Goal: Task Accomplishment & Management: Manage account settings

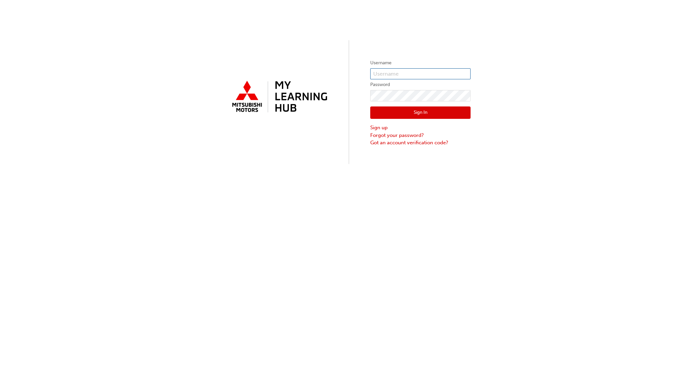
type input "[EMAIL_ADDRESS][DOMAIN_NAME]"
drag, startPoint x: 203, startPoint y: 275, endPoint x: 364, endPoint y: 207, distance: 174.1
click at [206, 273] on div "Username [EMAIL_ADDRESS][DOMAIN_NAME] Password Sign In Sign up Forgot your pass…" at bounding box center [349, 195] width 699 height 390
click at [445, 110] on button "Sign In" at bounding box center [420, 112] width 100 height 13
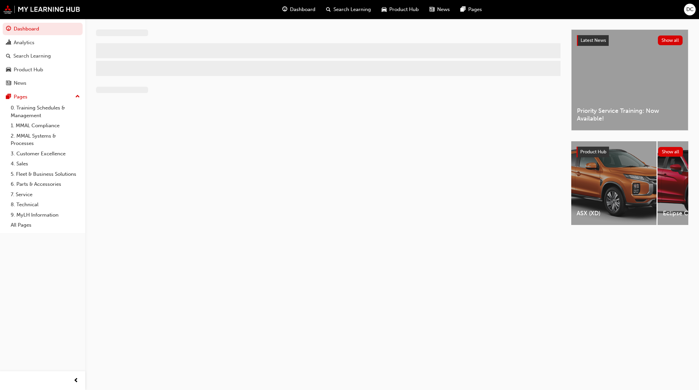
click at [365, 12] on span "Search Learning" at bounding box center [351, 10] width 37 height 8
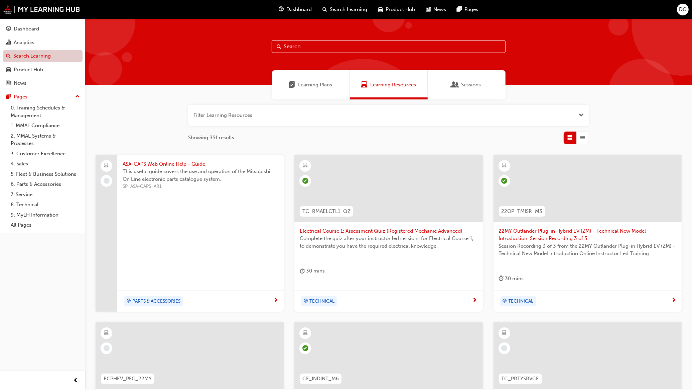
click at [33, 57] on link "Search Learning" at bounding box center [43, 56] width 80 height 12
click at [335, 9] on span "Search Learning" at bounding box center [348, 10] width 37 height 8
click at [43, 56] on link "Search Learning" at bounding box center [43, 56] width 80 height 12
click at [345, 8] on span "Search Learning" at bounding box center [348, 10] width 37 height 8
click at [18, 45] on div "Analytics" at bounding box center [24, 43] width 21 height 8
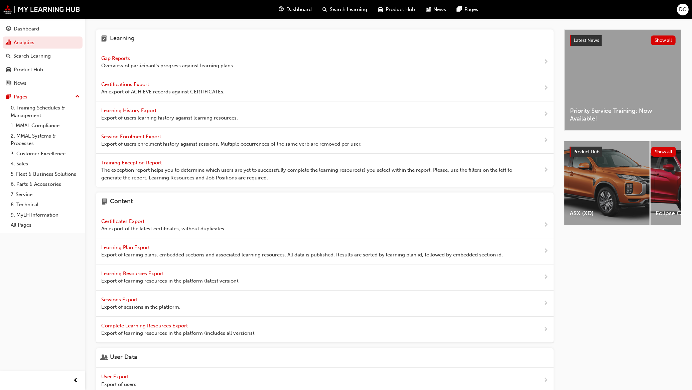
click at [336, 10] on span "Search Learning" at bounding box center [348, 10] width 37 height 8
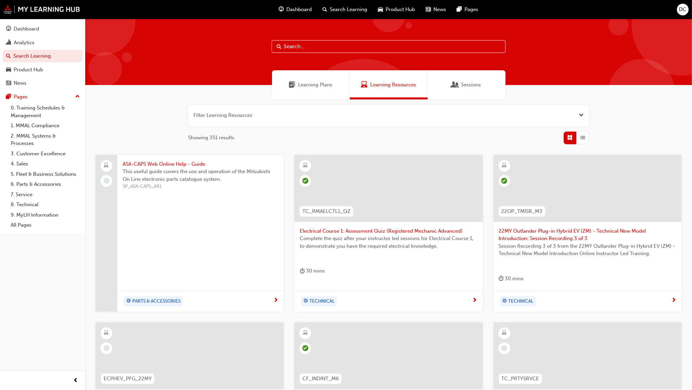
click at [309, 47] on input "text" at bounding box center [389, 46] width 234 height 13
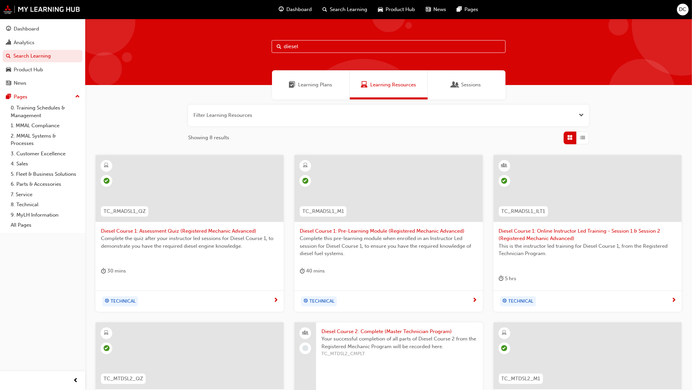
type input "diesel"
click at [554, 234] on span "Diesel Course 1: Online Instructor Led Training - Session 1 & Session 2 (Regist…" at bounding box center [588, 234] width 178 height 15
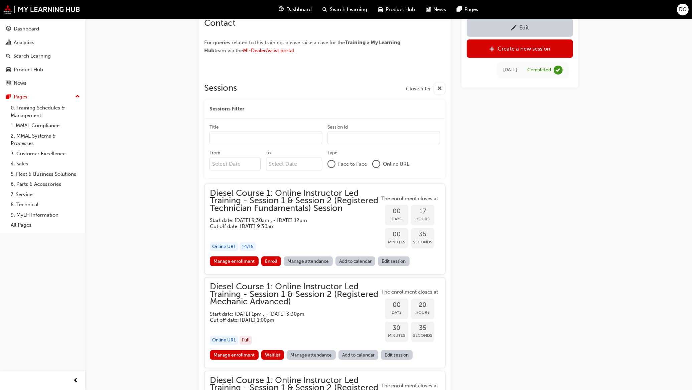
scroll to position [437, 0]
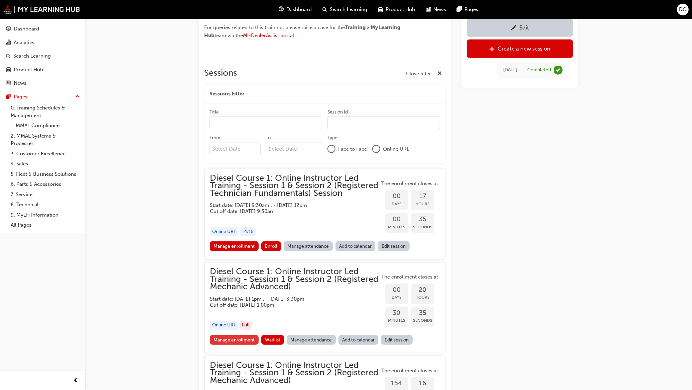
click at [226, 338] on link "Manage enrollment" at bounding box center [234, 340] width 49 height 10
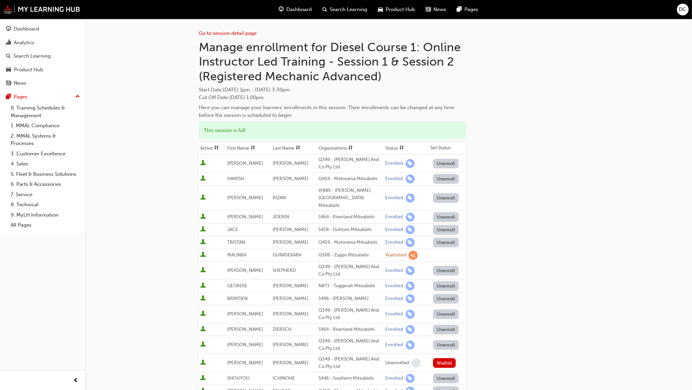
scroll to position [437, 0]
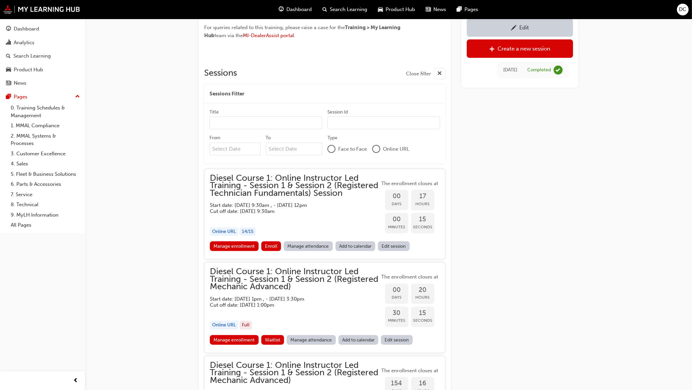
click at [253, 220] on div "button" at bounding box center [295, 218] width 170 height 8
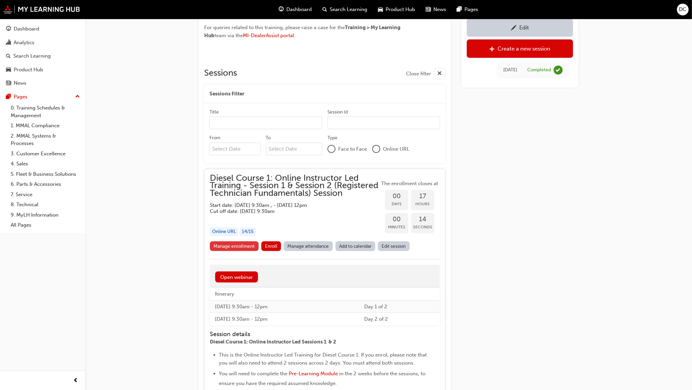
click at [240, 243] on link "Manage enrollment" at bounding box center [234, 246] width 49 height 10
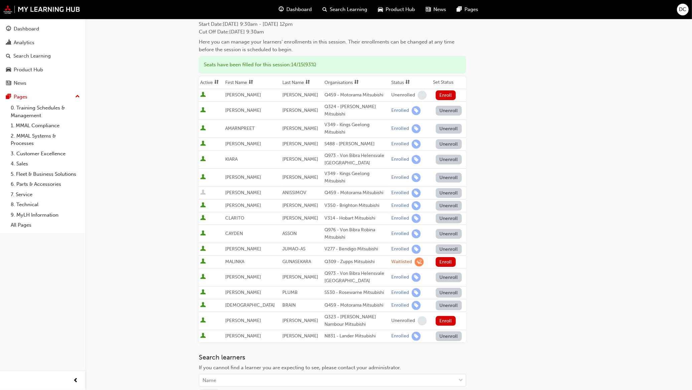
scroll to position [42, 0]
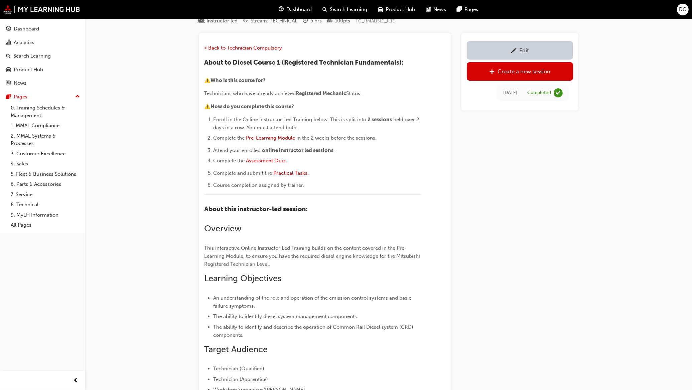
scroll to position [437, 0]
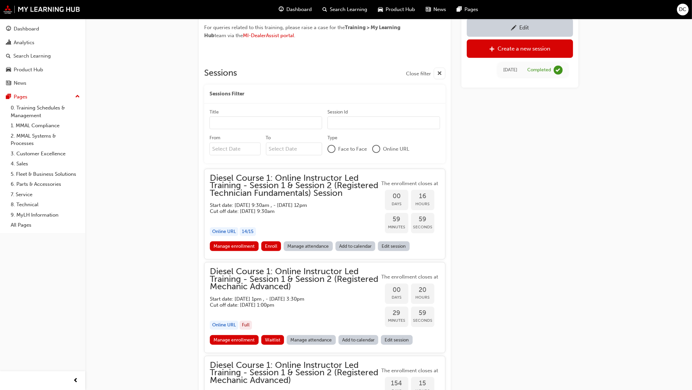
click at [339, 4] on div "Search Learning" at bounding box center [346, 10] width 56 height 14
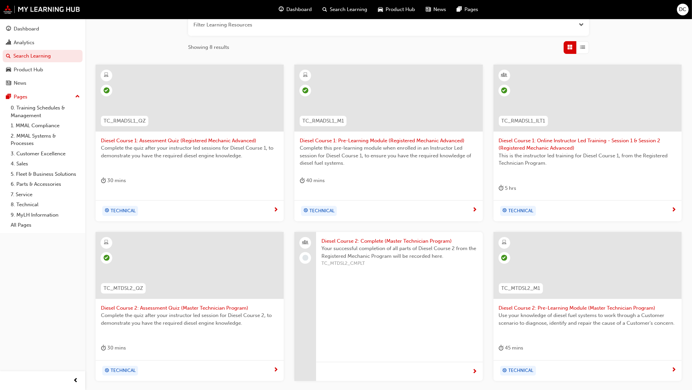
scroll to position [162, 0]
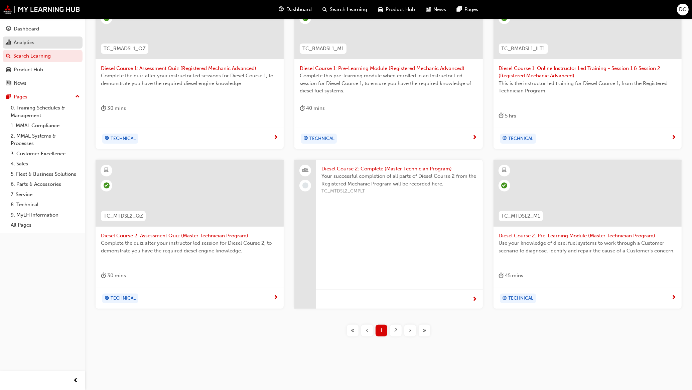
click at [32, 43] on div "Analytics" at bounding box center [24, 43] width 21 height 8
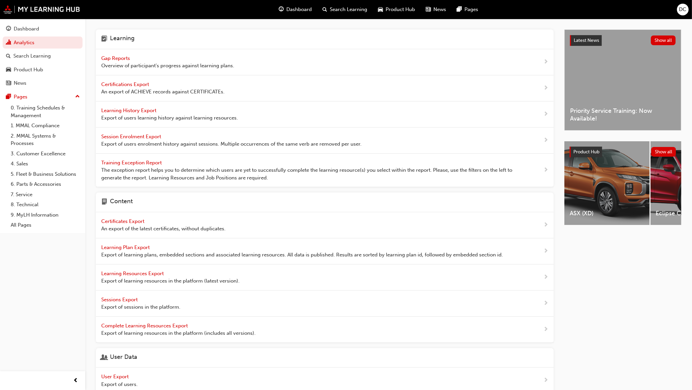
click at [118, 56] on span "Gap Reports" at bounding box center [116, 58] width 30 height 6
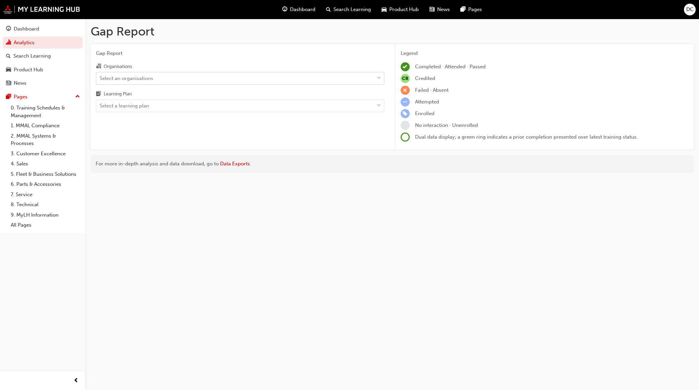
click at [176, 74] on div "Select an organisations" at bounding box center [235, 78] width 278 height 12
click at [100, 75] on input "Organisations Select an organisations" at bounding box center [100, 78] width 1 height 6
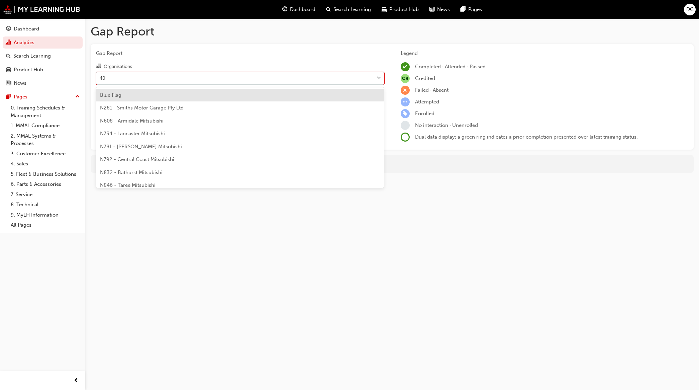
type input "401"
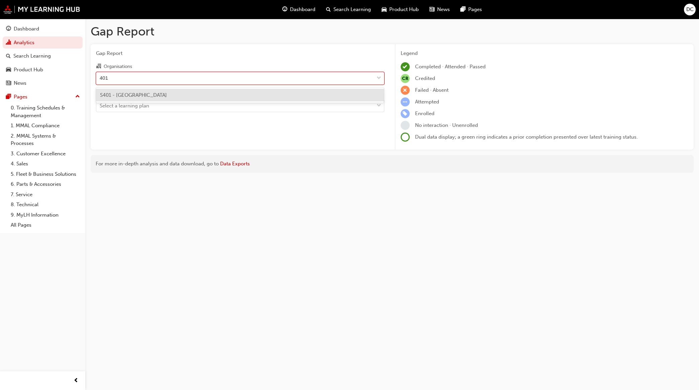
click at [186, 90] on div "S401 - [GEOGRAPHIC_DATA]" at bounding box center [240, 95] width 288 height 13
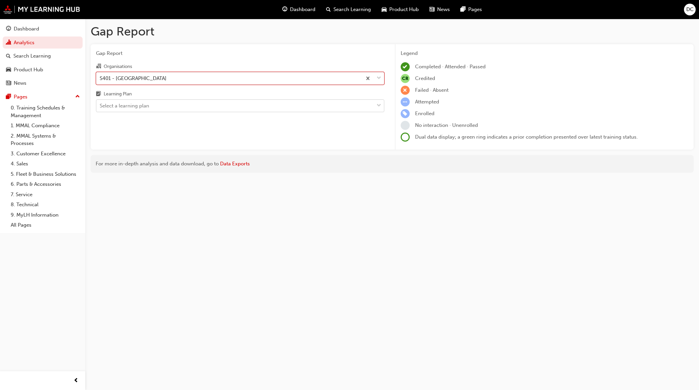
click at [162, 103] on div "Select a learning plan" at bounding box center [235, 106] width 278 height 12
click at [100, 103] on input "Learning Plan Select a learning plan" at bounding box center [100, 106] width 1 height 6
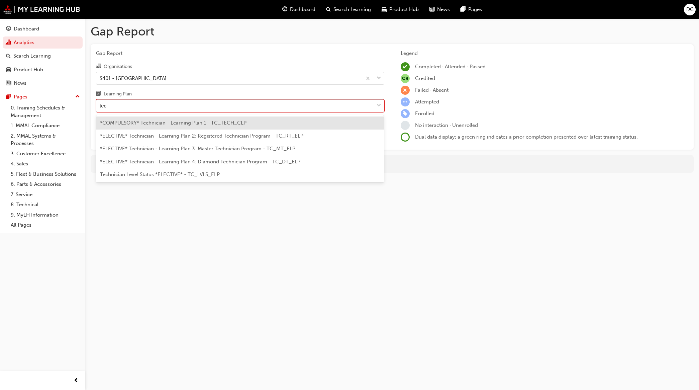
type input "tech"
click at [162, 124] on span "*COMPULSORY* Technician - Learning Plan 1 - TC_TECH_CLP" at bounding box center [173, 123] width 146 height 6
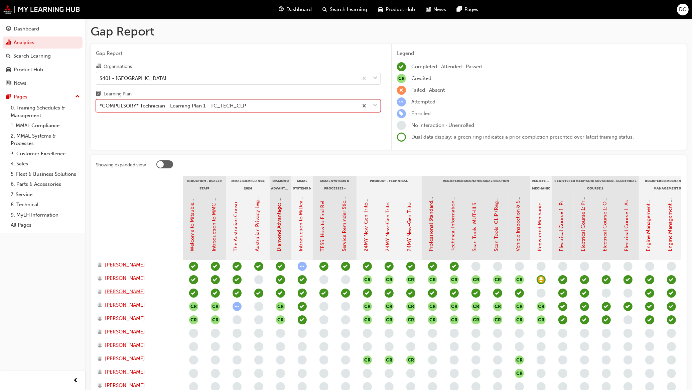
click at [135, 291] on span "[PERSON_NAME]" at bounding box center [125, 292] width 40 height 8
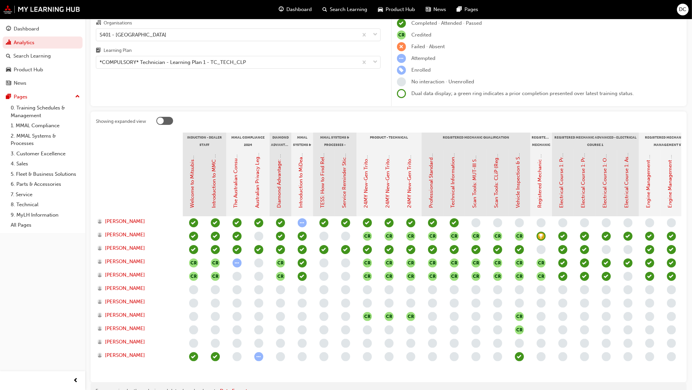
scroll to position [3, 0]
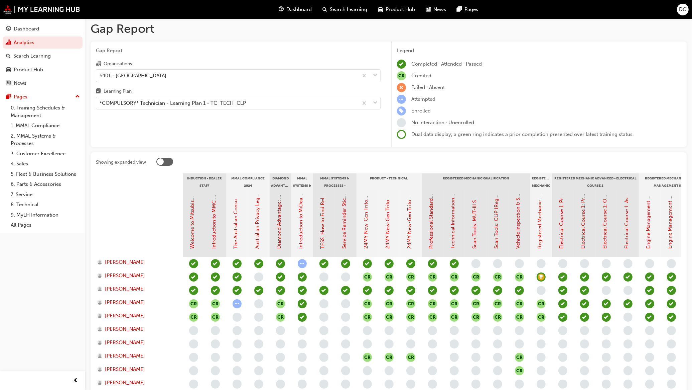
click at [347, 10] on span "Search Learning" at bounding box center [348, 10] width 37 height 8
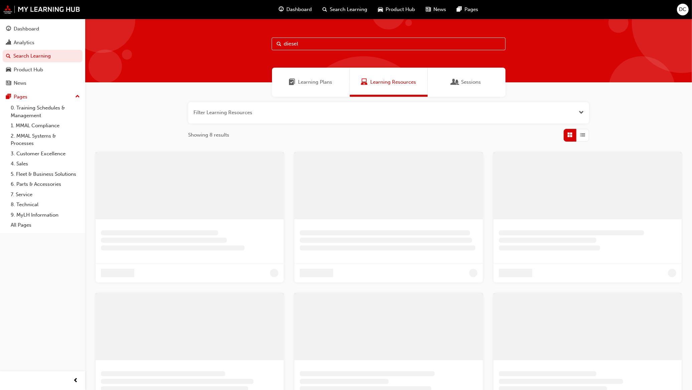
click at [305, 42] on input "diesel" at bounding box center [389, 43] width 234 height 13
drag, startPoint x: 271, startPoint y: 44, endPoint x: 256, endPoint y: 44, distance: 14.7
click at [256, 44] on div "diesel" at bounding box center [388, 49] width 607 height 66
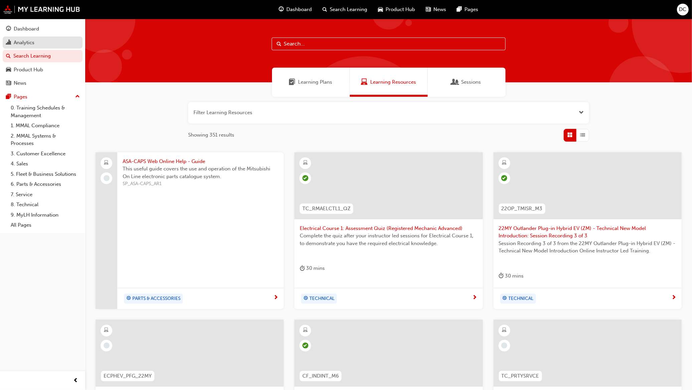
click at [41, 44] on div "Analytics" at bounding box center [42, 42] width 73 height 8
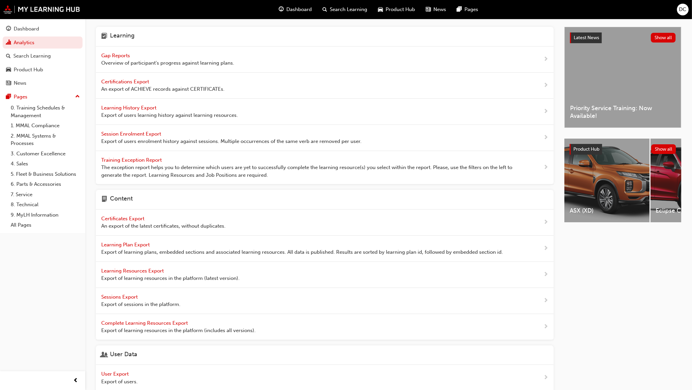
click at [123, 53] on span "Gap Reports" at bounding box center [116, 55] width 30 height 6
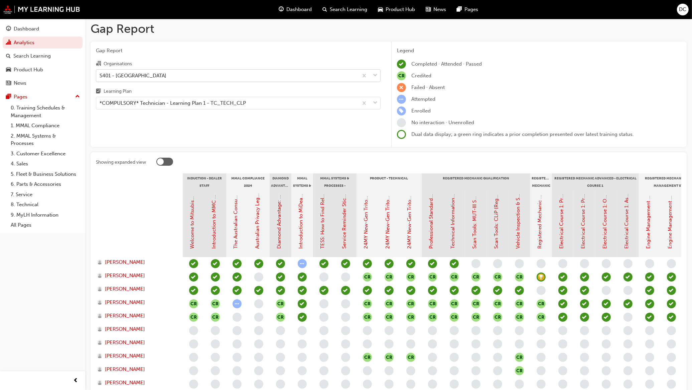
click at [154, 72] on div "S401 - [GEOGRAPHIC_DATA]" at bounding box center [133, 76] width 67 height 8
click at [100, 72] on input "Organisations S401 - [GEOGRAPHIC_DATA]" at bounding box center [100, 75] width 1 height 6
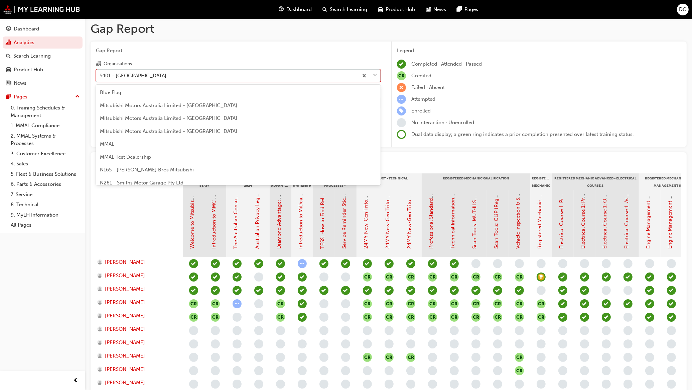
scroll to position [1294, 0]
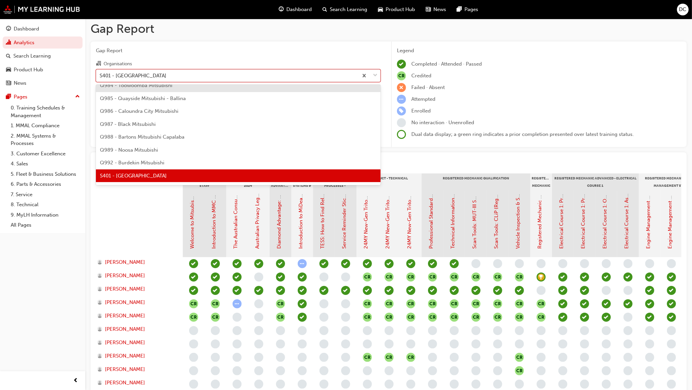
click at [205, 50] on span "Gap Report" at bounding box center [238, 51] width 285 height 8
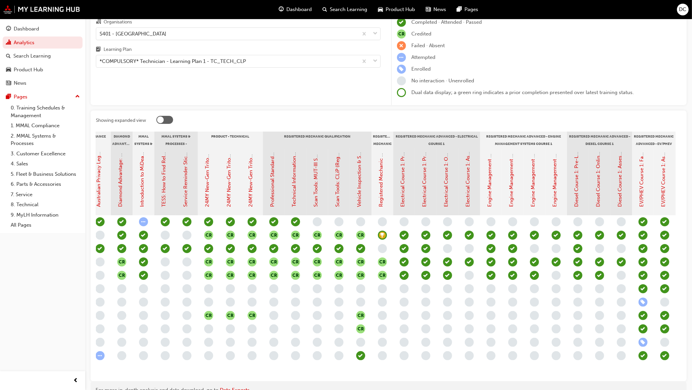
scroll to position [0, 159]
click at [350, 9] on span "Search Learning" at bounding box center [348, 10] width 37 height 8
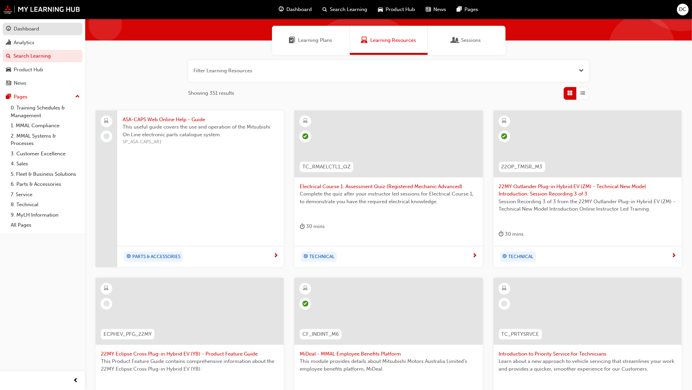
click at [12, 24] on link "Dashboard" at bounding box center [43, 29] width 80 height 12
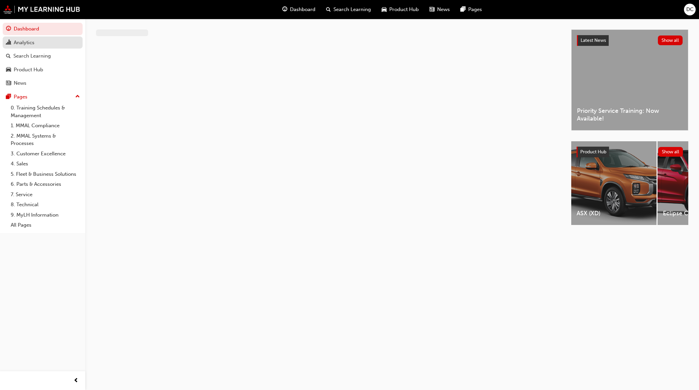
click at [27, 44] on div "Analytics" at bounding box center [24, 43] width 21 height 8
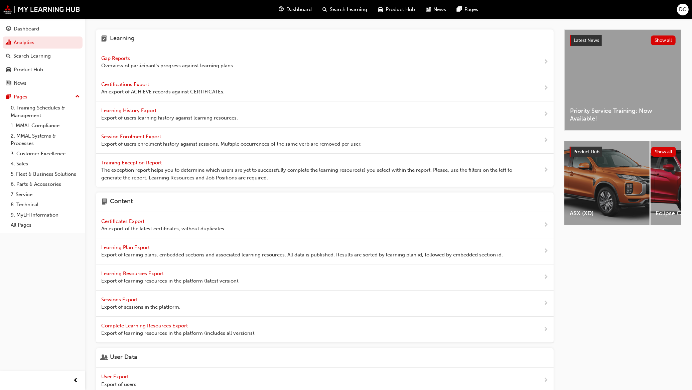
click at [116, 58] on span "Gap Reports" at bounding box center [116, 58] width 30 height 6
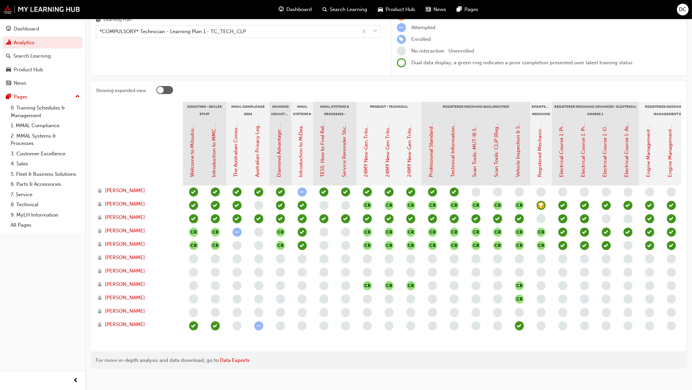
scroll to position [84, 0]
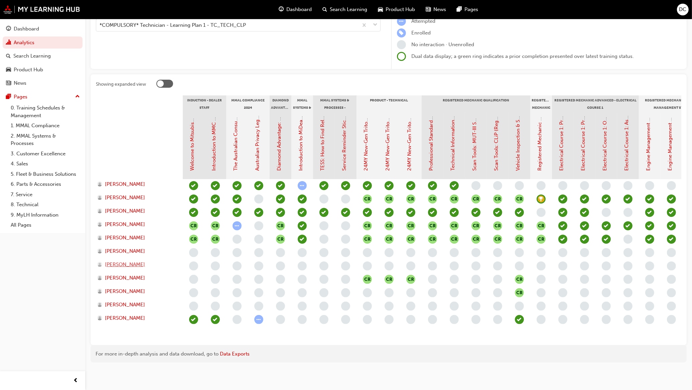
click at [128, 260] on span "[PERSON_NAME]" at bounding box center [125, 264] width 40 height 8
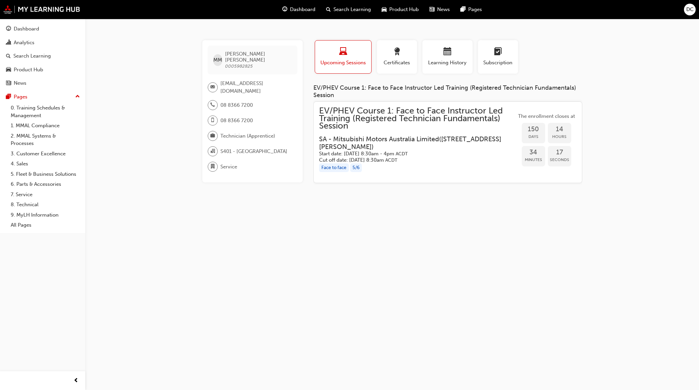
click at [402, 153] on h5 "Start date: [DATE] 8:30am - 4pm ACDT" at bounding box center [412, 153] width 187 height 6
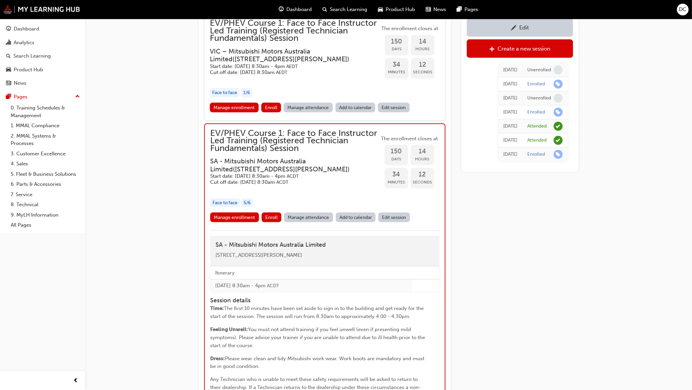
scroll to position [1018, 0]
click at [230, 216] on link "Manage enrollment" at bounding box center [234, 218] width 49 height 10
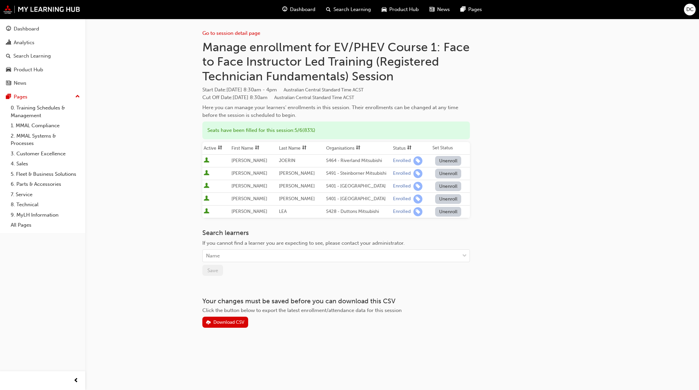
click at [439, 194] on button "Unenroll" at bounding box center [448, 199] width 26 height 10
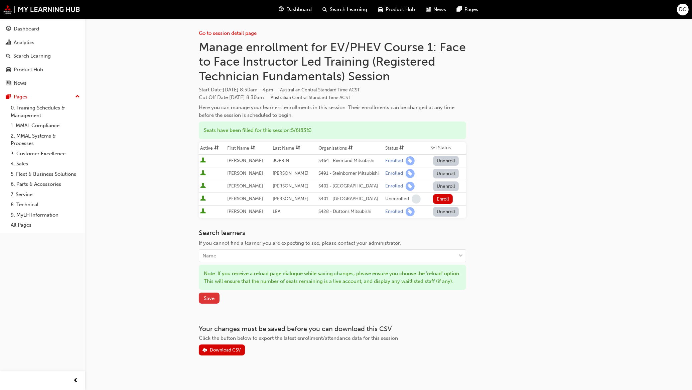
click at [207, 301] on span "Save" at bounding box center [209, 298] width 11 height 6
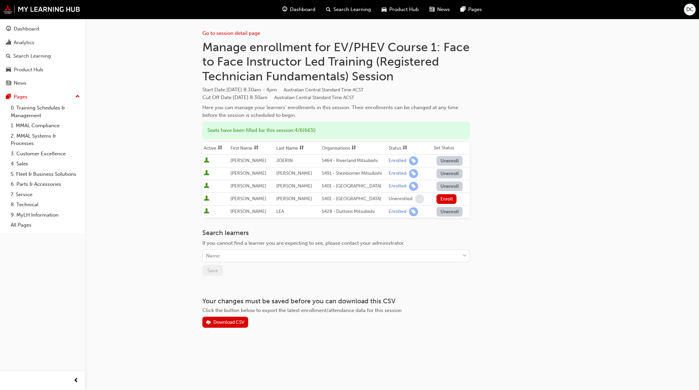
click at [344, 7] on span "Search Learning" at bounding box center [351, 10] width 37 height 8
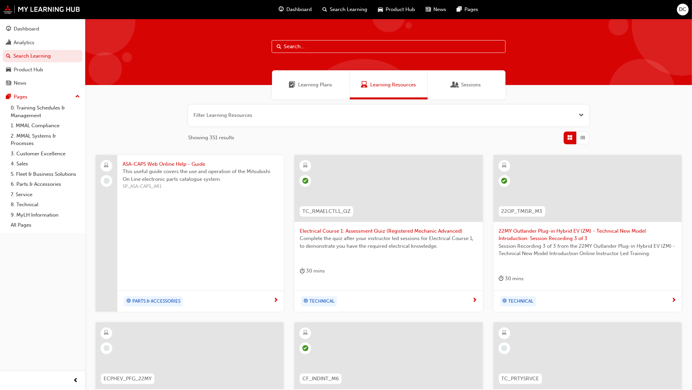
click at [315, 43] on input "text" at bounding box center [389, 46] width 234 height 13
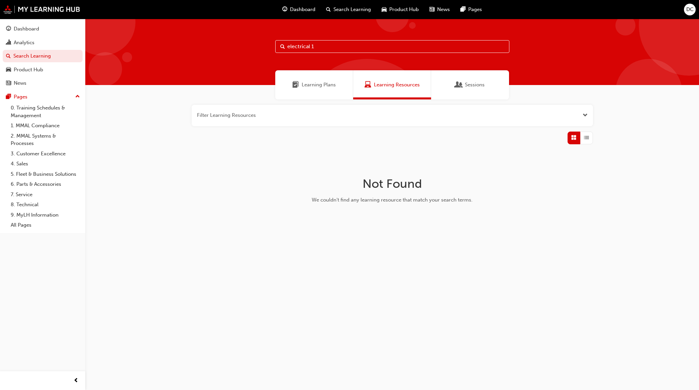
click at [328, 43] on input "electrical 1" at bounding box center [392, 46] width 234 height 13
drag, startPoint x: 336, startPoint y: 46, endPoint x: 310, endPoint y: 49, distance: 26.9
click at [310, 49] on input "electrical 1" at bounding box center [392, 46] width 234 height 13
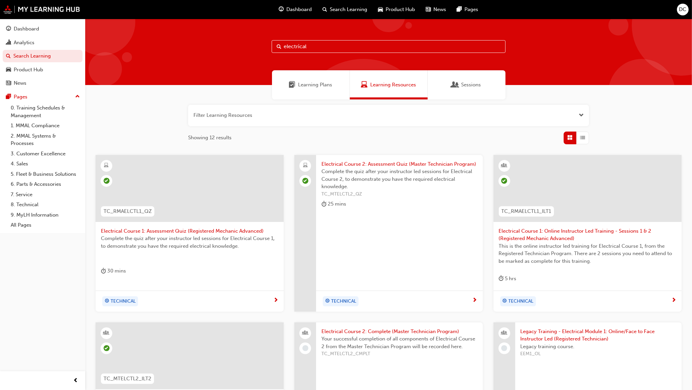
type input "electrical"
click at [542, 232] on span "Electrical Course 1: Online Instructor Led Training - Sessions 1 & 2 (Registere…" at bounding box center [588, 234] width 178 height 15
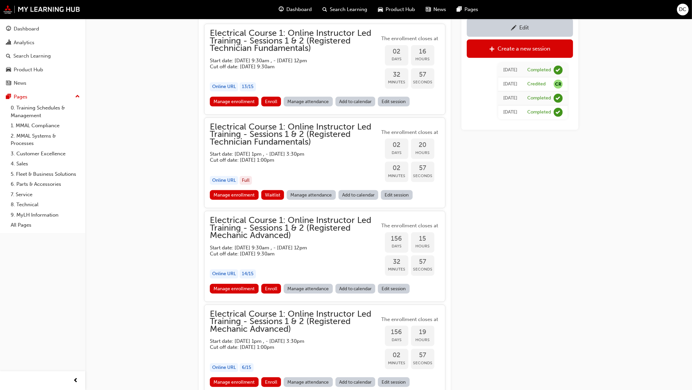
scroll to position [607, 0]
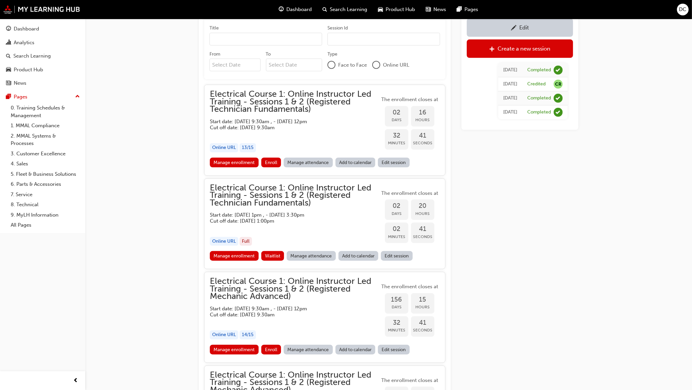
click at [353, 15] on div "Search Learning" at bounding box center [346, 10] width 56 height 14
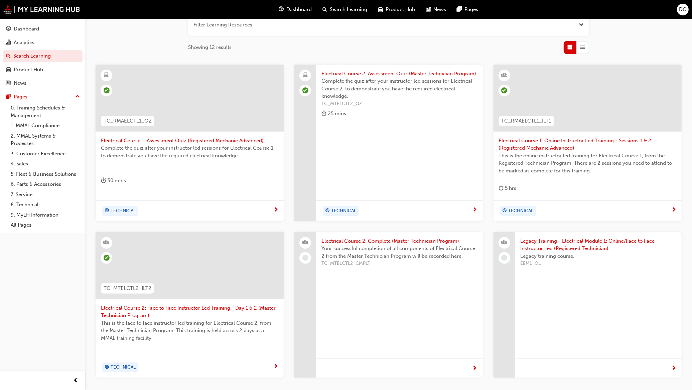
scroll to position [159, 0]
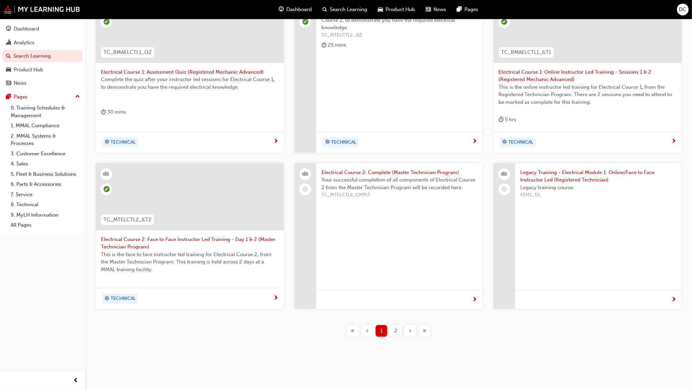
click at [350, 10] on span "Search Learning" at bounding box center [348, 10] width 37 height 8
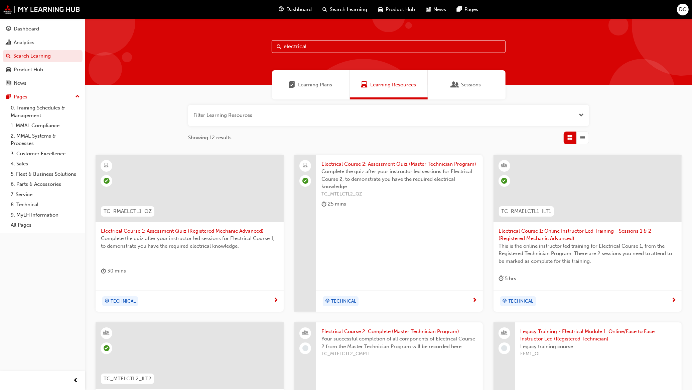
drag, startPoint x: 320, startPoint y: 46, endPoint x: 220, endPoint y: 59, distance: 100.5
click at [220, 59] on div "electrical" at bounding box center [388, 52] width 607 height 66
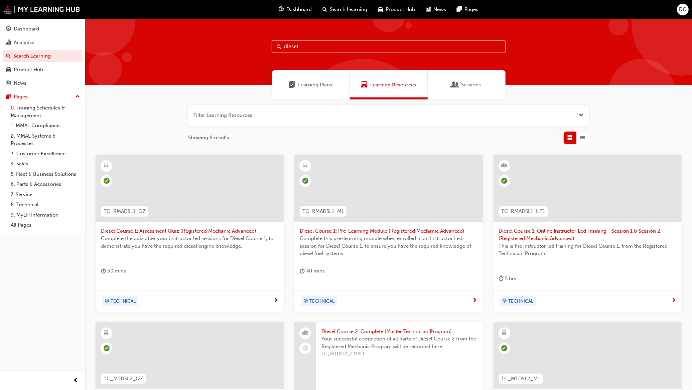
type input "diesel"
click at [540, 233] on span "Diesel Course 1: Online Instructor Led Training - Session 1 & Session 2 (Regist…" at bounding box center [588, 234] width 178 height 15
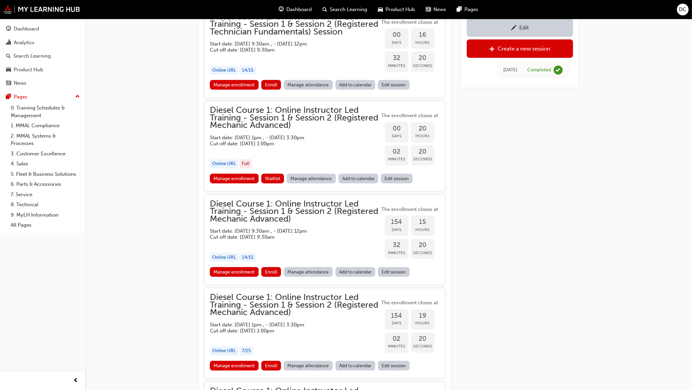
scroll to position [606, 0]
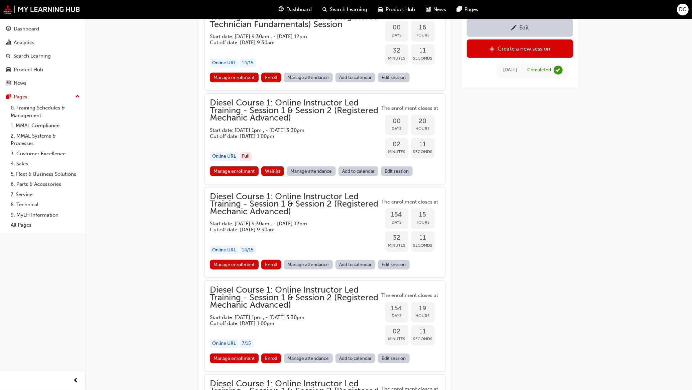
click at [241, 265] on link "Manage enrollment" at bounding box center [234, 264] width 49 height 10
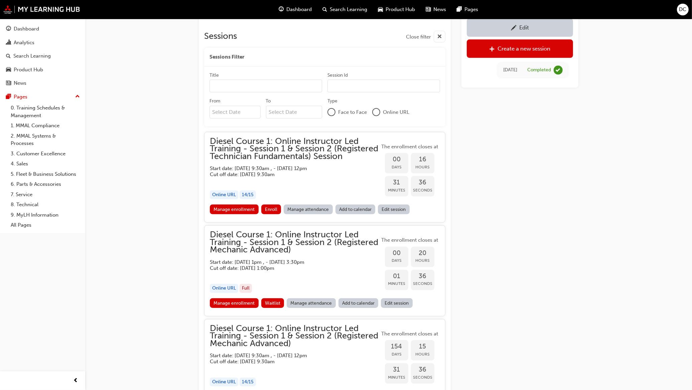
scroll to position [522, 0]
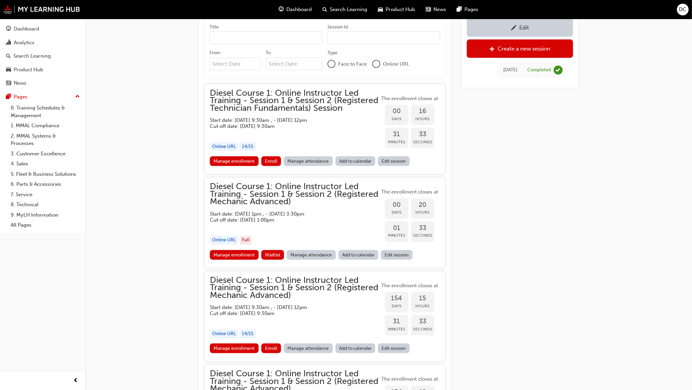
click at [518, 31] on div "Edit" at bounding box center [520, 27] width 96 height 8
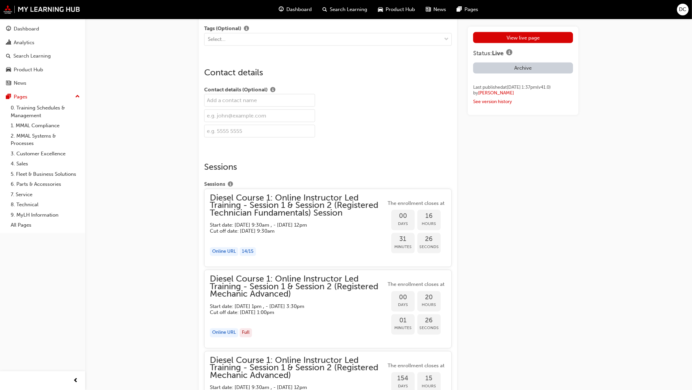
scroll to position [1212, 0]
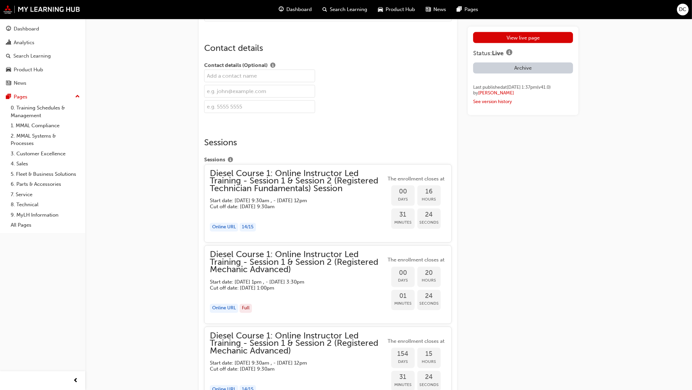
click at [271, 217] on div "button" at bounding box center [298, 214] width 176 height 8
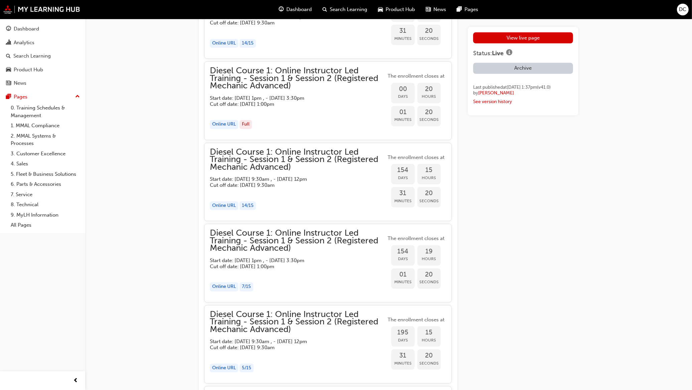
scroll to position [1417, 0]
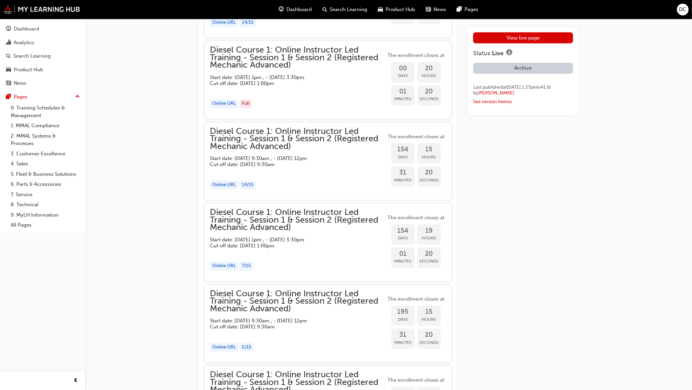
click at [313, 189] on div "Online URL 14 / 15" at bounding box center [298, 184] width 176 height 9
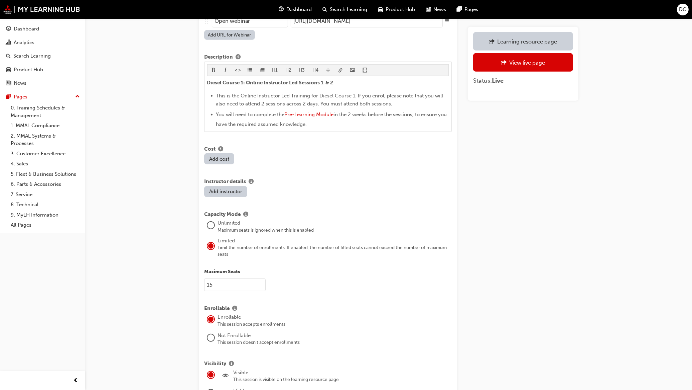
scroll to position [460, 0]
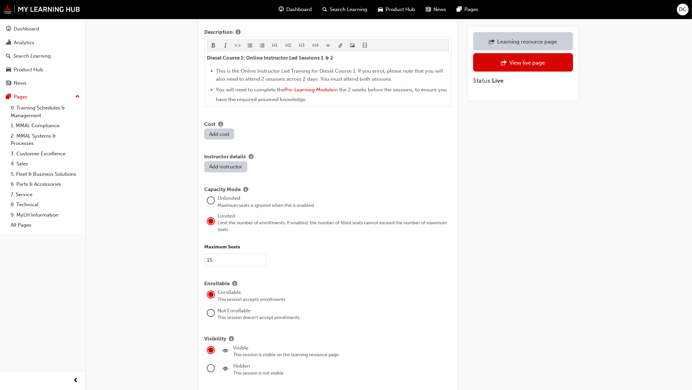
click at [219, 257] on input "15" at bounding box center [235, 259] width 62 height 13
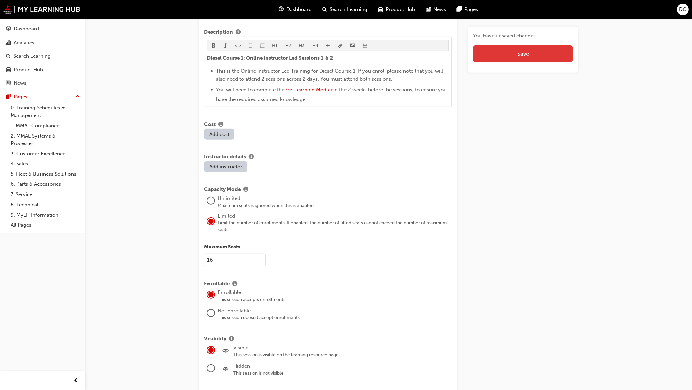
type input "16"
click at [546, 57] on button "Save" at bounding box center [523, 53] width 100 height 17
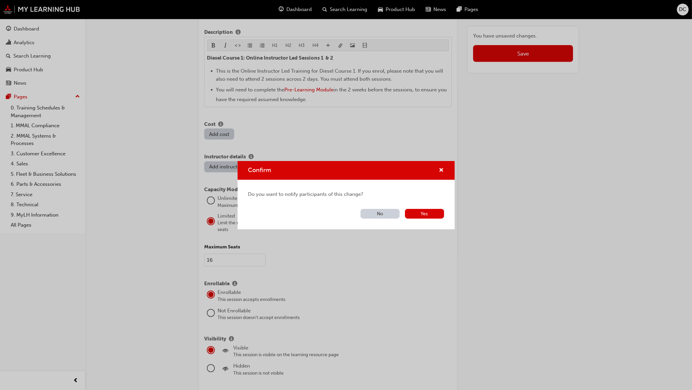
click at [384, 214] on button "No" at bounding box center [380, 214] width 39 height 10
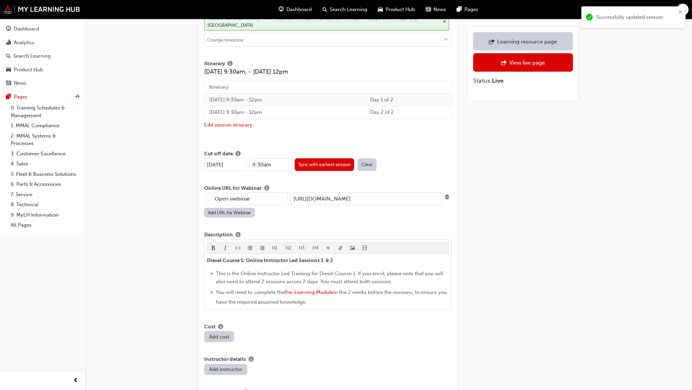
scroll to position [251, 0]
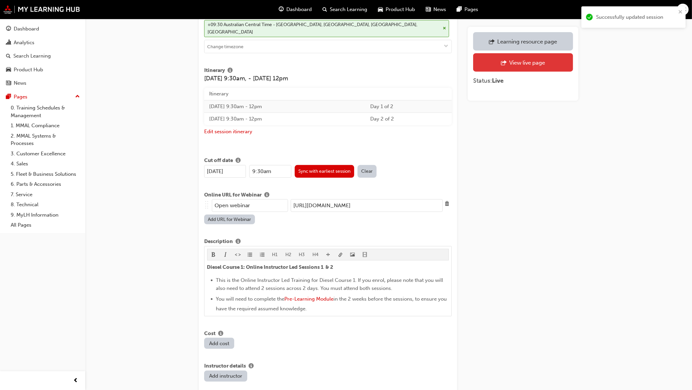
click at [512, 65] on div "View live page" at bounding box center [528, 62] width 36 height 7
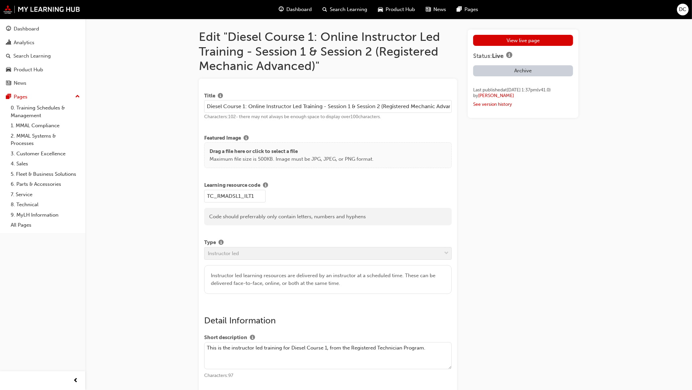
scroll to position [1082, 0]
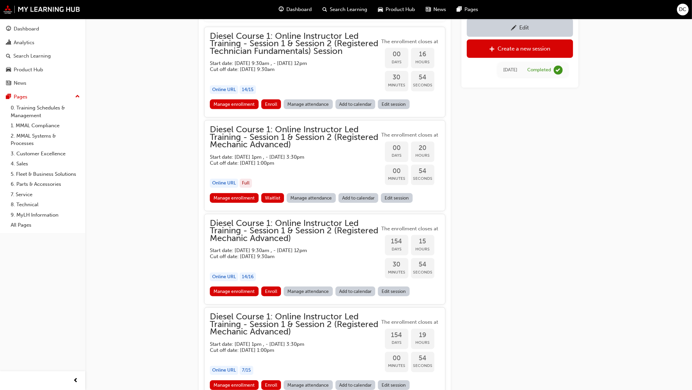
scroll to position [606, 0]
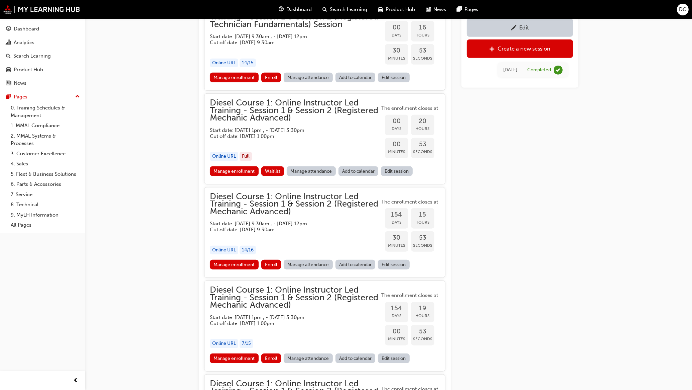
click at [241, 261] on link "Manage enrollment" at bounding box center [234, 264] width 49 height 10
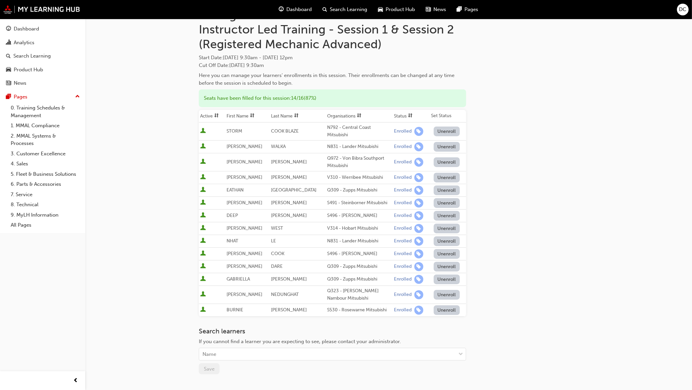
scroll to position [104, 0]
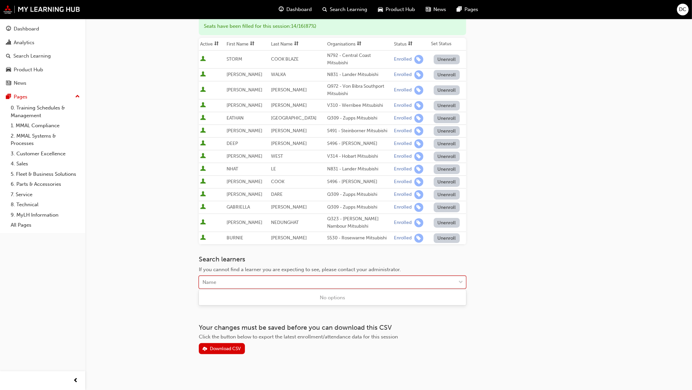
click at [222, 281] on div "Name" at bounding box center [327, 282] width 257 height 12
type input "[PERSON_NAME]"
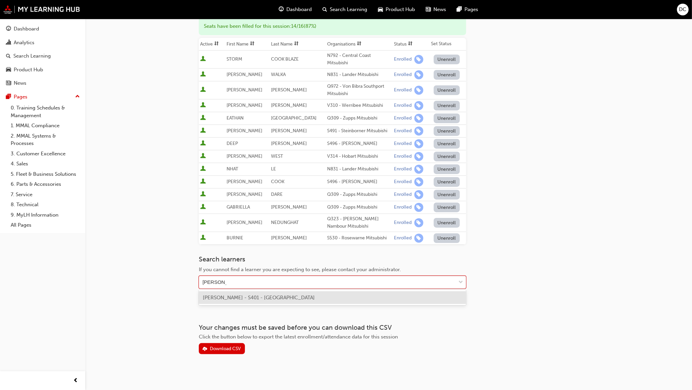
click at [263, 303] on div "[PERSON_NAME] - S401 - [GEOGRAPHIC_DATA]" at bounding box center [332, 297] width 267 height 13
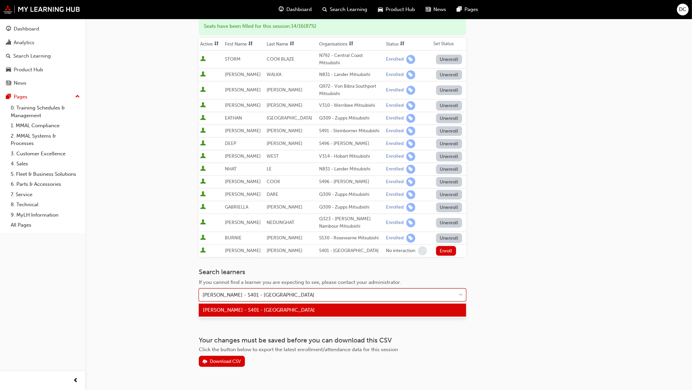
click at [243, 292] on div "[PERSON_NAME] - S401 - [GEOGRAPHIC_DATA]" at bounding box center [259, 295] width 112 height 8
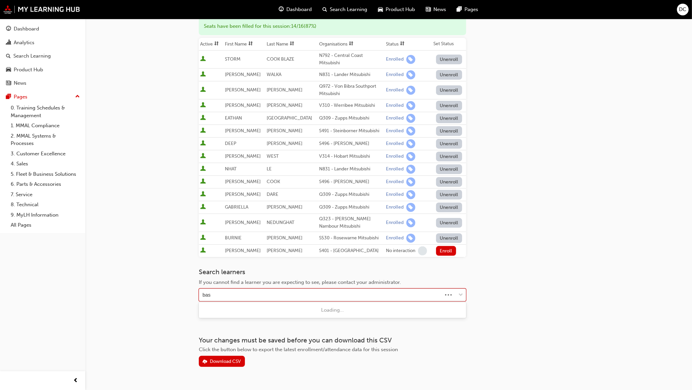
type input "bass"
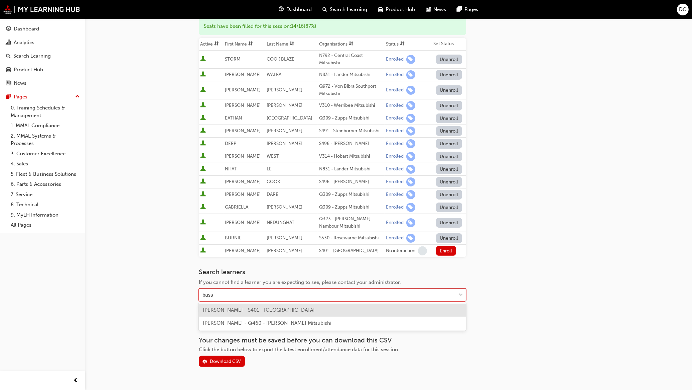
click at [315, 312] on div "[PERSON_NAME] - S401 - [GEOGRAPHIC_DATA]" at bounding box center [332, 309] width 267 height 13
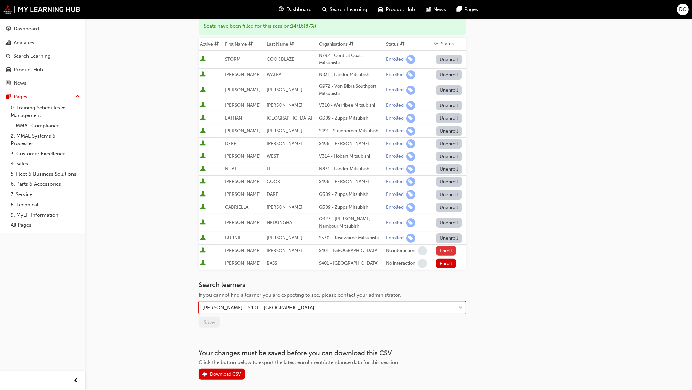
click at [444, 248] on button "Enroll" at bounding box center [446, 251] width 20 height 10
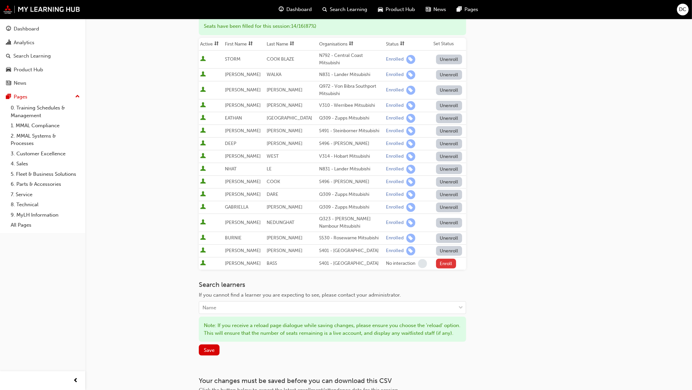
click at [437, 260] on button "Enroll" at bounding box center [446, 263] width 20 height 10
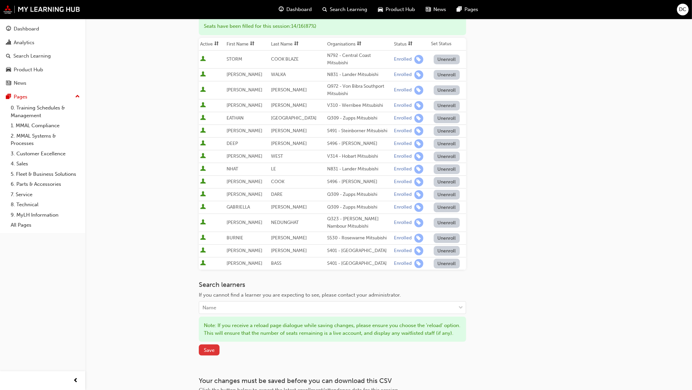
click at [211, 353] on span "Save" at bounding box center [209, 350] width 11 height 6
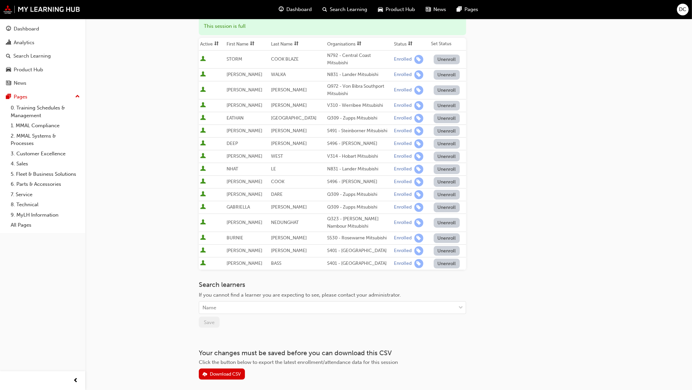
click at [344, 7] on span "Search Learning" at bounding box center [348, 10] width 37 height 8
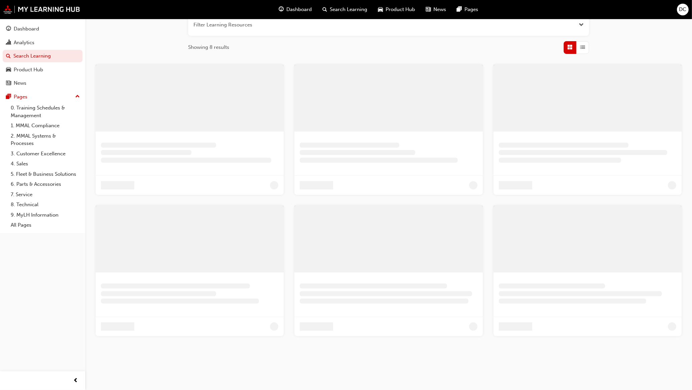
scroll to position [104, 0]
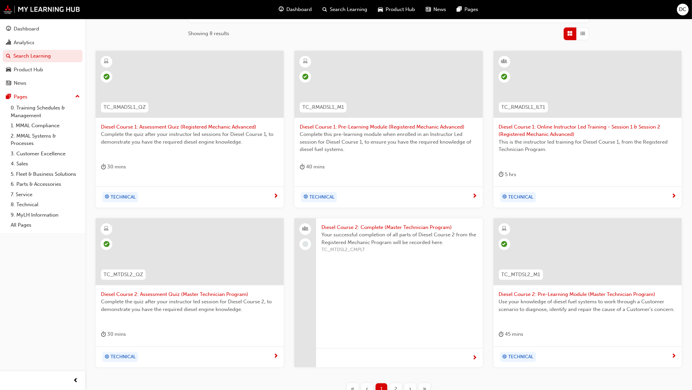
click at [534, 127] on span "Diesel Course 1: Online Instructor Led Training - Session 1 & Session 2 (Regist…" at bounding box center [588, 130] width 178 height 15
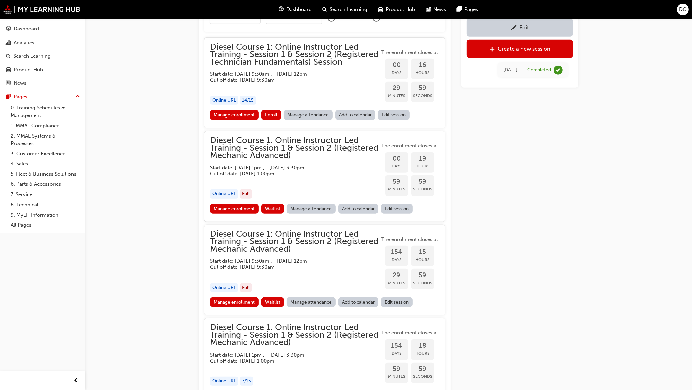
scroll to position [606, 0]
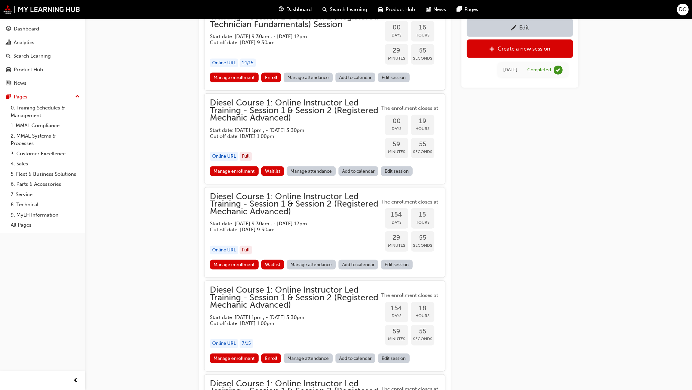
click at [247, 355] on link "Manage enrollment" at bounding box center [234, 358] width 49 height 10
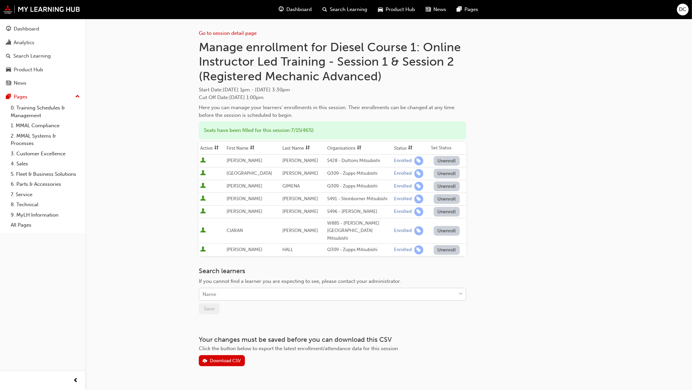
click at [246, 288] on div "Name" at bounding box center [327, 294] width 257 height 12
type input "ferg"
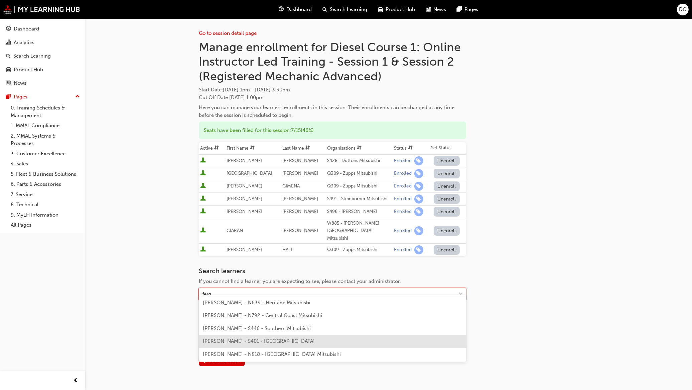
click at [237, 343] on span "[PERSON_NAME] - S401 - [GEOGRAPHIC_DATA]" at bounding box center [259, 341] width 112 height 6
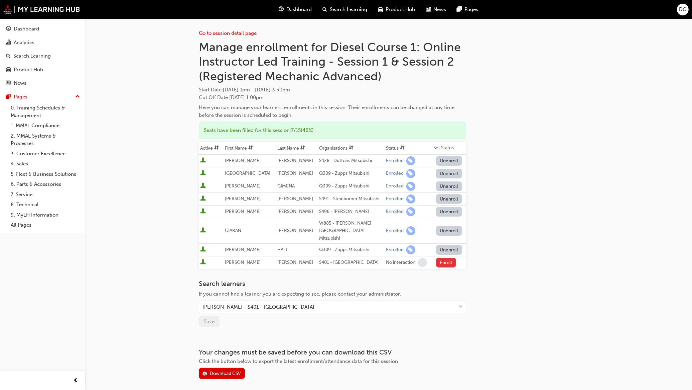
click at [443, 257] on button "Enroll" at bounding box center [446, 262] width 20 height 10
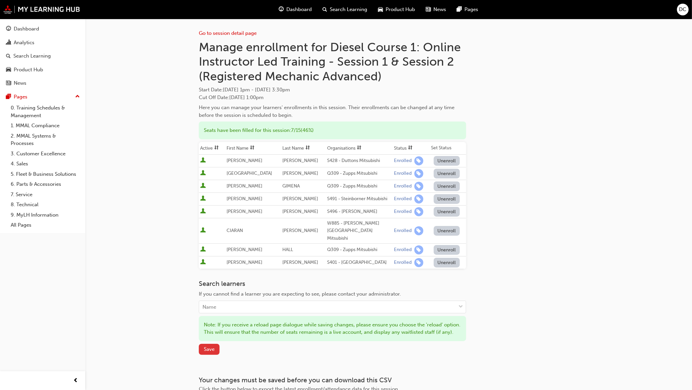
click at [205, 346] on span "Save" at bounding box center [209, 349] width 11 height 6
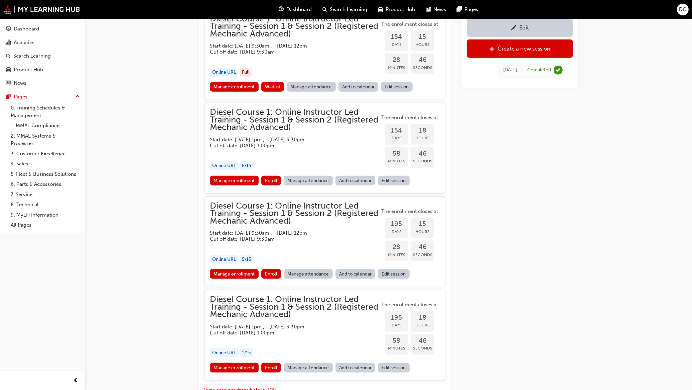
scroll to position [815, 0]
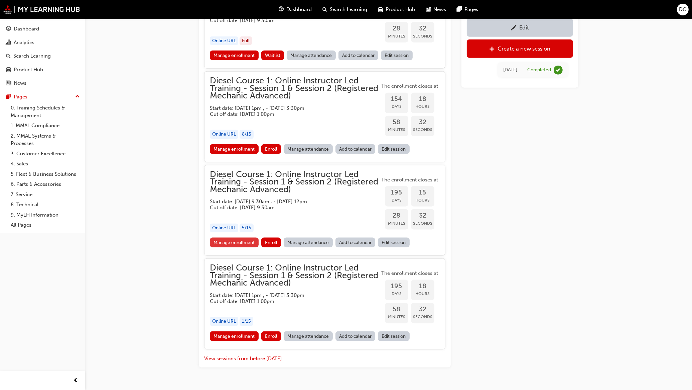
click at [223, 237] on link "Manage enrollment" at bounding box center [234, 242] width 49 height 10
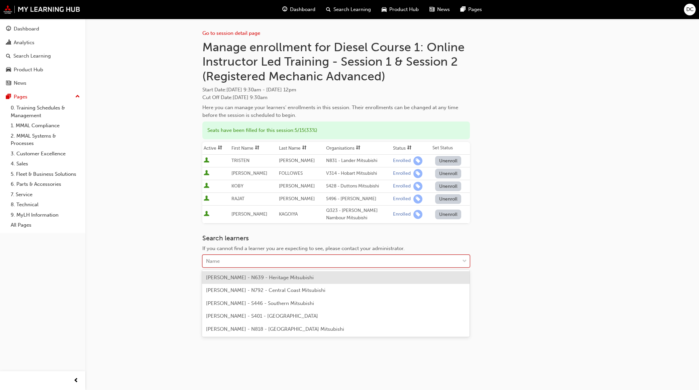
click at [223, 259] on div "Name" at bounding box center [331, 261] width 257 height 12
type input "rah"
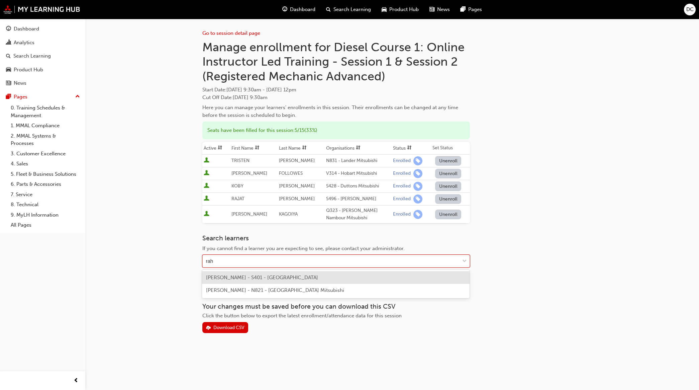
click at [278, 276] on span "[PERSON_NAME] - S401 - [GEOGRAPHIC_DATA]" at bounding box center [262, 277] width 112 height 6
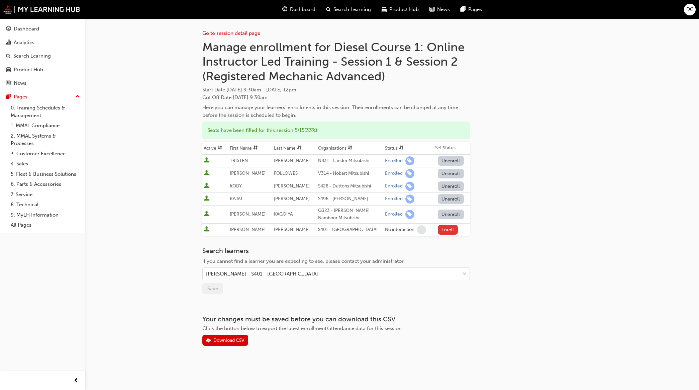
click at [438, 226] on button "Enroll" at bounding box center [448, 230] width 20 height 10
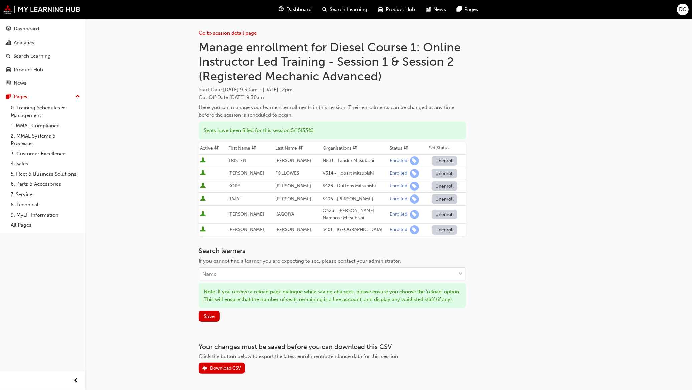
click at [206, 32] on link "Go to session detail page" at bounding box center [228, 33] width 58 height 6
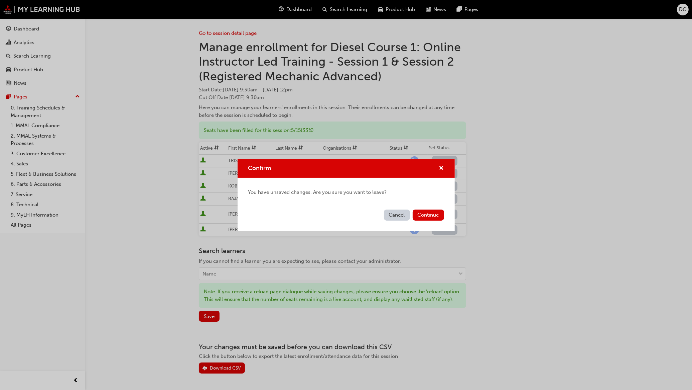
click at [406, 214] on button "Cancel" at bounding box center [397, 214] width 26 height 11
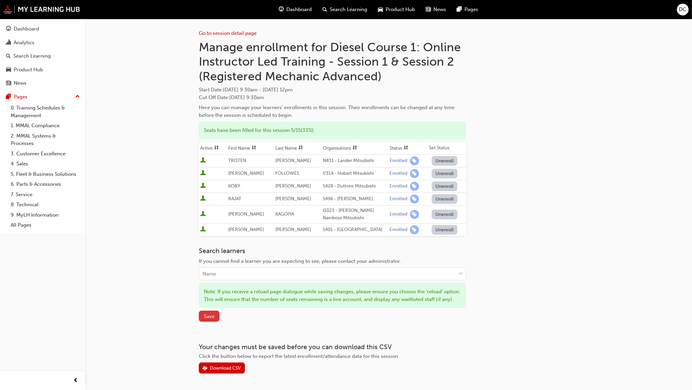
click at [213, 319] on span "Save" at bounding box center [209, 316] width 11 height 6
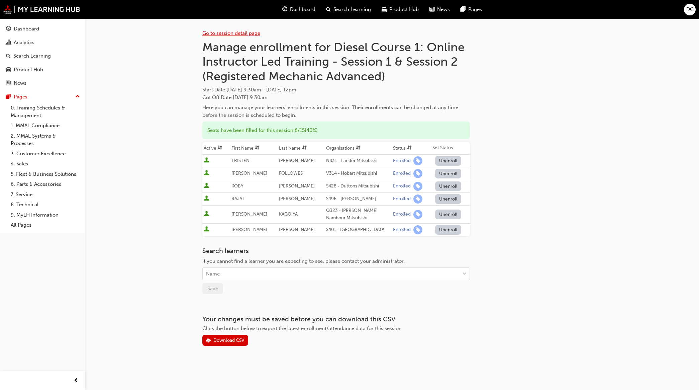
click at [226, 34] on link "Go to session detail page" at bounding box center [231, 33] width 58 height 6
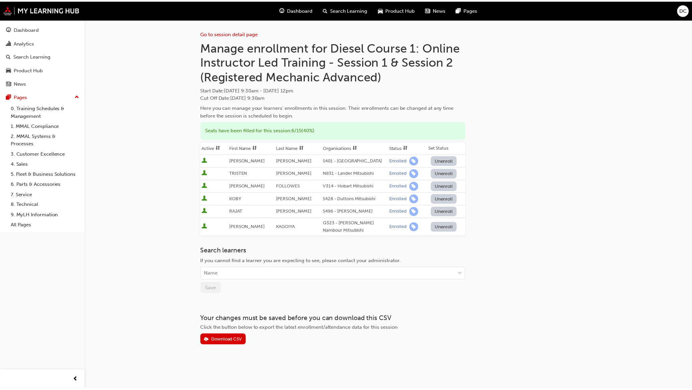
scroll to position [815, 0]
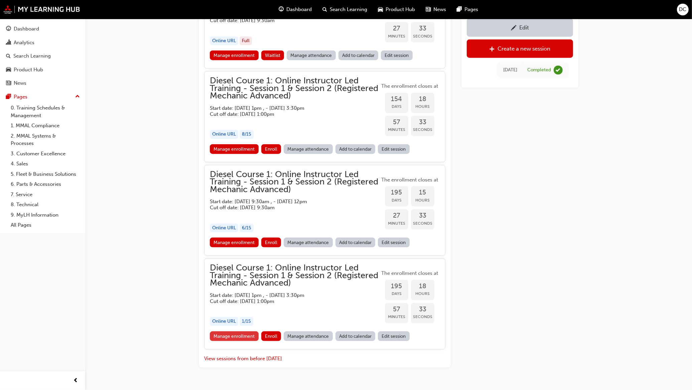
click at [253, 336] on link "Manage enrollment" at bounding box center [234, 336] width 49 height 10
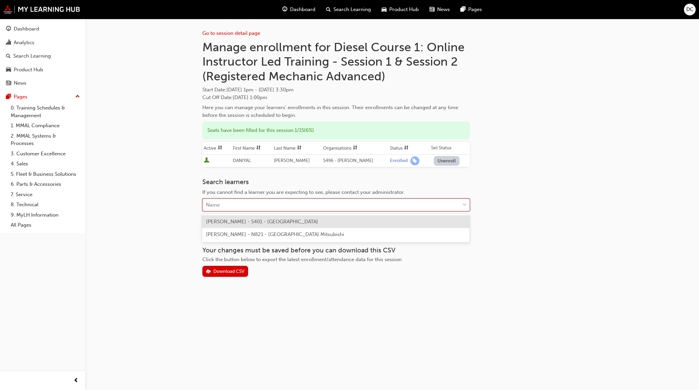
click at [246, 207] on div "Name" at bounding box center [331, 205] width 257 height 12
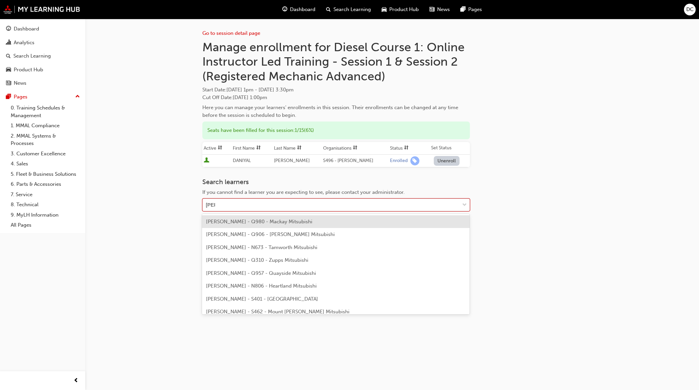
type input "adaya"
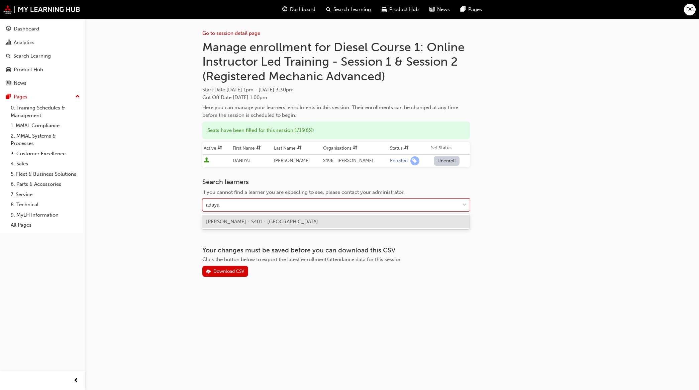
click at [246, 221] on span "[PERSON_NAME] - S401 - [GEOGRAPHIC_DATA]" at bounding box center [262, 221] width 112 height 6
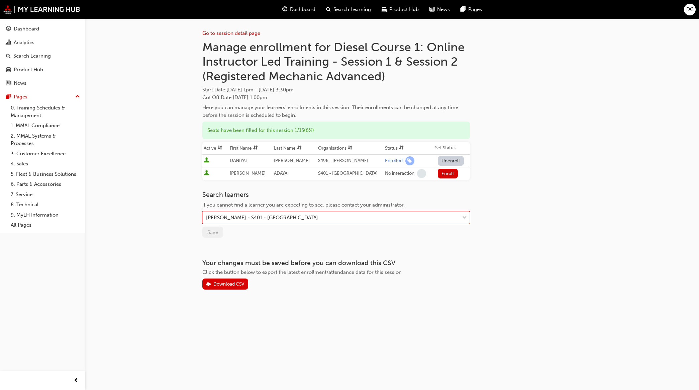
click at [238, 216] on div "[PERSON_NAME] - S401 - [GEOGRAPHIC_DATA]" at bounding box center [262, 218] width 112 height 8
type input "anspa"
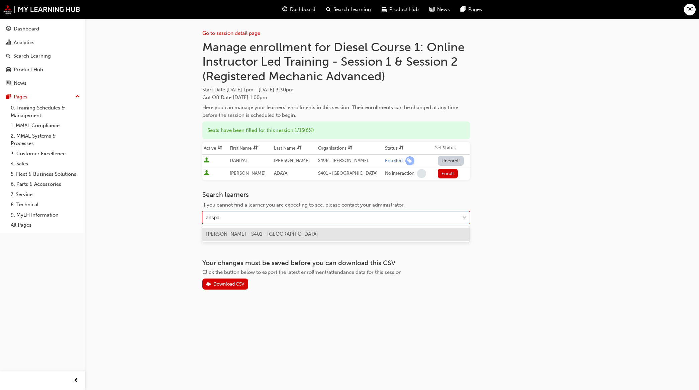
click at [250, 234] on span "[PERSON_NAME] - S401 - [GEOGRAPHIC_DATA]" at bounding box center [262, 234] width 112 height 6
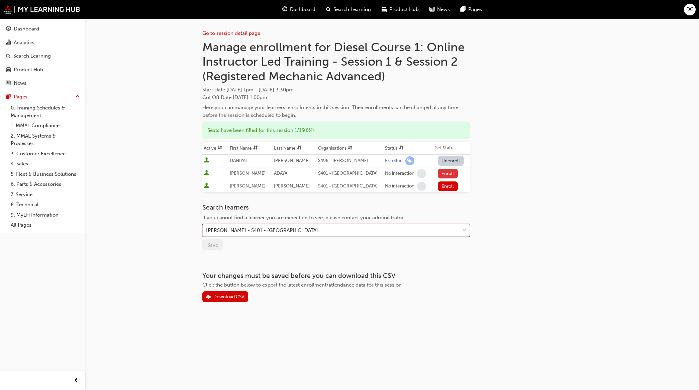
click at [441, 174] on button "Enroll" at bounding box center [448, 174] width 20 height 10
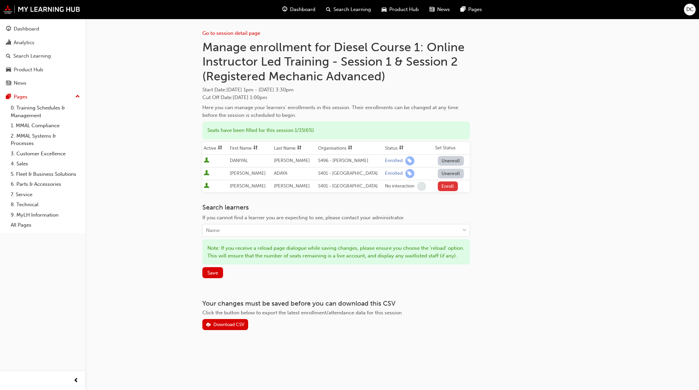
click at [442, 189] on button "Enroll" at bounding box center [448, 186] width 20 height 10
click at [206, 278] on button "Save" at bounding box center [212, 272] width 21 height 11
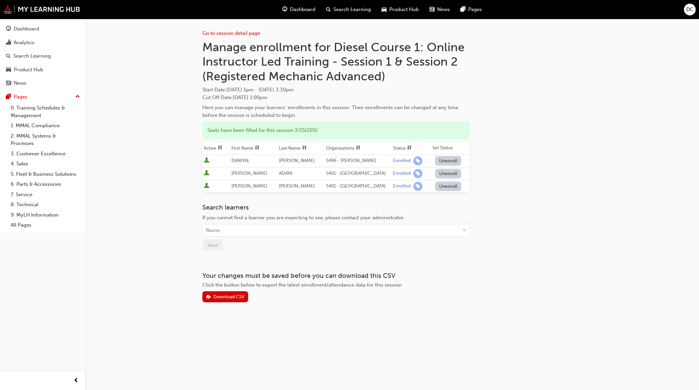
click at [335, 8] on span "Search Learning" at bounding box center [351, 10] width 37 height 8
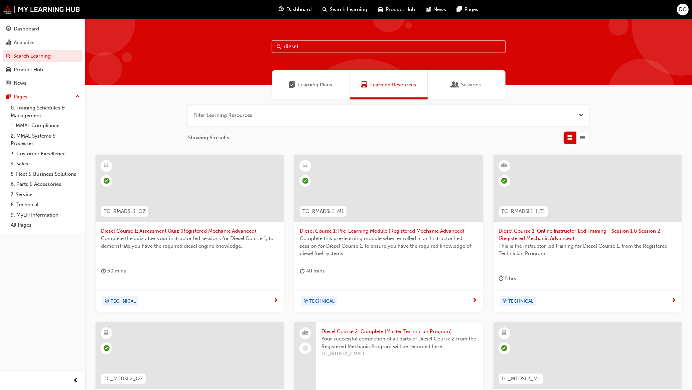
drag, startPoint x: 319, startPoint y: 45, endPoint x: 260, endPoint y: 57, distance: 60.7
click at [260, 57] on div "diesel" at bounding box center [388, 52] width 607 height 66
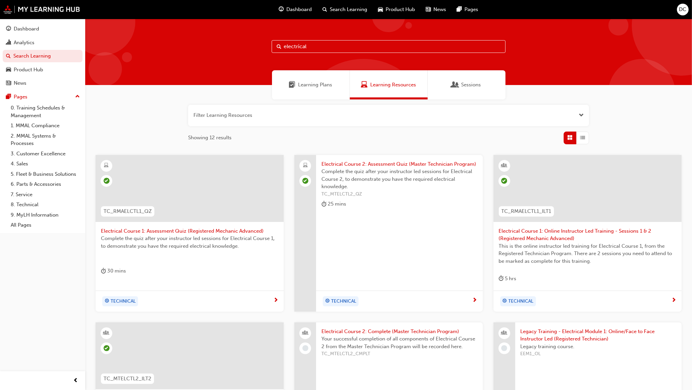
type input "electrical"
click at [545, 234] on span "Electrical Course 1: Online Instructor Led Training - Sessions 1 & 2 (Registere…" at bounding box center [588, 234] width 178 height 15
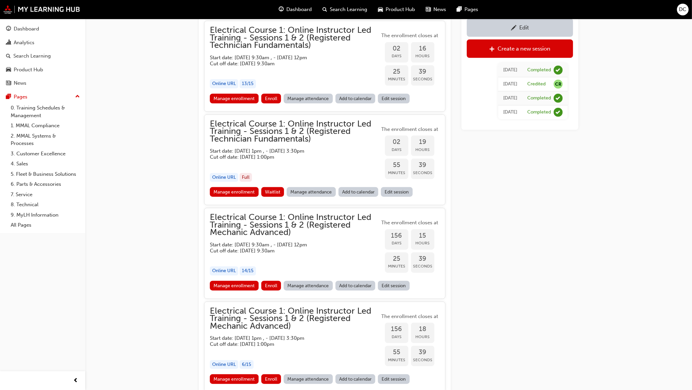
scroll to position [609, 0]
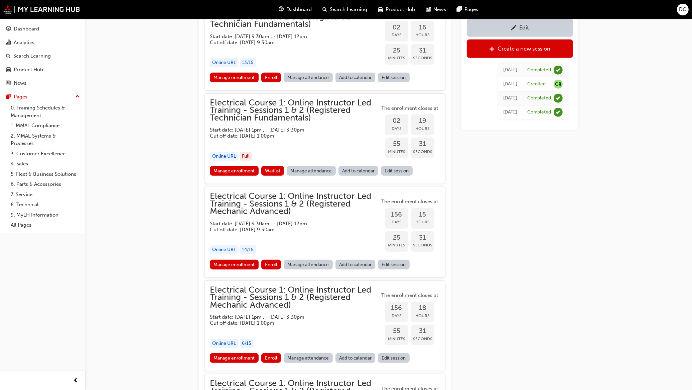
click at [494, 24] on div "Edit" at bounding box center [520, 27] width 96 height 8
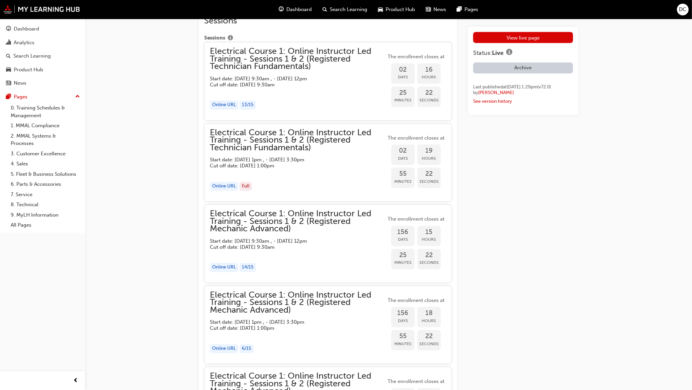
scroll to position [1337, 0]
click at [251, 249] on h5 "Cut off date: [DATE] 9:30am" at bounding box center [293, 246] width 166 height 6
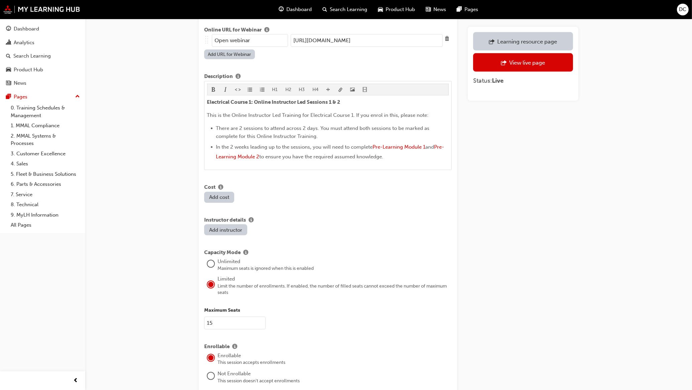
scroll to position [460, 0]
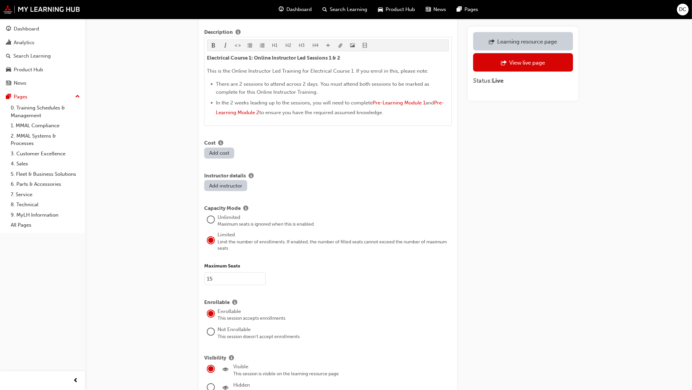
click at [223, 274] on input "15" at bounding box center [235, 278] width 62 height 13
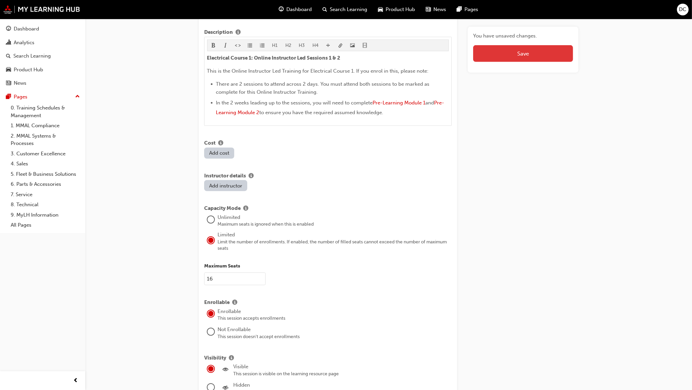
type input "16"
click at [533, 54] on button "Save" at bounding box center [523, 53] width 100 height 17
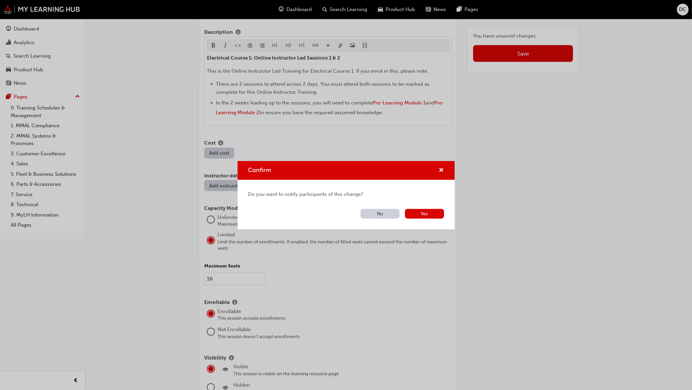
click at [385, 214] on button "No" at bounding box center [380, 214] width 39 height 10
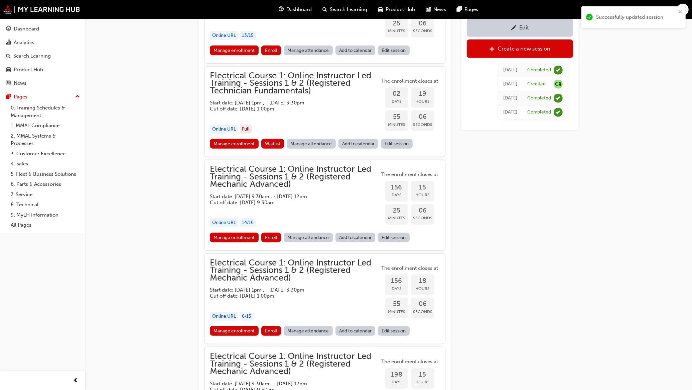
scroll to position [650, 0]
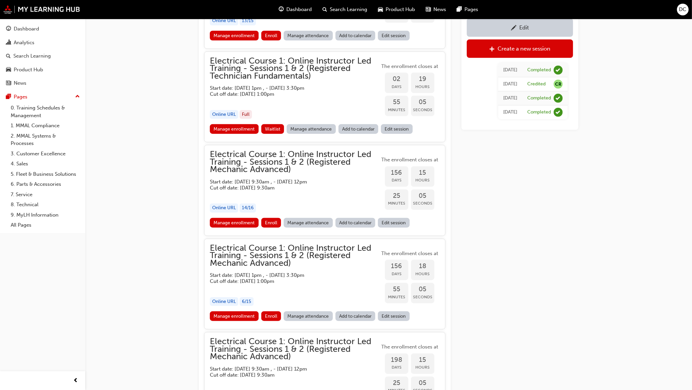
click at [246, 221] on link "Manage enrollment" at bounding box center [234, 223] width 49 height 10
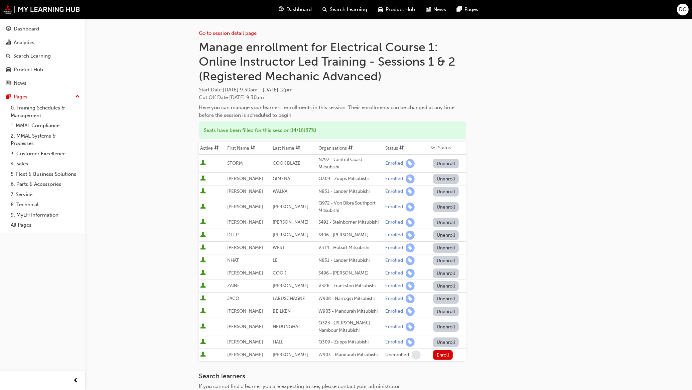
click at [271, 362] on div "Go to session detail page Manage enrollment for Electrical Course 1: Online Ins…" at bounding box center [332, 245] width 267 height 452
click at [253, 372] on h3 "Search learners" at bounding box center [332, 376] width 267 height 8
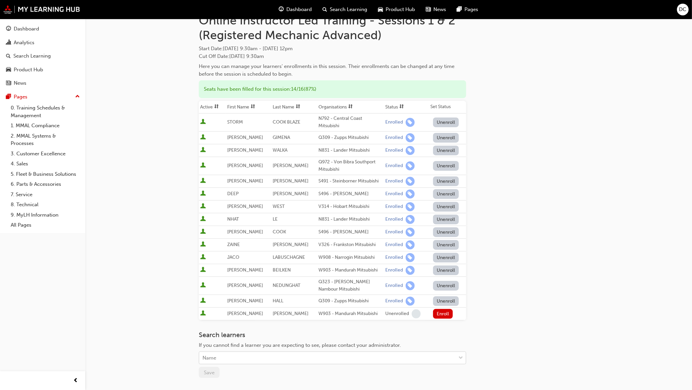
scroll to position [42, 0]
click at [228, 342] on span "If you cannot find a learner you are expecting to see, please contact your admi…" at bounding box center [300, 344] width 202 height 6
click at [217, 355] on div "Name" at bounding box center [327, 357] width 257 height 12
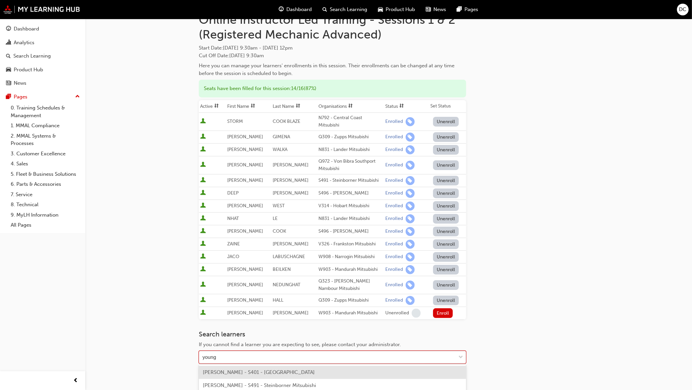
type input "youngm"
drag, startPoint x: 271, startPoint y: 370, endPoint x: 268, endPoint y: 365, distance: 5.2
click at [269, 368] on div "[PERSON_NAME] - S401 - [GEOGRAPHIC_DATA]" at bounding box center [332, 371] width 267 height 13
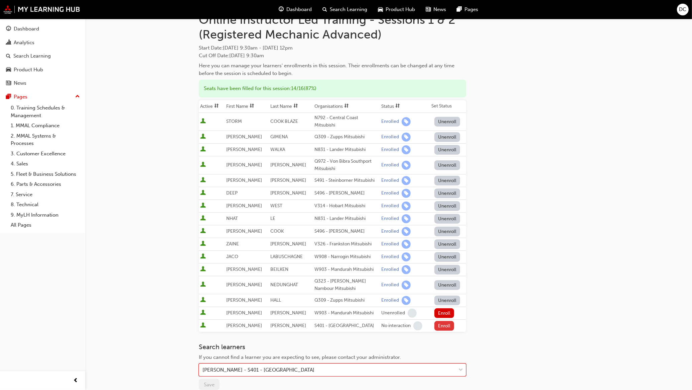
click at [446, 325] on button "Enroll" at bounding box center [445, 326] width 20 height 10
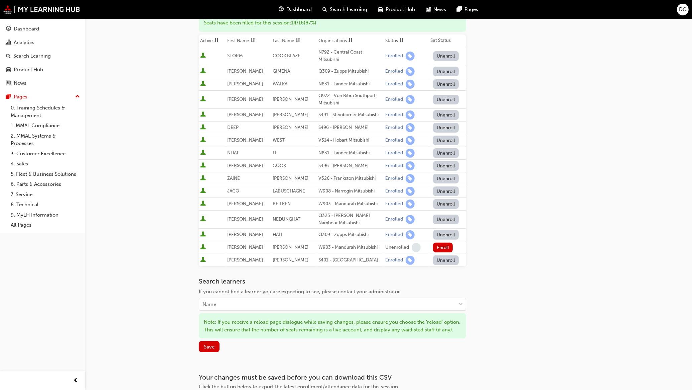
scroll to position [164, 0]
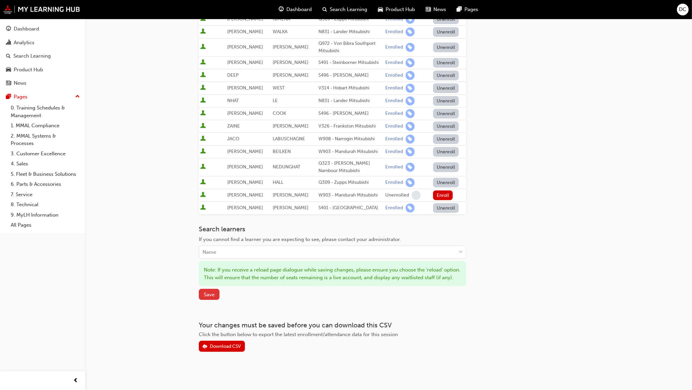
click at [204, 289] on button "Save" at bounding box center [209, 294] width 21 height 11
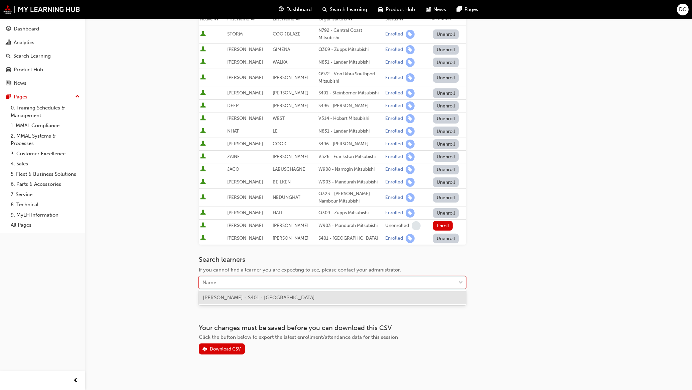
click at [218, 278] on div "Name" at bounding box center [327, 283] width 257 height 12
type input "bass"
click at [248, 299] on span "[PERSON_NAME] - S401 - [GEOGRAPHIC_DATA]" at bounding box center [259, 297] width 112 height 6
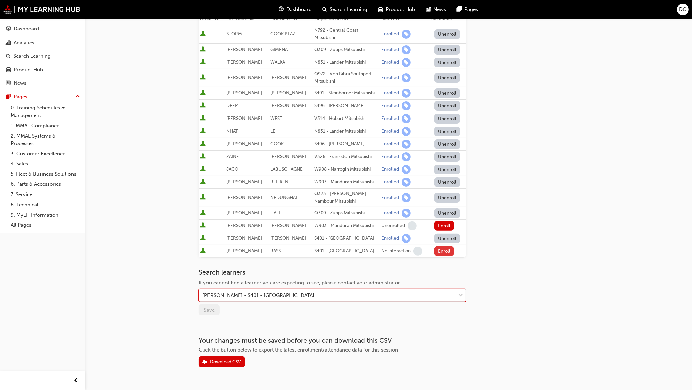
click at [442, 248] on button "Enroll" at bounding box center [445, 251] width 20 height 10
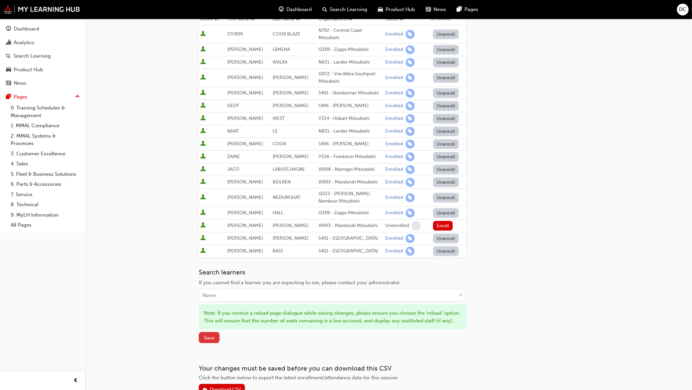
click at [212, 340] on span "Save" at bounding box center [209, 337] width 11 height 6
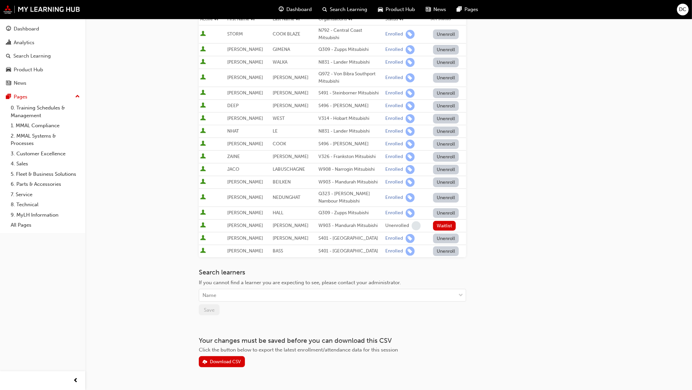
click at [338, 4] on div "Search Learning" at bounding box center [346, 10] width 56 height 14
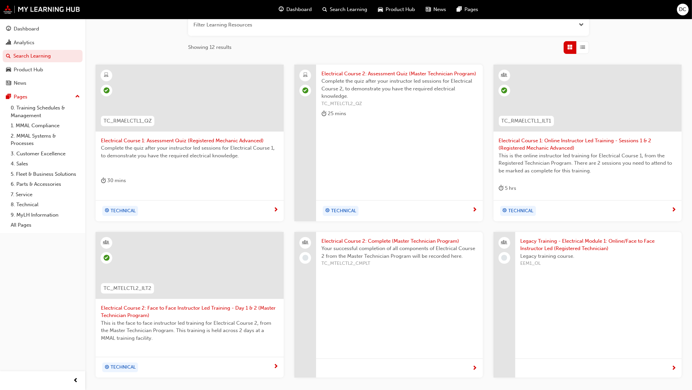
scroll to position [129, 0]
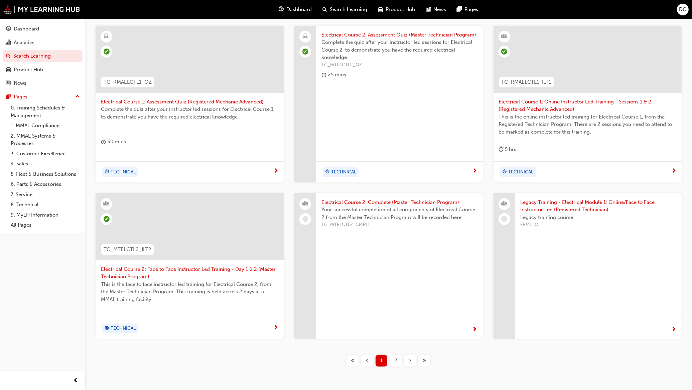
click at [537, 122] on span "This is the online instructor led training for Electrical Course 1, from the Re…" at bounding box center [588, 124] width 178 height 23
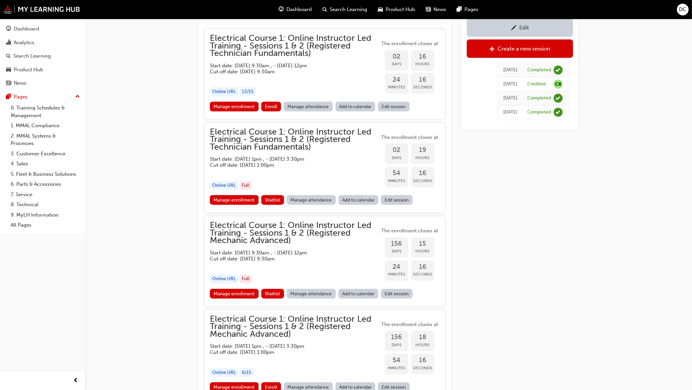
scroll to position [609, 0]
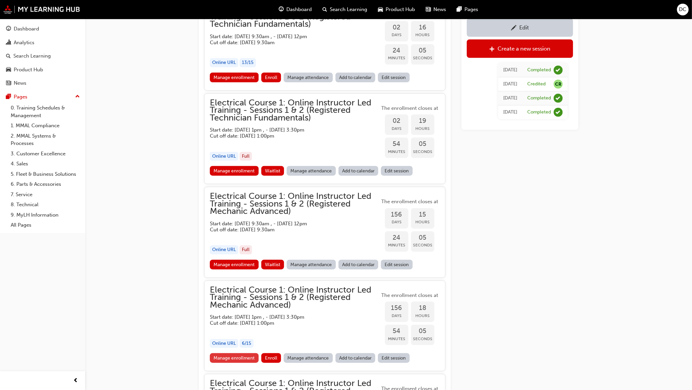
click at [232, 354] on link "Manage enrollment" at bounding box center [234, 358] width 49 height 10
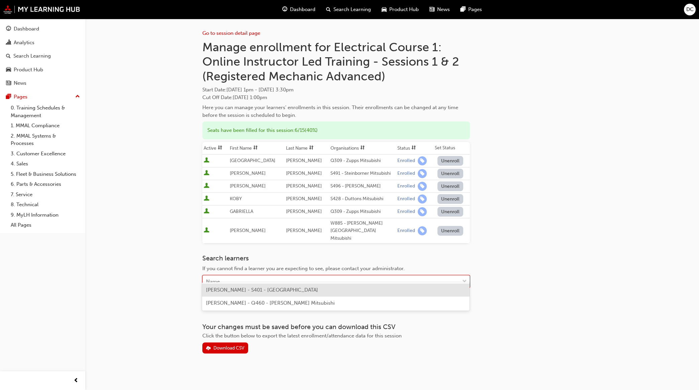
click at [236, 276] on div "Name" at bounding box center [331, 282] width 257 height 12
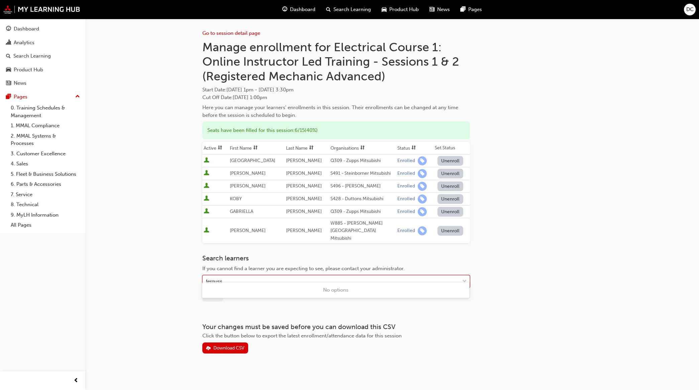
type input "fergus"
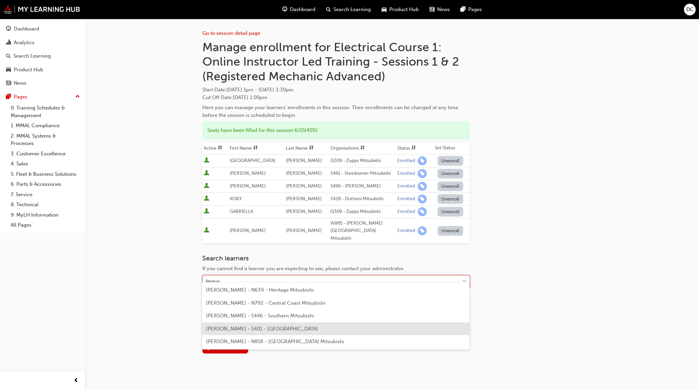
click at [256, 329] on span "[PERSON_NAME] - S401 - [GEOGRAPHIC_DATA]" at bounding box center [262, 328] width 112 height 6
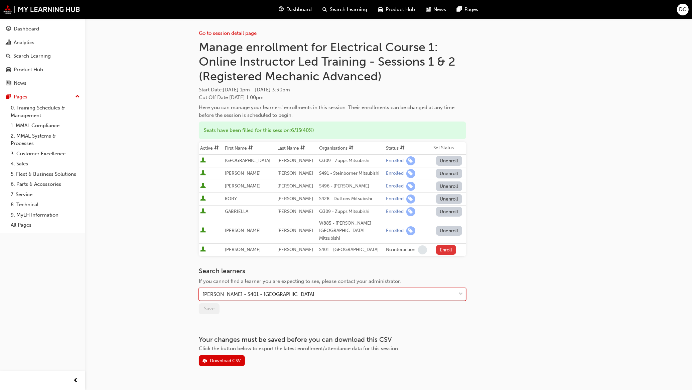
click at [445, 245] on button "Enroll" at bounding box center [446, 250] width 20 height 10
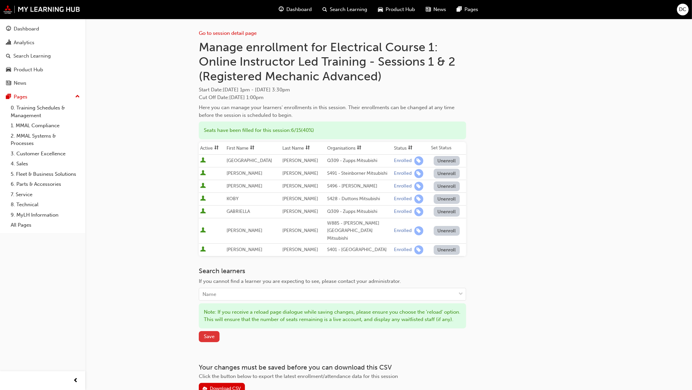
click at [211, 337] on span "Save" at bounding box center [209, 336] width 11 height 6
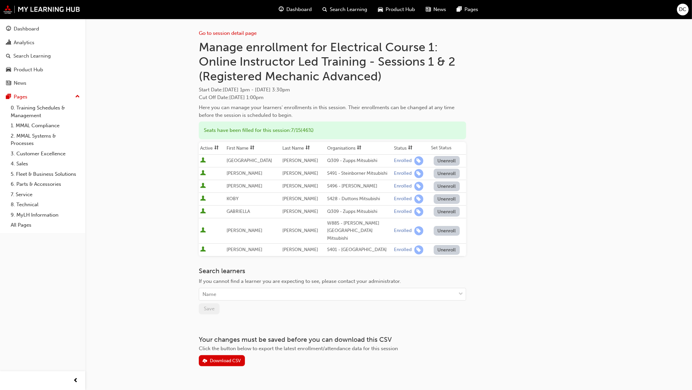
click at [344, 6] on span "Search Learning" at bounding box center [348, 10] width 37 height 8
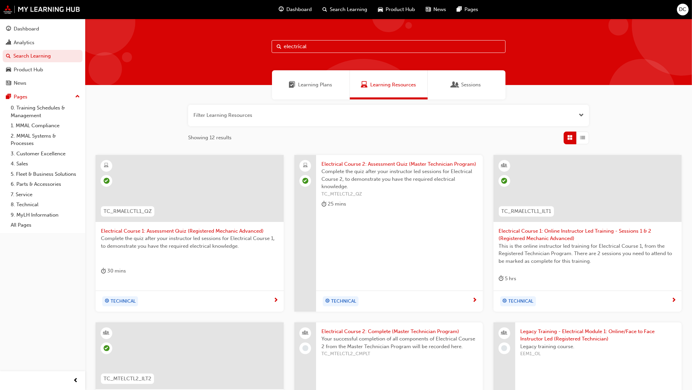
drag, startPoint x: 315, startPoint y: 45, endPoint x: 218, endPoint y: 45, distance: 97.3
click at [220, 45] on div "electrical" at bounding box center [388, 52] width 607 height 66
click at [587, 233] on span "Electrical Course 1: Online Instructor Led Training - Sessions 1 & 2 (Registere…" at bounding box center [588, 234] width 178 height 15
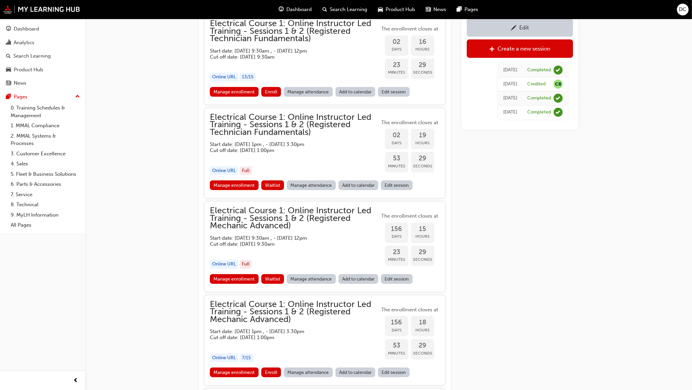
scroll to position [609, 0]
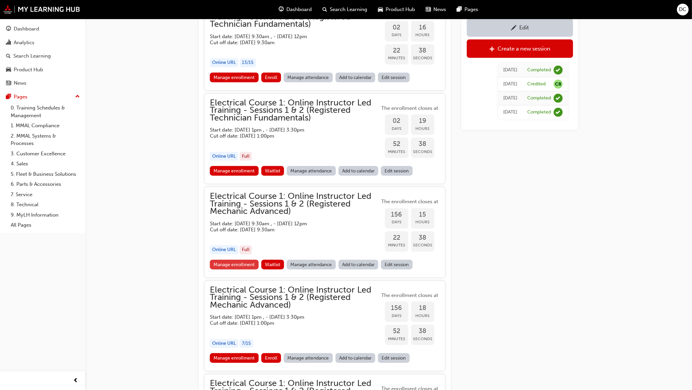
click at [237, 262] on link "Manage enrollment" at bounding box center [234, 264] width 49 height 10
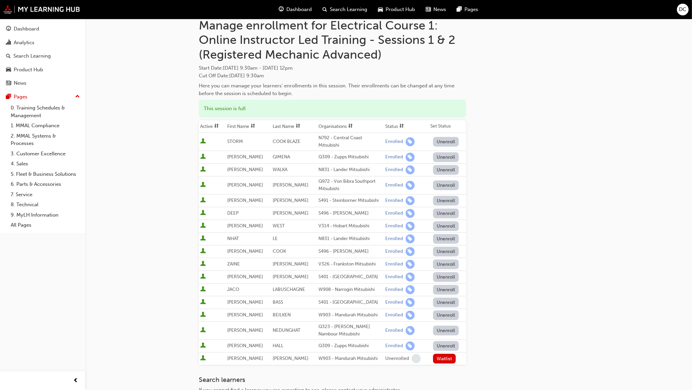
scroll to position [42, 0]
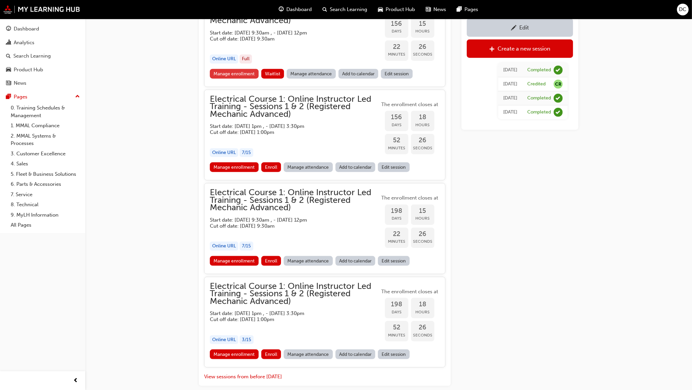
scroll to position [817, 0]
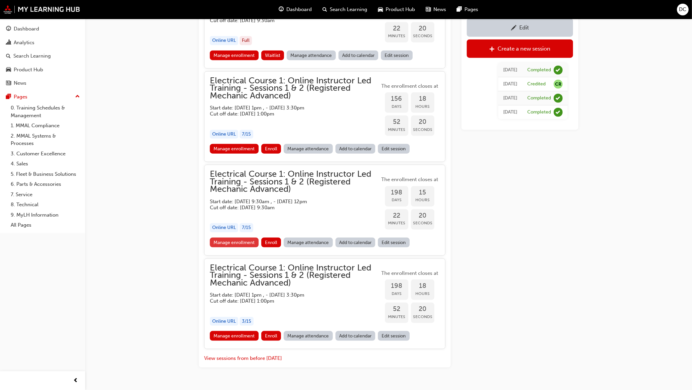
click at [241, 241] on link "Manage enrollment" at bounding box center [234, 242] width 49 height 10
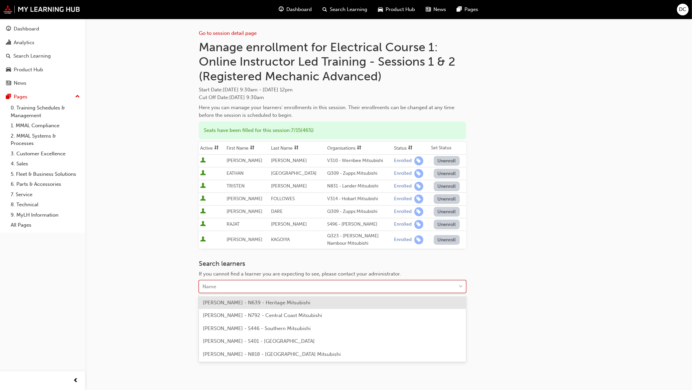
click at [228, 289] on div "Name" at bounding box center [327, 287] width 257 height 12
type input "rahi"
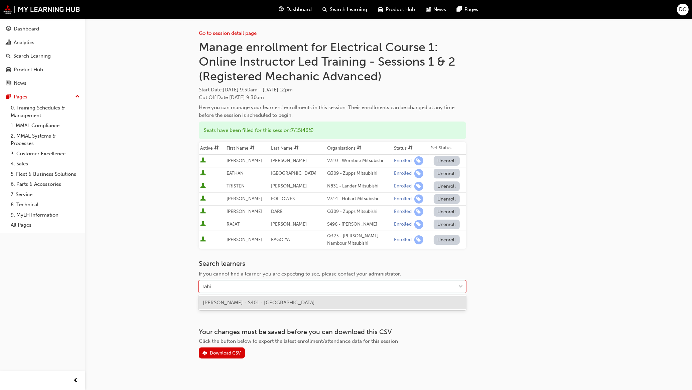
click at [234, 298] on div "[PERSON_NAME] - S401 - [GEOGRAPHIC_DATA]" at bounding box center [332, 302] width 267 height 13
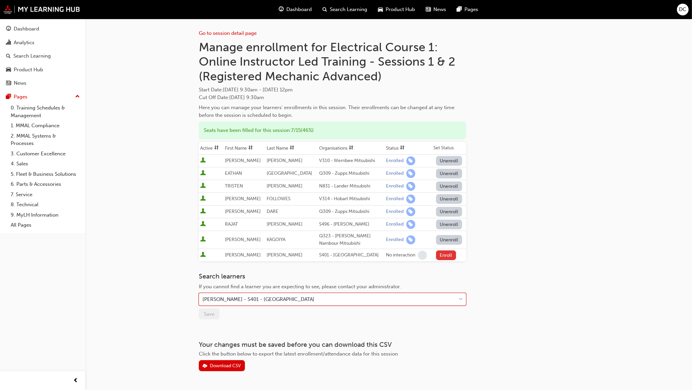
click at [450, 256] on button "Enroll" at bounding box center [446, 255] width 20 height 10
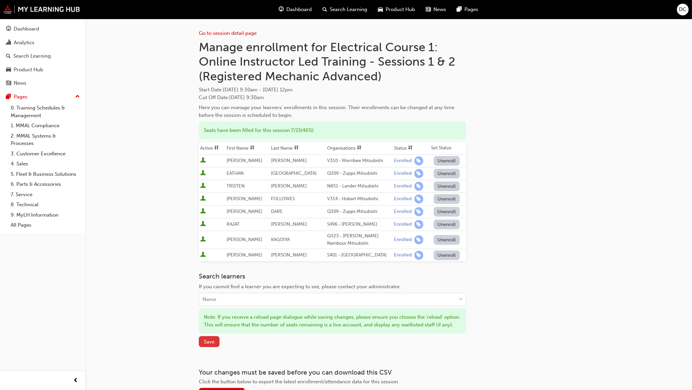
click at [206, 347] on button "Save" at bounding box center [209, 341] width 21 height 11
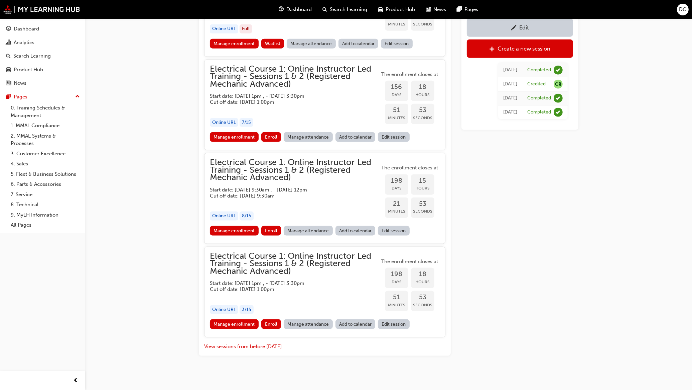
scroll to position [833, 0]
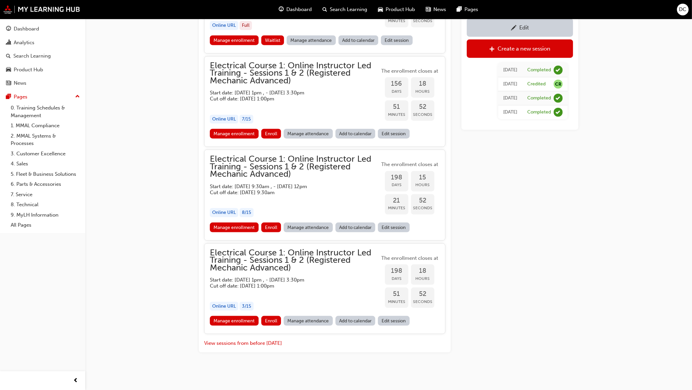
click at [239, 320] on link "Manage enrollment" at bounding box center [234, 321] width 49 height 10
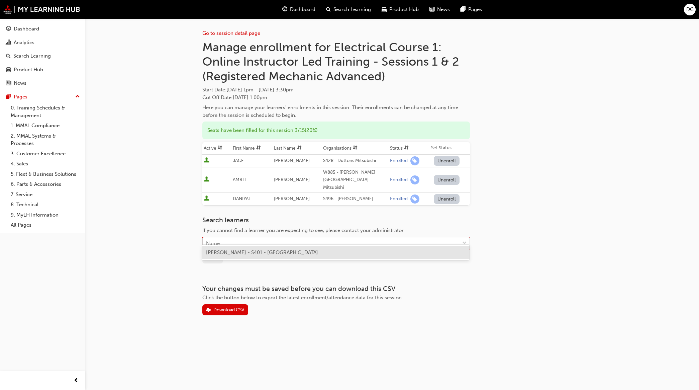
click at [231, 237] on div "Name" at bounding box center [335, 243] width 267 height 13
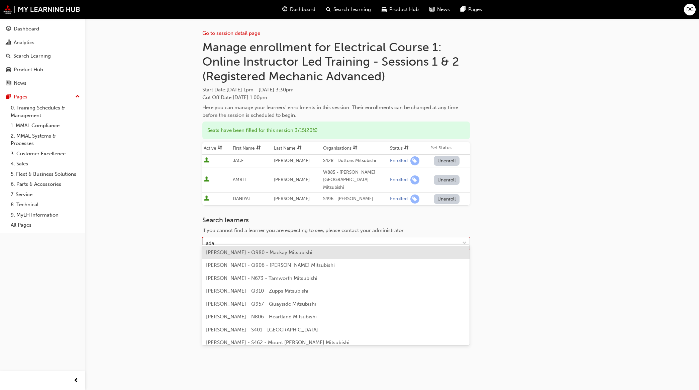
type input "[PERSON_NAME]"
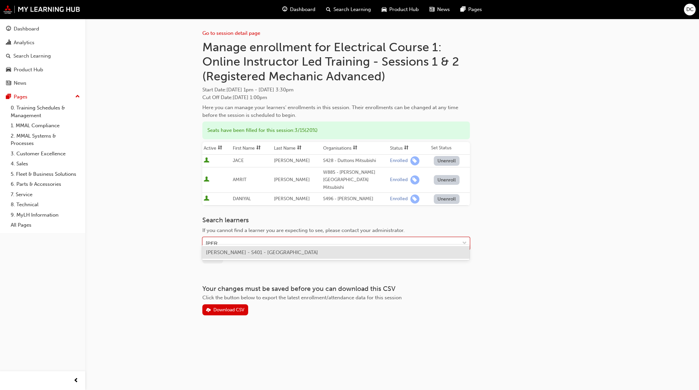
click at [233, 248] on div "[PERSON_NAME] - S401 - [GEOGRAPHIC_DATA]" at bounding box center [335, 252] width 267 height 13
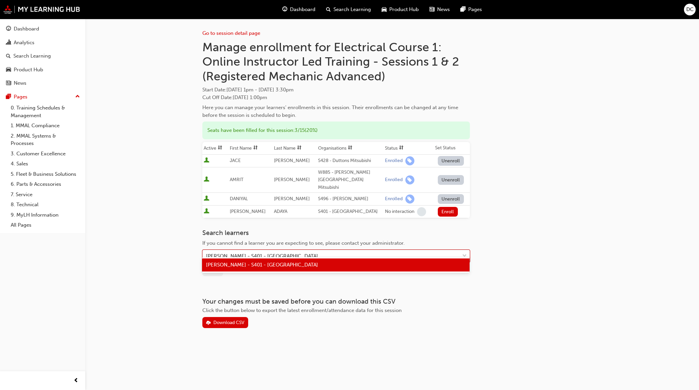
click at [254, 252] on div "[PERSON_NAME] - S401 - [GEOGRAPHIC_DATA]" at bounding box center [262, 256] width 112 height 8
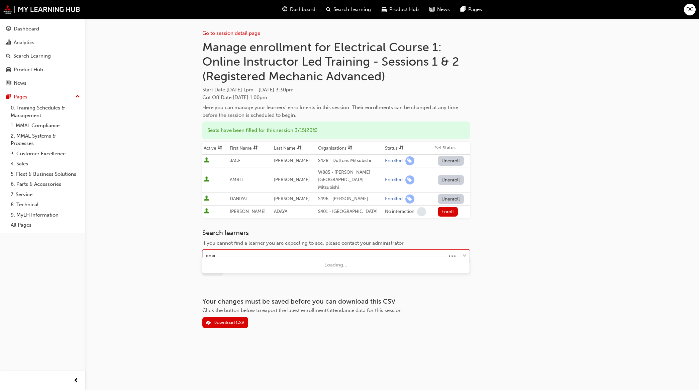
type input "anspa"
click at [284, 268] on div "[PERSON_NAME] - S401 - [GEOGRAPHIC_DATA]" at bounding box center [335, 264] width 267 height 13
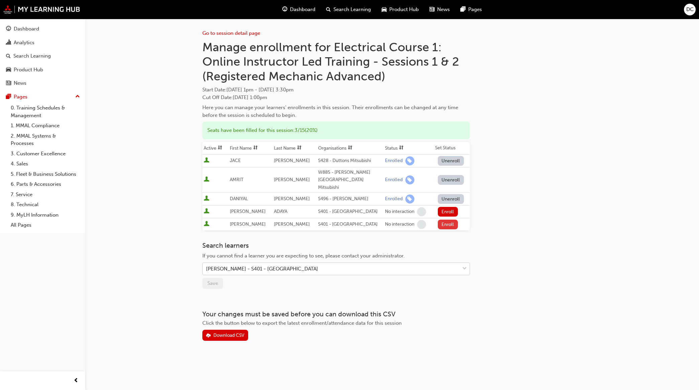
click at [438, 219] on button "Enroll" at bounding box center [448, 224] width 20 height 10
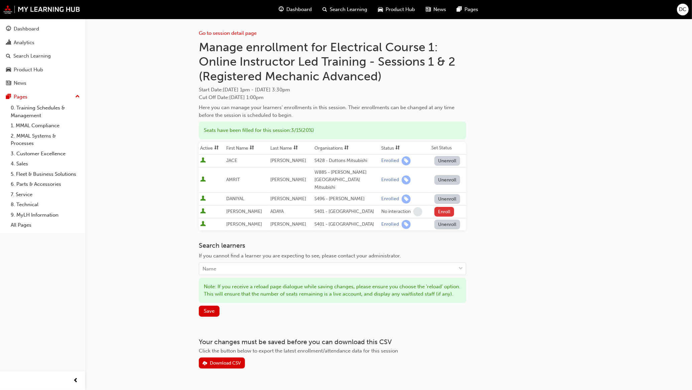
click at [449, 207] on button "Enroll" at bounding box center [445, 212] width 20 height 10
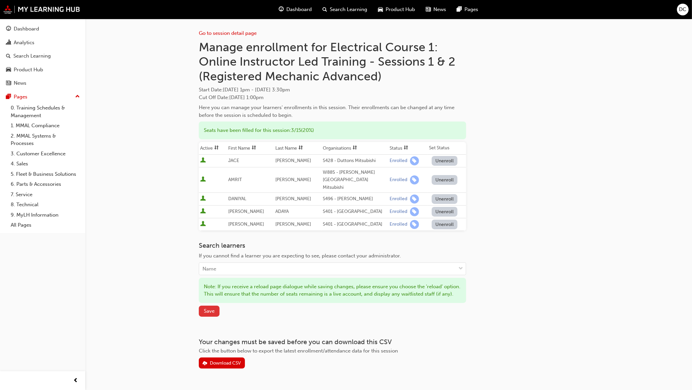
click at [210, 309] on span "Save" at bounding box center [209, 311] width 11 height 6
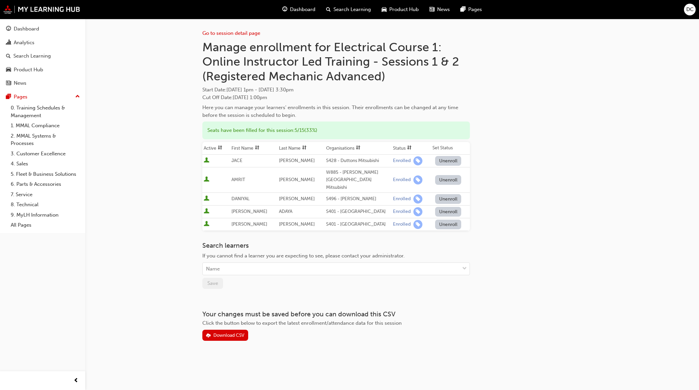
click at [345, 7] on span "Search Learning" at bounding box center [351, 10] width 37 height 8
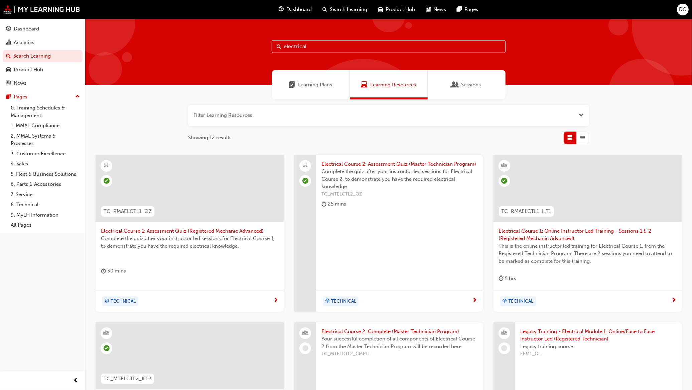
drag, startPoint x: 318, startPoint y: 42, endPoint x: 250, endPoint y: 44, distance: 68.2
click at [250, 44] on div "electrical" at bounding box center [388, 52] width 607 height 66
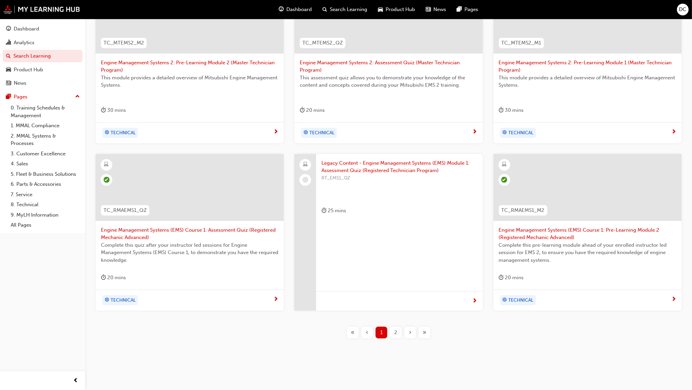
scroll to position [170, 0]
type input "engine manage"
click at [396, 329] on span "2" at bounding box center [396, 331] width 3 height 8
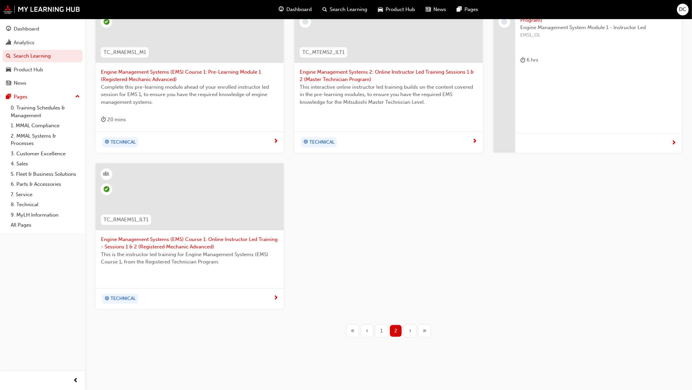
click at [193, 76] on span "Engine Management Systems (EMS) Course 1: Pre-Learning Module 1 (Registered Mec…" at bounding box center [190, 75] width 178 height 15
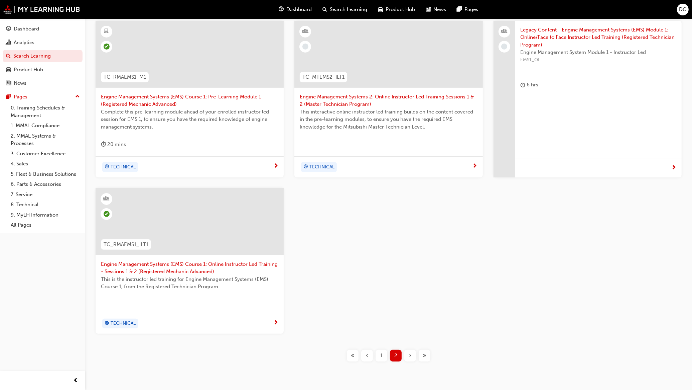
scroll to position [159, 0]
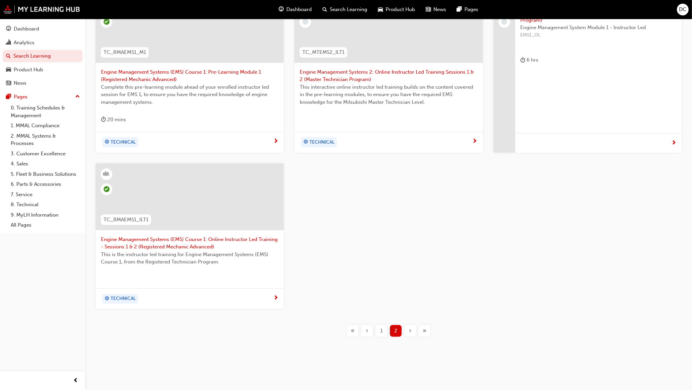
click at [226, 244] on span "Engine Management Systems (EMS) Course 1: Online Instructor Led Training - Sess…" at bounding box center [190, 242] width 178 height 15
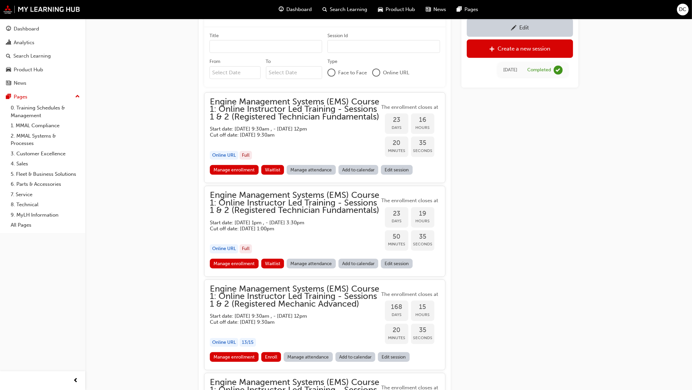
scroll to position [577, 0]
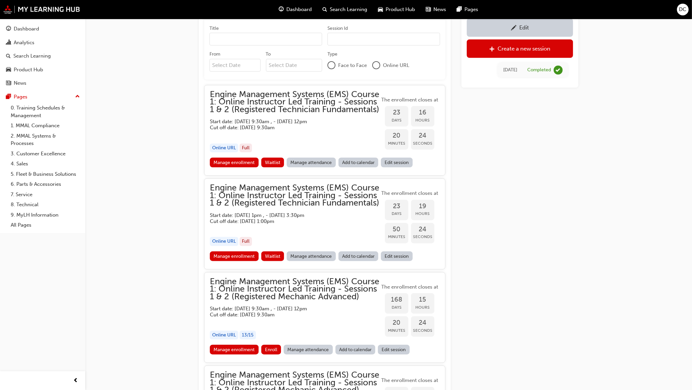
click at [400, 167] on link "Edit session" at bounding box center [397, 162] width 32 height 10
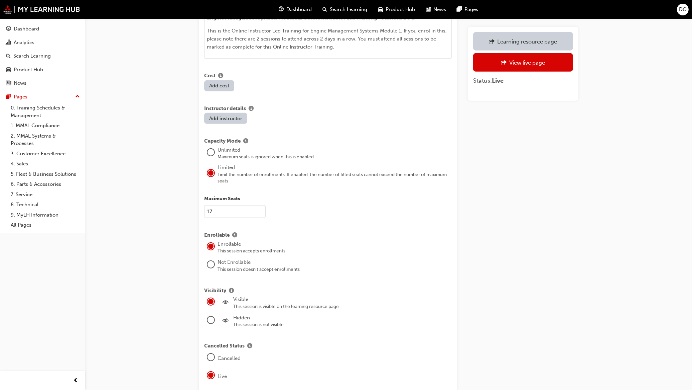
scroll to position [543, 0]
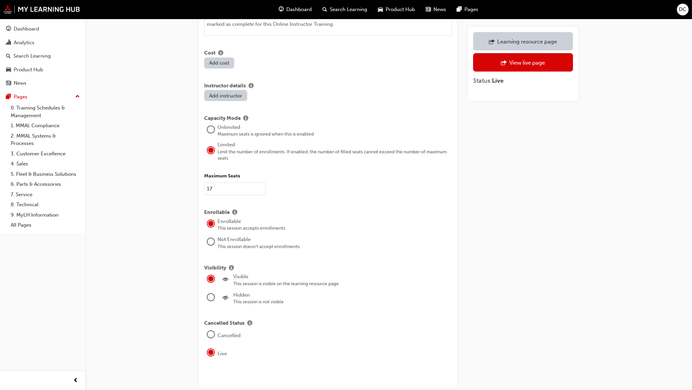
click at [215, 182] on input "17" at bounding box center [235, 188] width 62 height 13
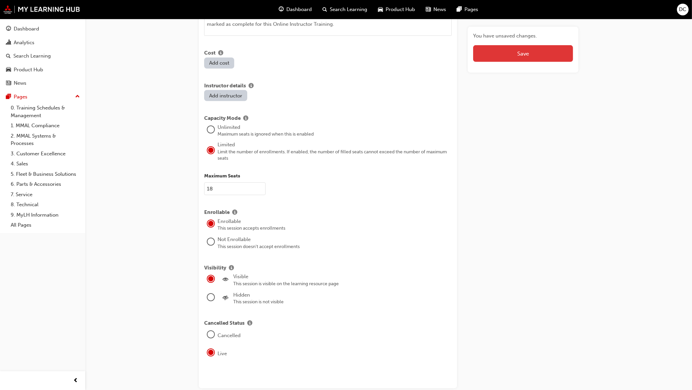
type input "18"
click at [547, 58] on button "Save" at bounding box center [523, 53] width 100 height 17
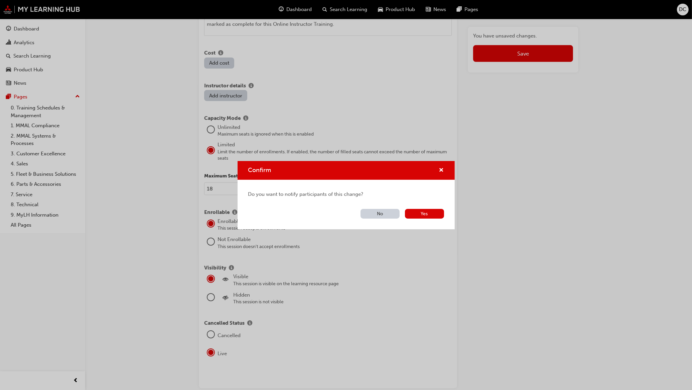
click at [387, 213] on button "No" at bounding box center [380, 214] width 39 height 10
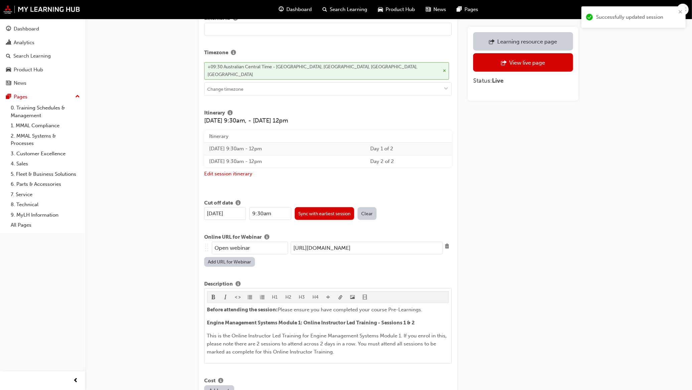
scroll to position [209, 0]
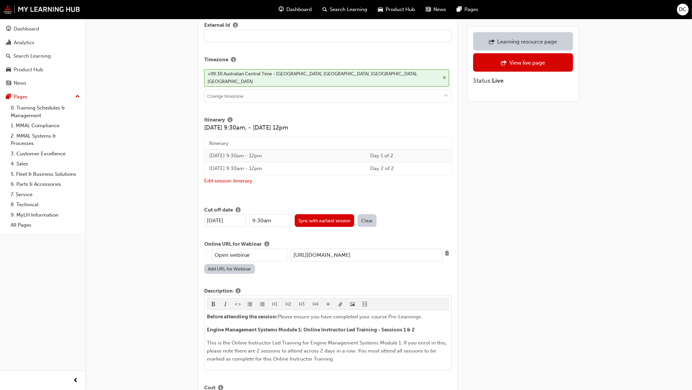
scroll to position [577, 0]
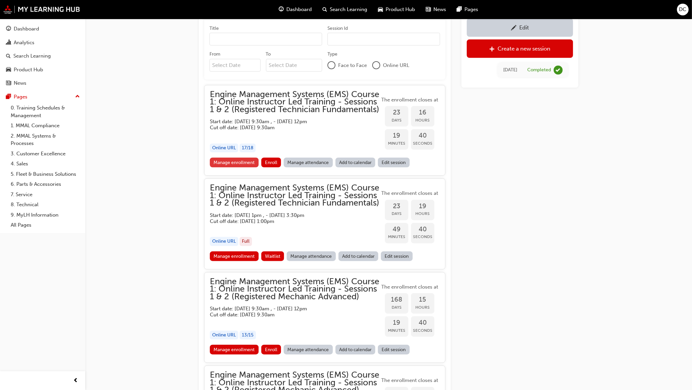
click at [235, 167] on link "Manage enrollment" at bounding box center [234, 162] width 49 height 10
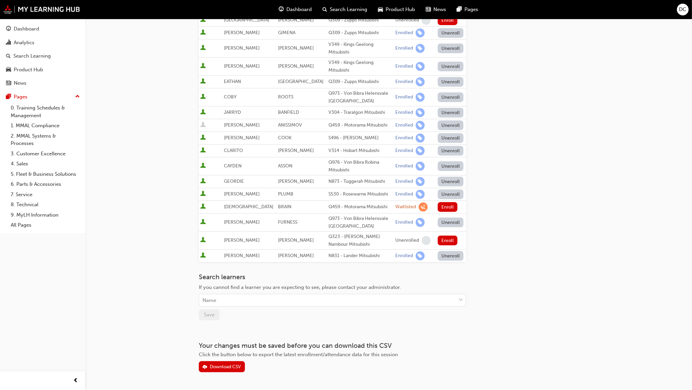
scroll to position [241, 0]
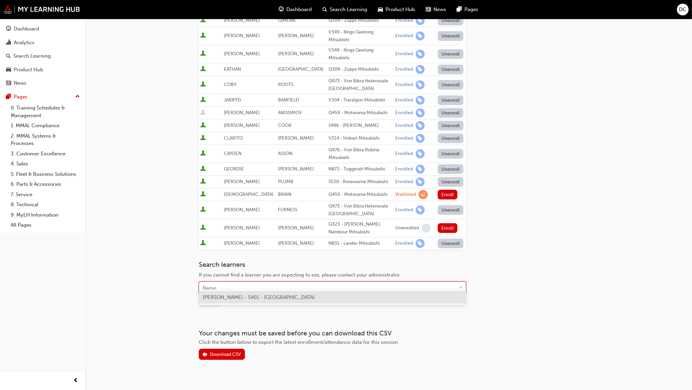
click at [229, 282] on div "Name" at bounding box center [327, 288] width 257 height 12
type input "[PERSON_NAME]"
click at [278, 298] on span "[PERSON_NAME] - S401 - [GEOGRAPHIC_DATA]" at bounding box center [259, 297] width 112 height 6
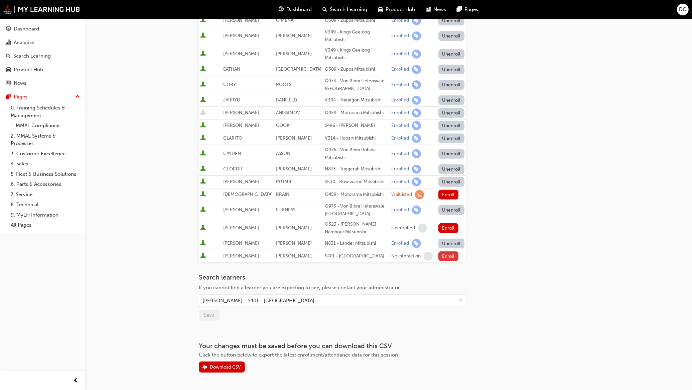
click at [440, 251] on button "Enroll" at bounding box center [449, 256] width 20 height 10
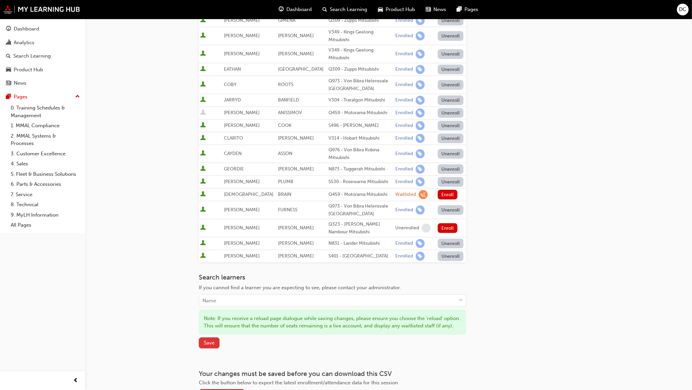
click at [205, 340] on span "Save" at bounding box center [209, 342] width 11 height 6
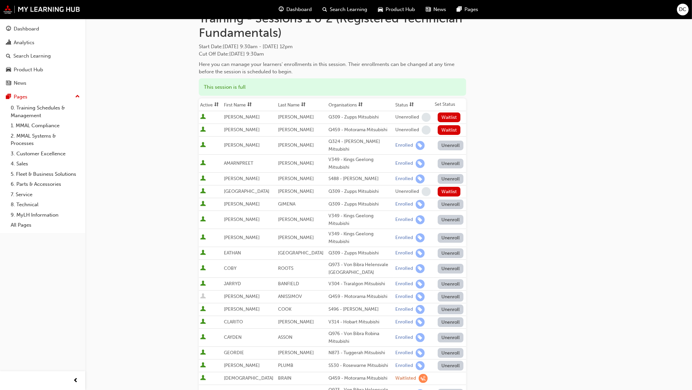
scroll to position [0, 0]
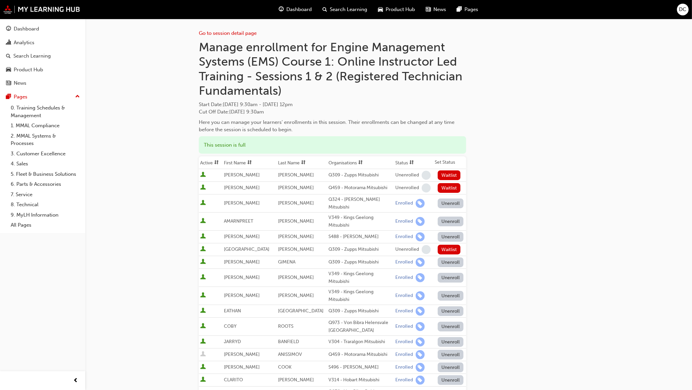
click at [330, 11] on span "Search Learning" at bounding box center [348, 10] width 37 height 8
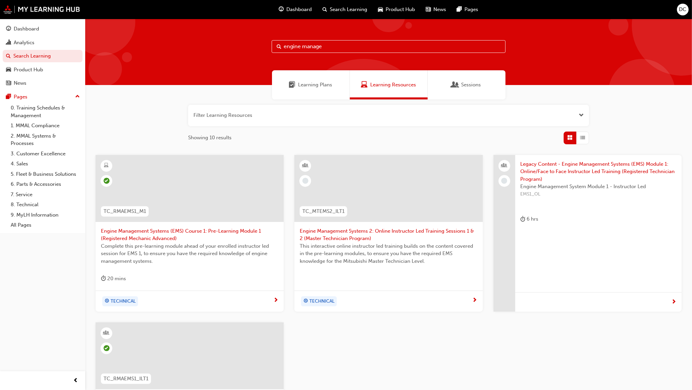
click at [332, 47] on input "engine manage" at bounding box center [389, 46] width 234 height 13
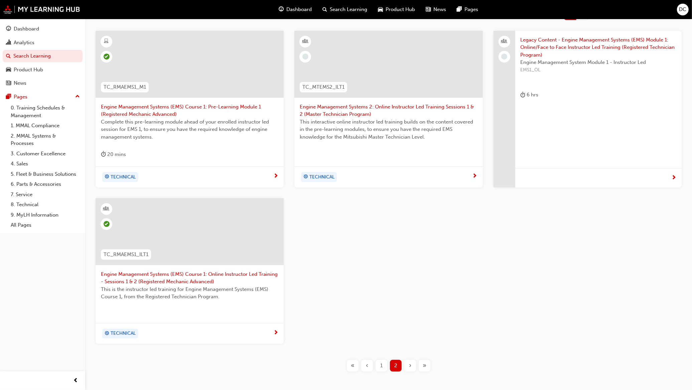
scroll to position [125, 0]
click at [179, 274] on span "Engine Management Systems (EMS) Course 1: Online Instructor Led Training - Sess…" at bounding box center [190, 276] width 178 height 15
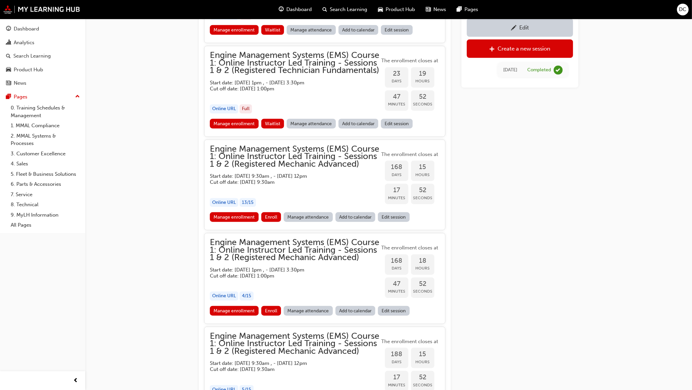
scroll to position [662, 0]
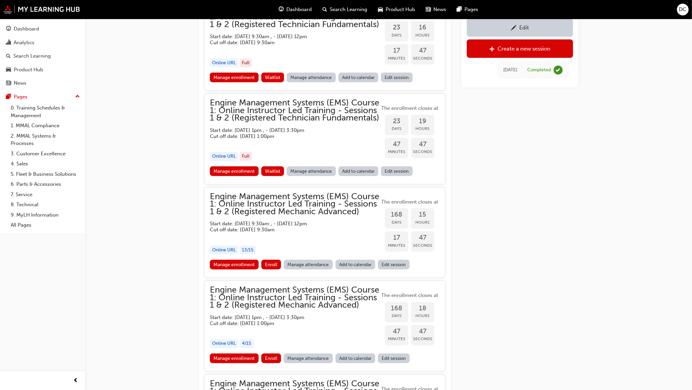
click at [236, 269] on link "Manage enrollment" at bounding box center [234, 264] width 49 height 10
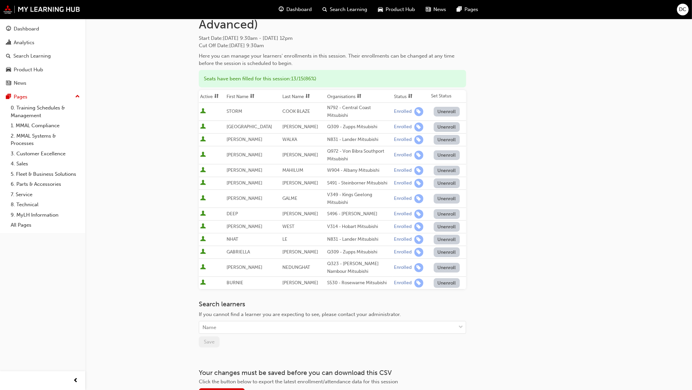
scroll to position [70, 0]
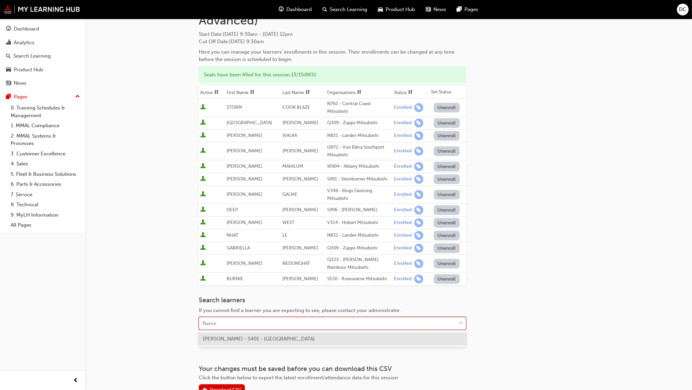
click at [216, 322] on div "Name" at bounding box center [210, 323] width 14 height 8
type input "bass"
click at [246, 338] on span "[PERSON_NAME] - S401 - [GEOGRAPHIC_DATA]" at bounding box center [259, 338] width 112 height 6
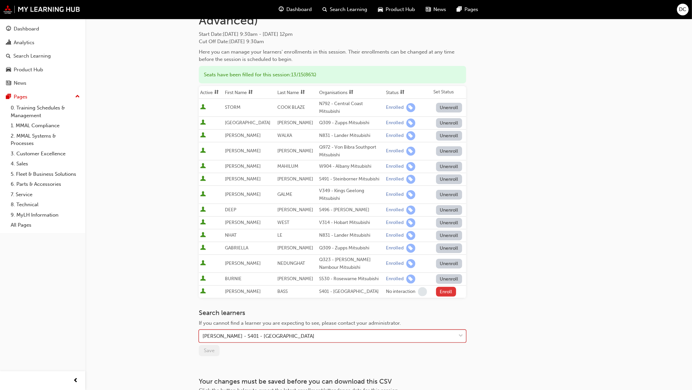
click at [446, 292] on button "Enroll" at bounding box center [446, 292] width 20 height 10
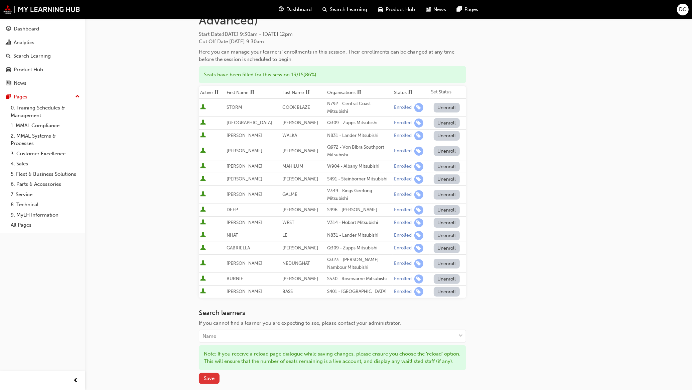
click at [205, 380] on span "Save" at bounding box center [209, 378] width 11 height 6
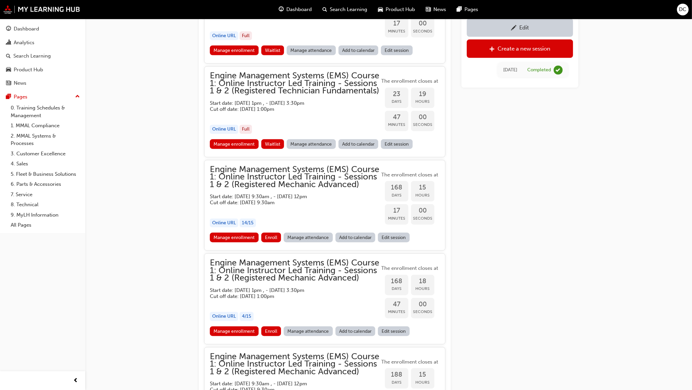
scroll to position [704, 0]
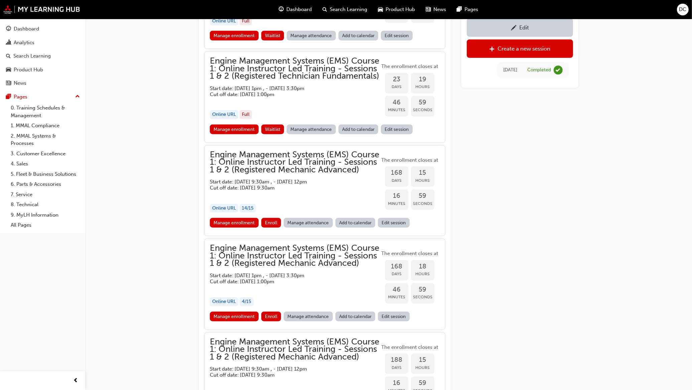
click at [239, 321] on link "Manage enrollment" at bounding box center [234, 316] width 49 height 10
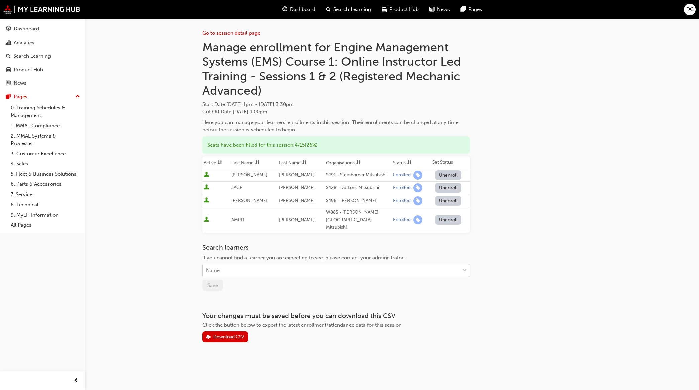
click at [233, 264] on div "Name" at bounding box center [331, 270] width 257 height 12
type input "ferg"
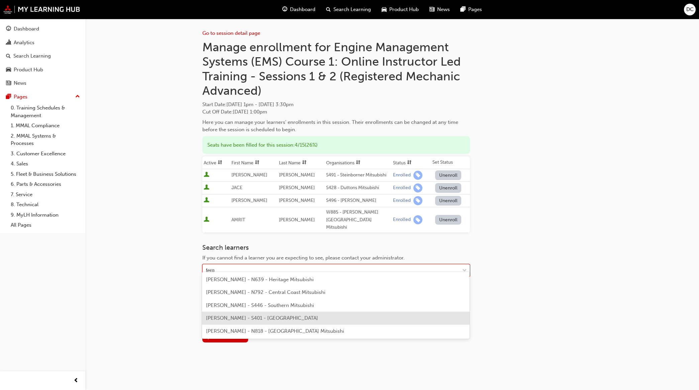
click at [239, 319] on span "[PERSON_NAME] - S401 - [GEOGRAPHIC_DATA]" at bounding box center [262, 318] width 112 height 6
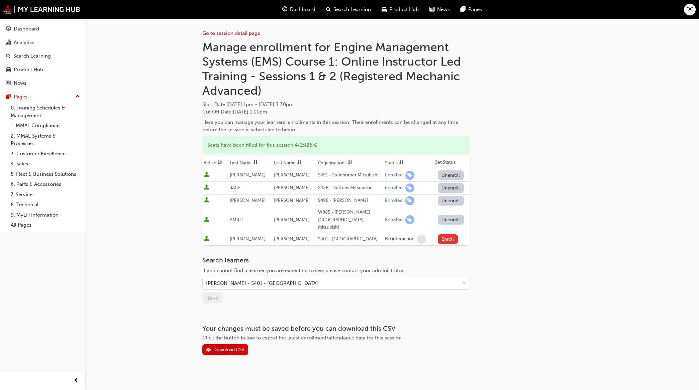
click at [450, 234] on button "Enroll" at bounding box center [448, 239] width 20 height 10
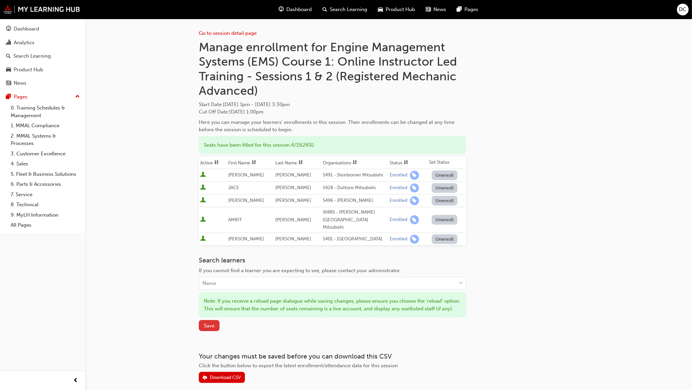
click at [208, 323] on span "Save" at bounding box center [209, 325] width 11 height 6
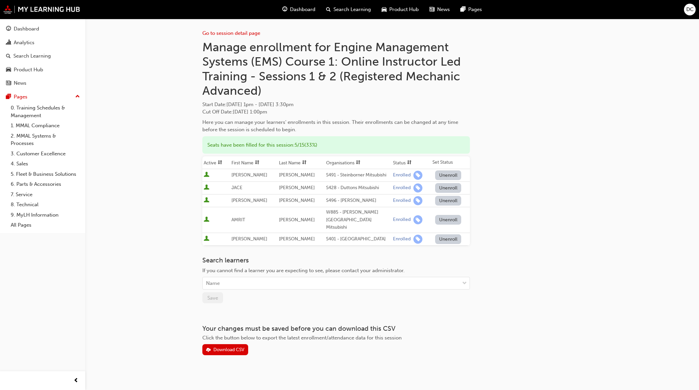
click at [348, 12] on span "Search Learning" at bounding box center [351, 10] width 37 height 8
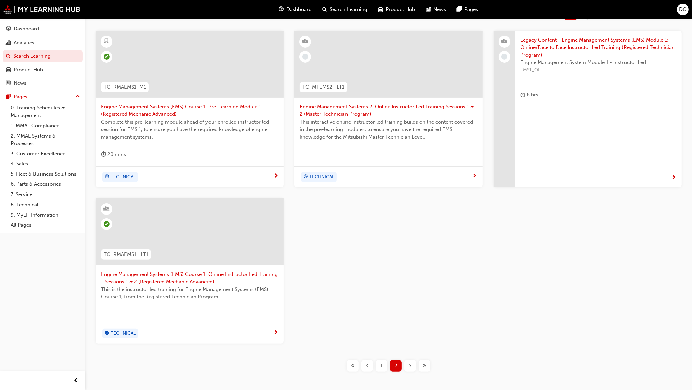
scroll to position [159, 0]
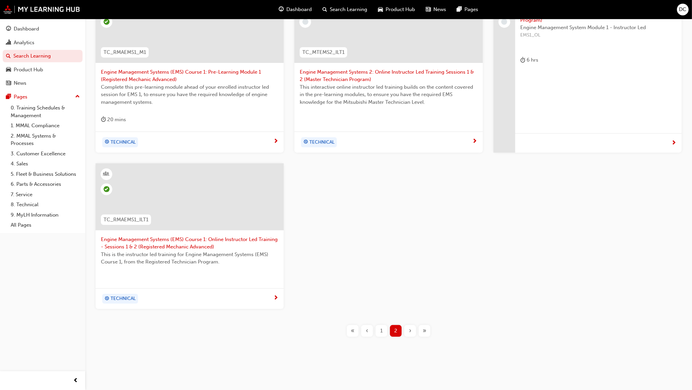
click at [169, 241] on span "Engine Management Systems (EMS) Course 1: Online Instructor Led Training - Sess…" at bounding box center [190, 242] width 178 height 15
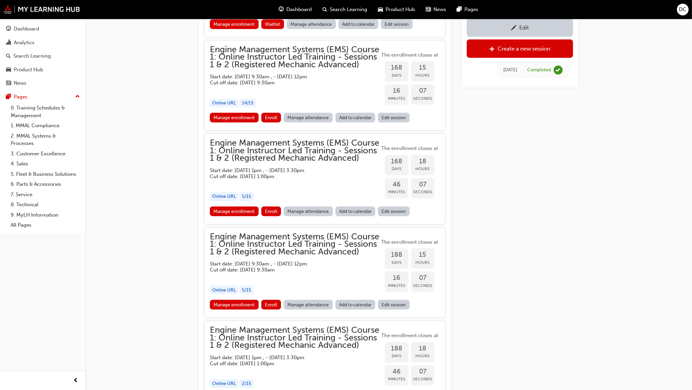
scroll to position [830, 0]
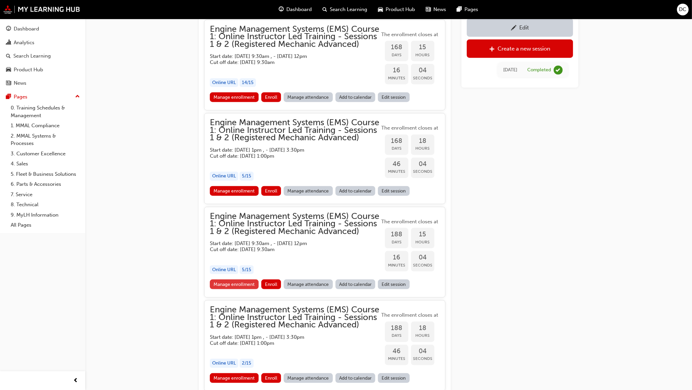
click at [243, 289] on link "Manage enrollment" at bounding box center [234, 284] width 49 height 10
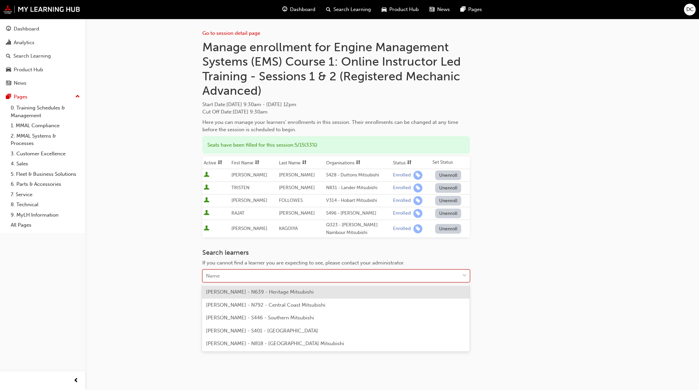
click at [214, 275] on div "Name" at bounding box center [213, 276] width 14 height 8
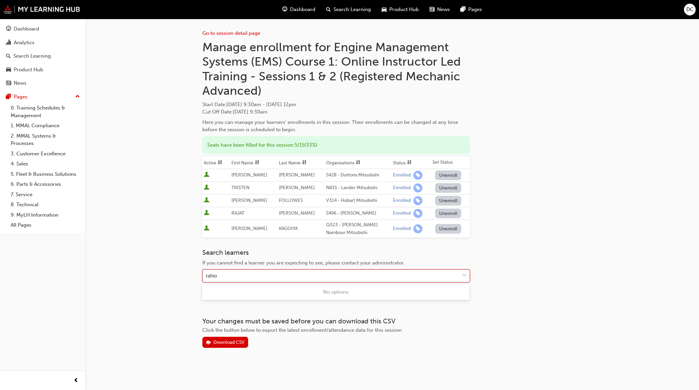
type input "rahi"
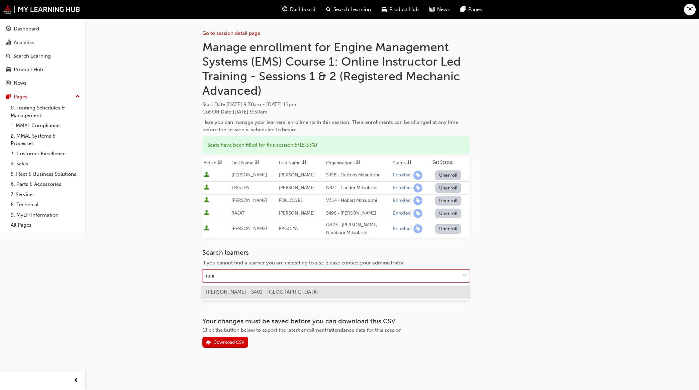
click at [238, 295] on div "[PERSON_NAME] - S401 - [GEOGRAPHIC_DATA]" at bounding box center [335, 291] width 267 height 13
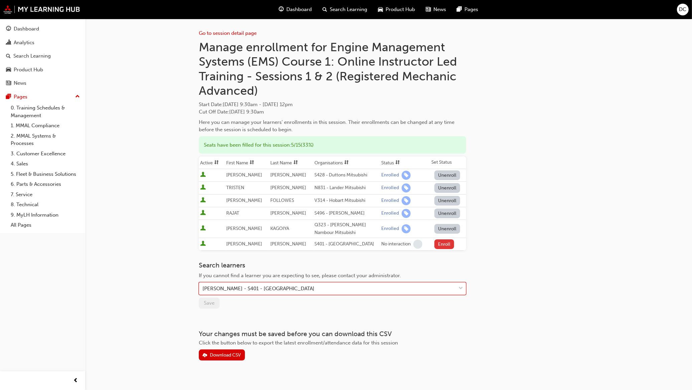
click at [439, 244] on button "Enroll" at bounding box center [445, 244] width 20 height 10
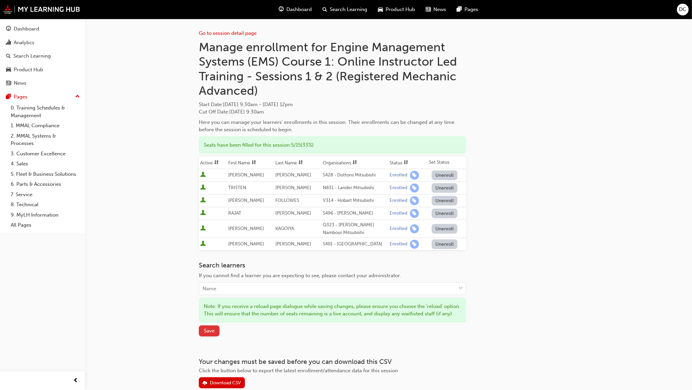
click at [202, 336] on button "Save" at bounding box center [209, 330] width 21 height 11
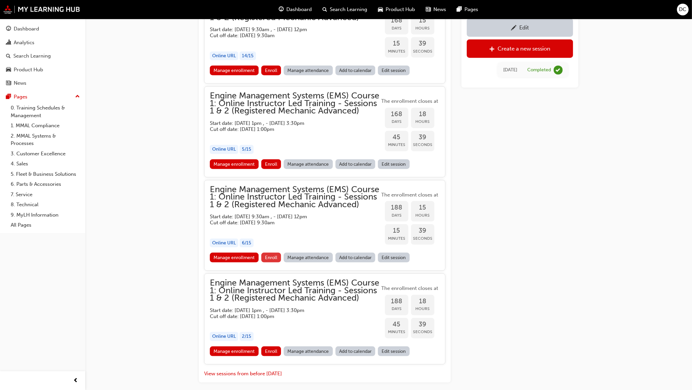
scroll to position [932, 0]
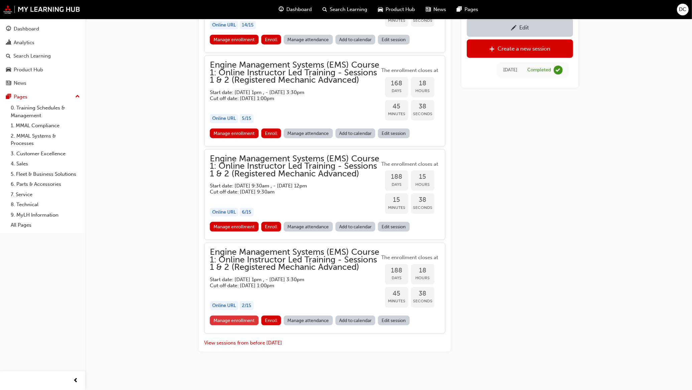
click at [233, 316] on link "Manage enrollment" at bounding box center [234, 320] width 49 height 10
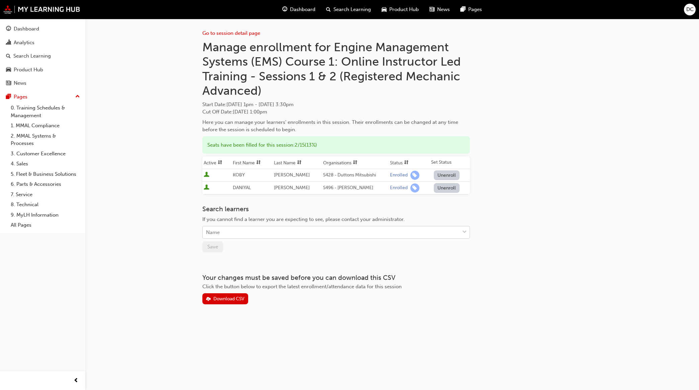
click at [225, 231] on div "Name" at bounding box center [331, 232] width 257 height 12
type input "adaya"
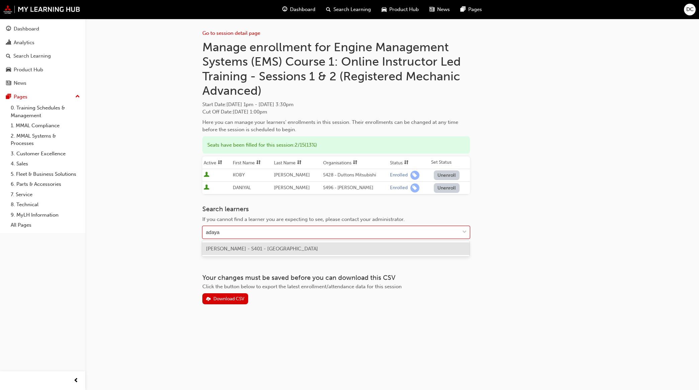
click at [235, 246] on span "[PERSON_NAME] - S401 - [GEOGRAPHIC_DATA]" at bounding box center [262, 248] width 112 height 6
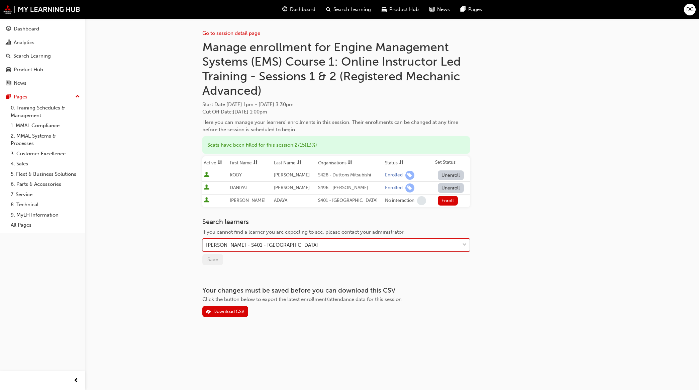
click at [243, 243] on div "[PERSON_NAME] - S401 - [GEOGRAPHIC_DATA]" at bounding box center [262, 245] width 112 height 8
type input "ansp"
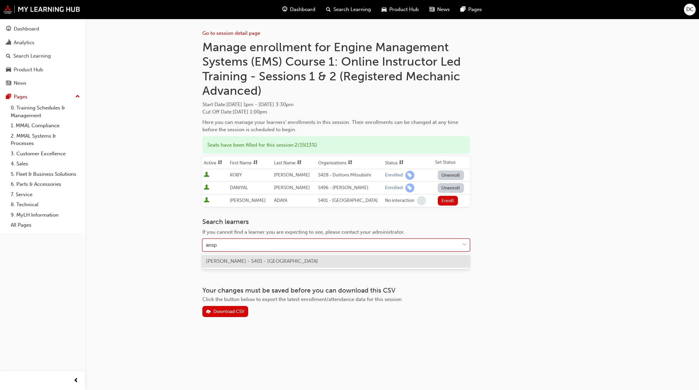
click at [246, 258] on span "[PERSON_NAME] - S401 - [GEOGRAPHIC_DATA]" at bounding box center [262, 261] width 112 height 6
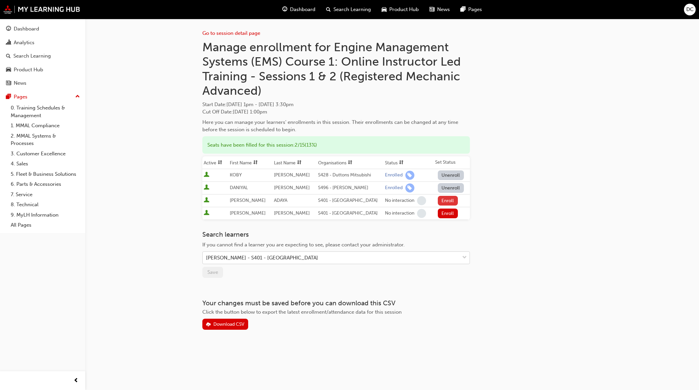
click at [445, 199] on button "Enroll" at bounding box center [448, 201] width 20 height 10
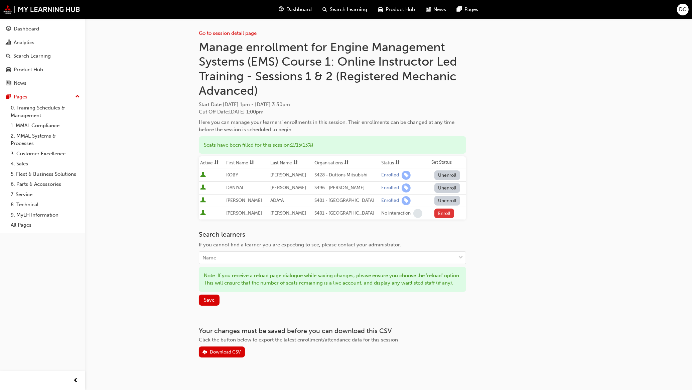
click at [447, 213] on button "Enroll" at bounding box center [445, 213] width 20 height 10
click at [216, 305] on button "Save" at bounding box center [209, 299] width 21 height 11
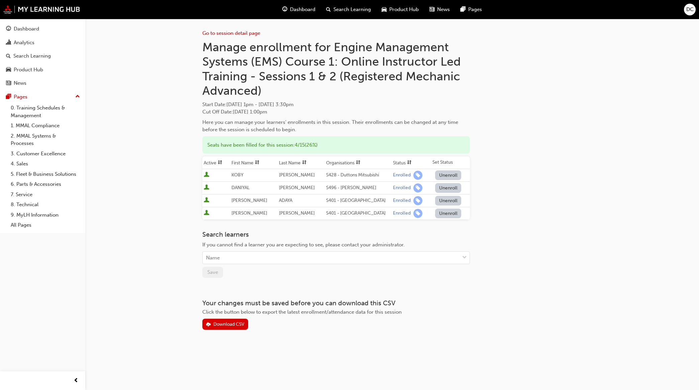
click at [346, 4] on div "Search Learning" at bounding box center [349, 10] width 56 height 14
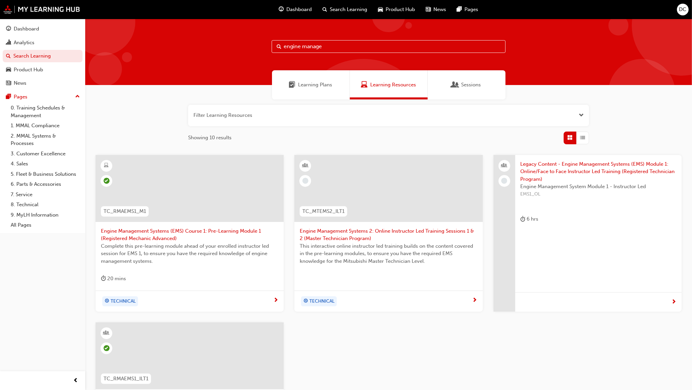
drag, startPoint x: 323, startPoint y: 43, endPoint x: 300, endPoint y: 45, distance: 23.6
click at [300, 45] on input "engine manage" at bounding box center [389, 46] width 234 height 13
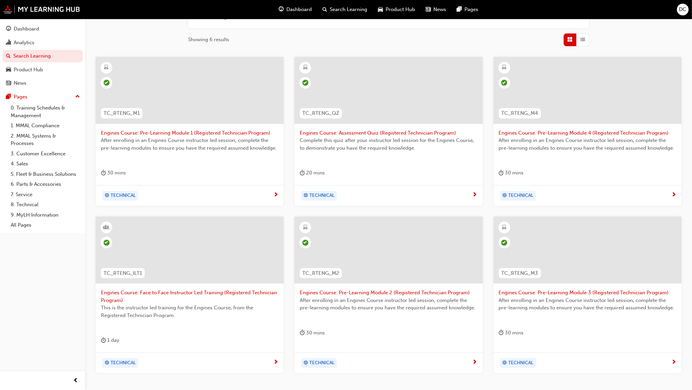
scroll to position [125, 0]
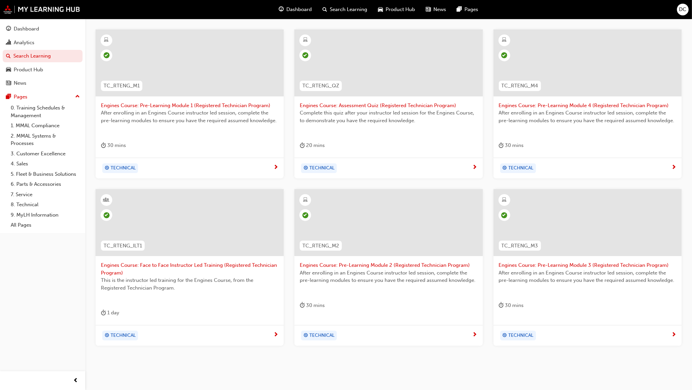
type input "engines"
click at [231, 262] on span "Engines Course: Face to Face Instructor Led Training (Registered Technician Pro…" at bounding box center [190, 268] width 178 height 15
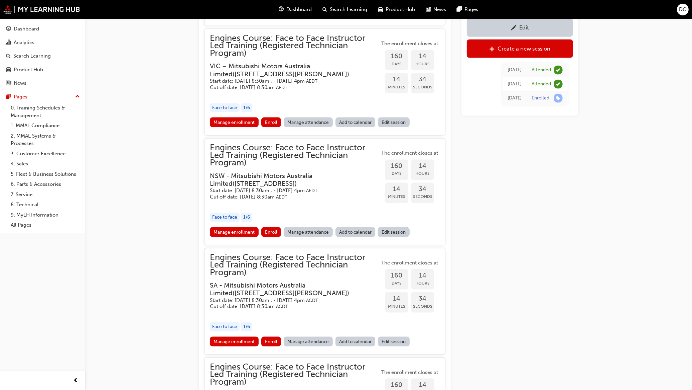
scroll to position [1026, 0]
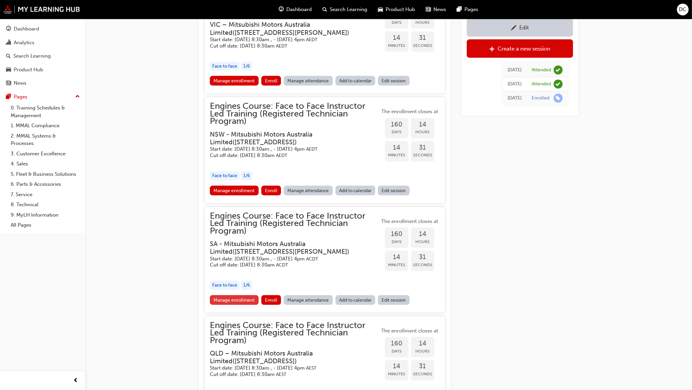
click at [231, 295] on link "Manage enrollment" at bounding box center [234, 300] width 49 height 10
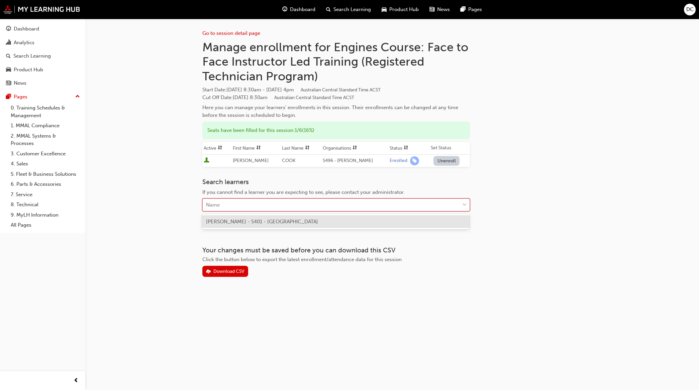
click at [227, 204] on div "Name" at bounding box center [331, 205] width 257 height 12
type input "[PERSON_NAME]"
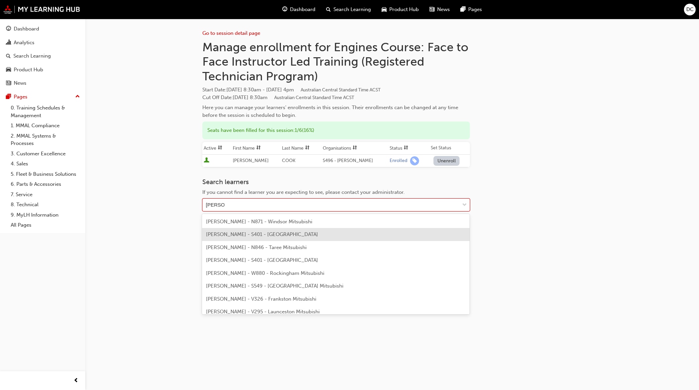
click at [235, 239] on div "[PERSON_NAME] - S401 - [GEOGRAPHIC_DATA]" at bounding box center [335, 234] width 267 height 13
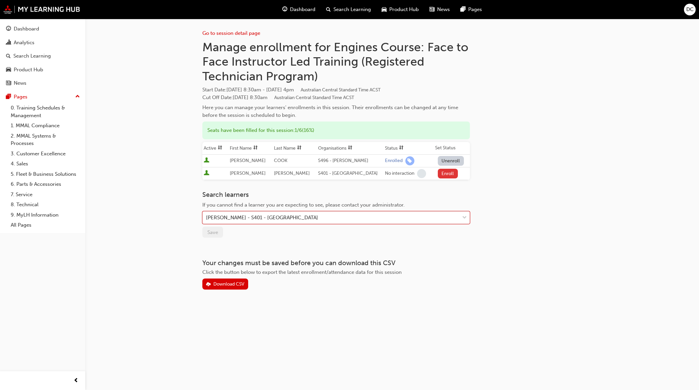
click at [450, 175] on button "Enroll" at bounding box center [448, 174] width 20 height 10
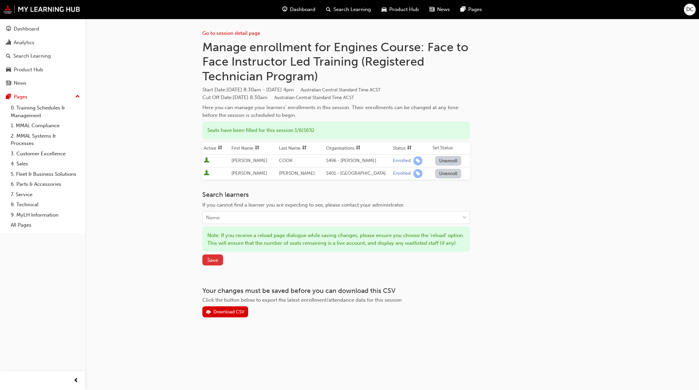
click at [213, 263] on span "Save" at bounding box center [212, 260] width 11 height 6
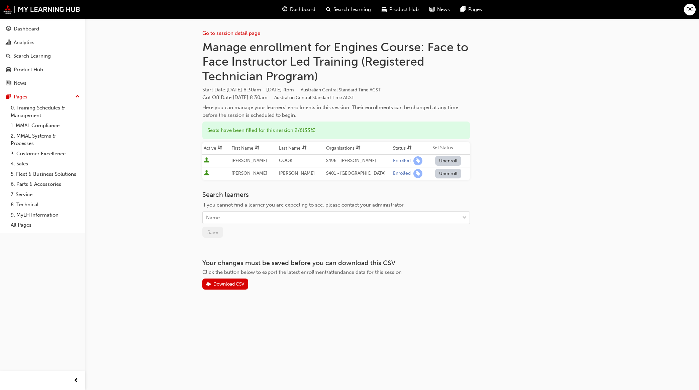
click at [336, 9] on span "Search Learning" at bounding box center [351, 10] width 37 height 8
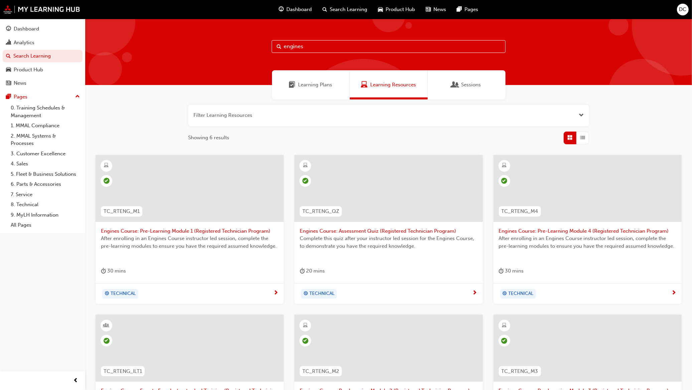
drag, startPoint x: 315, startPoint y: 46, endPoint x: 253, endPoint y: 51, distance: 62.4
click at [253, 51] on div "engines" at bounding box center [388, 52] width 607 height 66
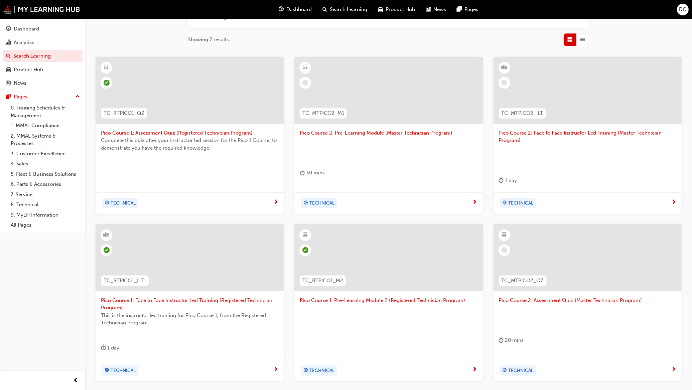
scroll to position [167, 0]
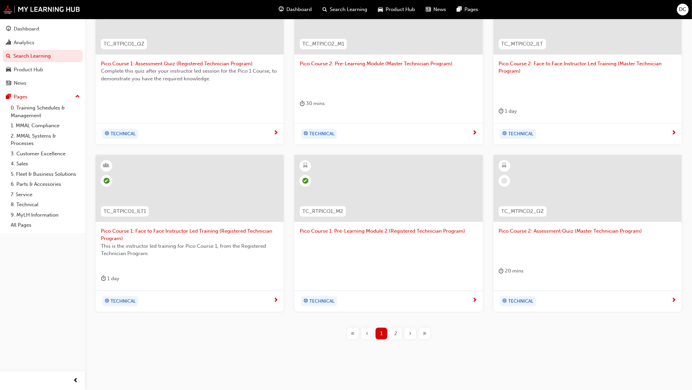
type input "pico"
click at [208, 230] on span "Pico Course 1: Face to Face Instructor Led Training (Registered Technician Prog…" at bounding box center [190, 234] width 178 height 15
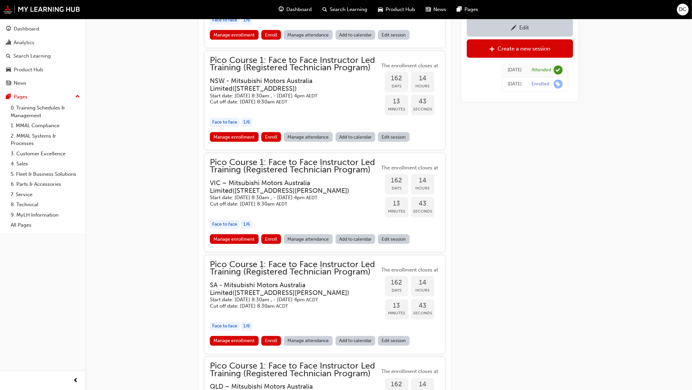
scroll to position [1092, 0]
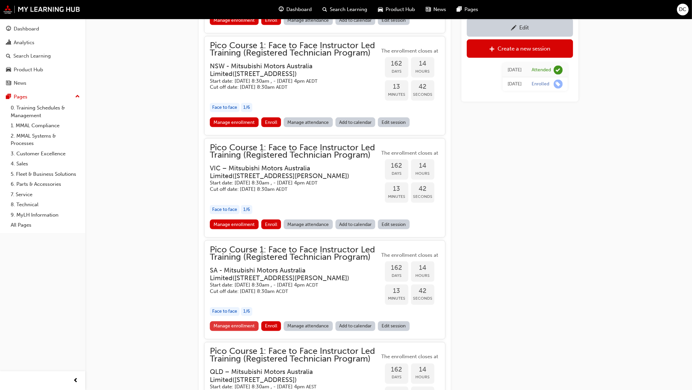
click at [226, 328] on link "Manage enrollment" at bounding box center [234, 326] width 49 height 10
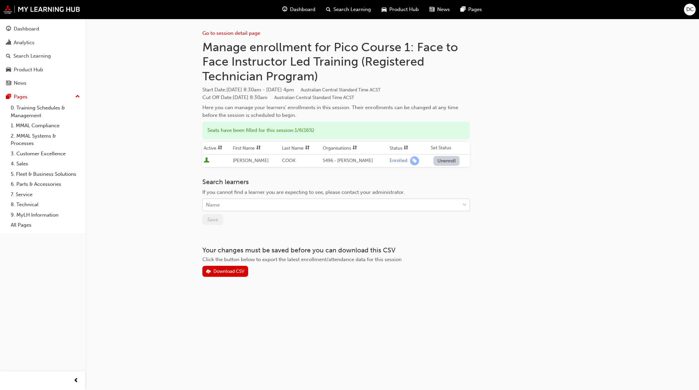
click at [218, 203] on div "Name" at bounding box center [213, 205] width 14 height 8
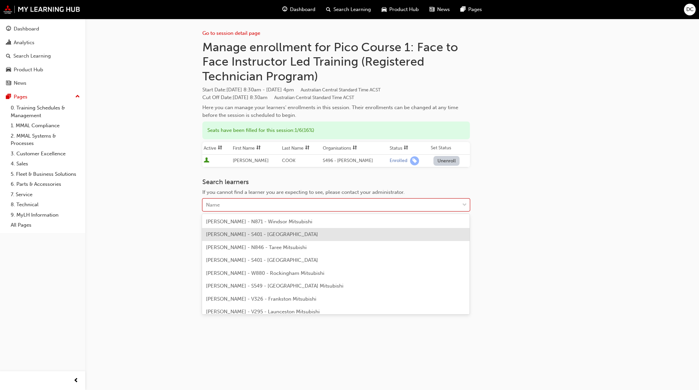
click at [231, 234] on span "[PERSON_NAME] - S401 - [GEOGRAPHIC_DATA]" at bounding box center [262, 234] width 112 height 6
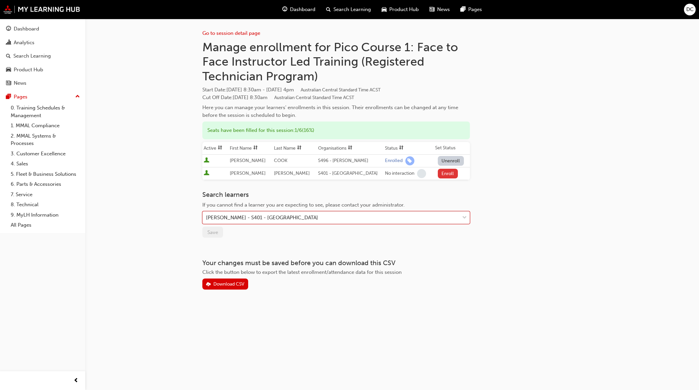
click at [447, 172] on button "Enroll" at bounding box center [448, 174] width 20 height 10
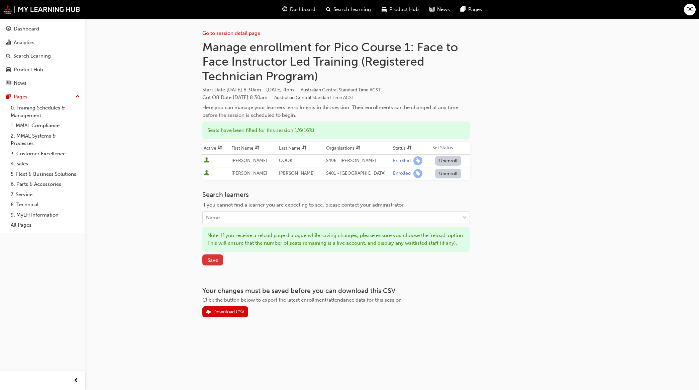
click at [207, 264] on button "Save" at bounding box center [212, 259] width 21 height 11
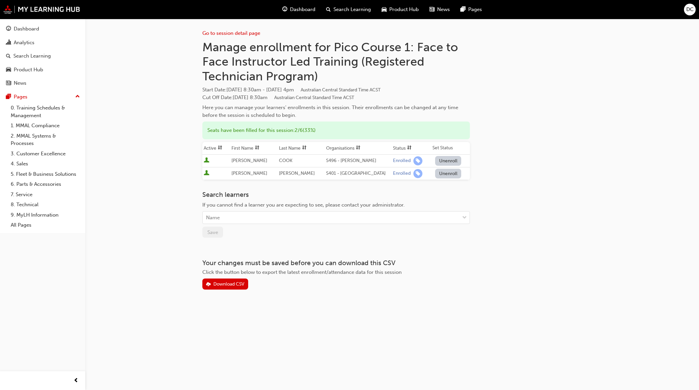
click at [339, 9] on span "Search Learning" at bounding box center [351, 10] width 37 height 8
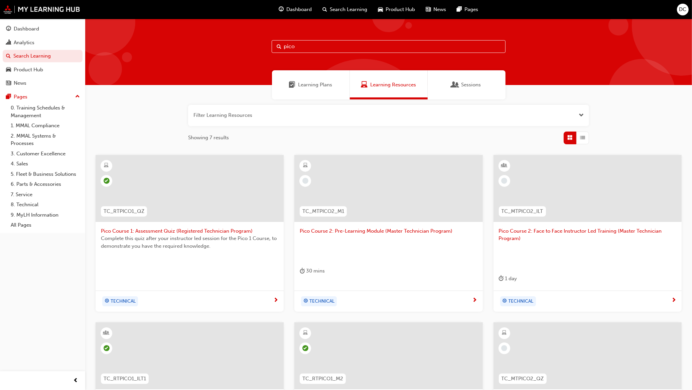
drag, startPoint x: 298, startPoint y: 46, endPoint x: 253, endPoint y: 50, distance: 45.4
click at [253, 50] on div "pico" at bounding box center [388, 52] width 607 height 66
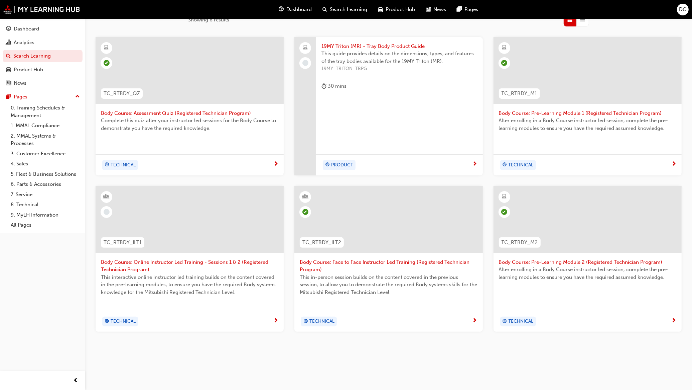
scroll to position [123, 0]
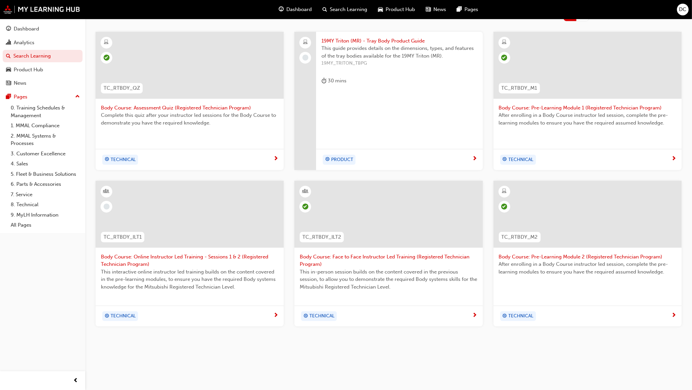
type input "body"
click at [345, 255] on span "Body Course: Face to Face Instructor Led Training (Registered Technician Progra…" at bounding box center [389, 260] width 178 height 15
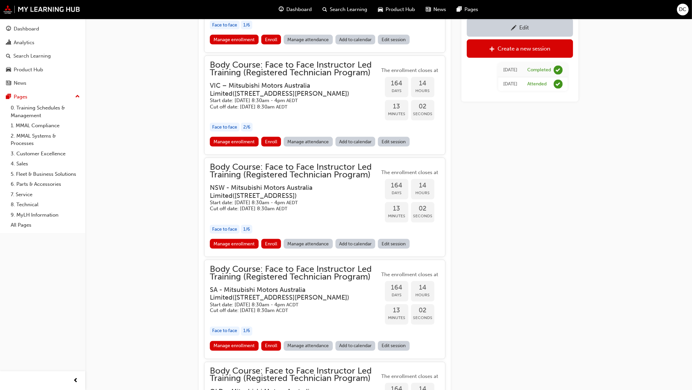
scroll to position [1095, 0]
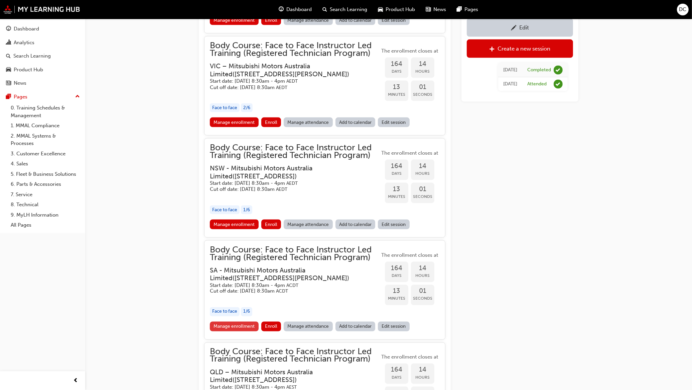
click at [241, 323] on link "Manage enrollment" at bounding box center [234, 326] width 49 height 10
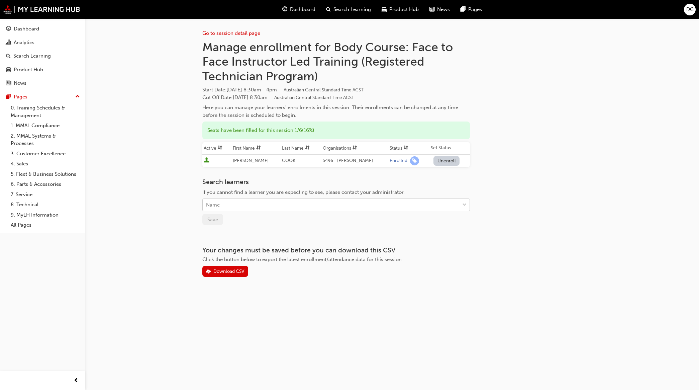
click at [248, 202] on div "Name" at bounding box center [331, 205] width 257 height 12
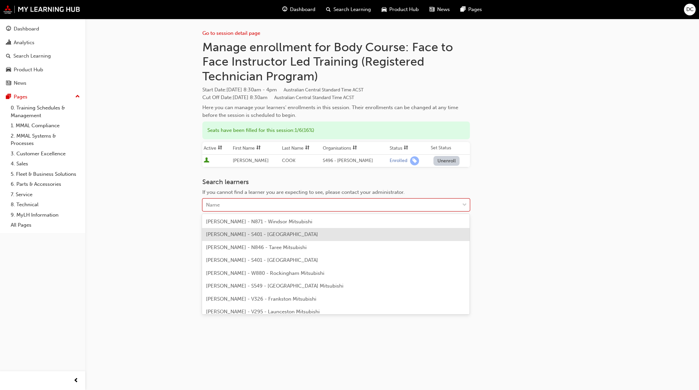
click at [241, 236] on span "[PERSON_NAME] - S401 - [GEOGRAPHIC_DATA]" at bounding box center [262, 234] width 112 height 6
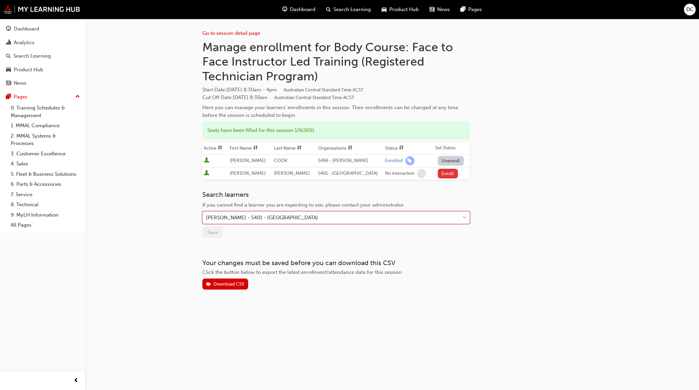
click at [445, 171] on button "Enroll" at bounding box center [448, 174] width 20 height 10
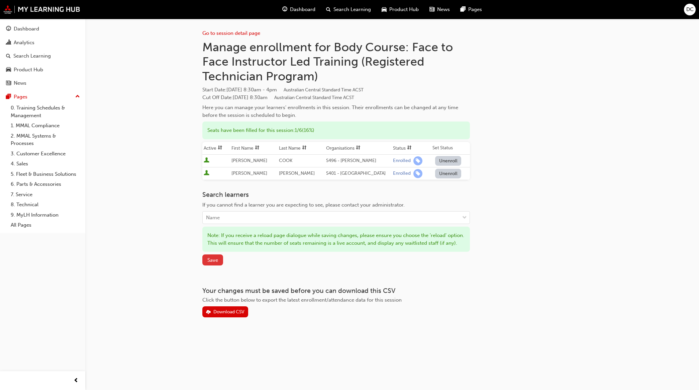
click at [211, 262] on button "Save" at bounding box center [212, 259] width 21 height 11
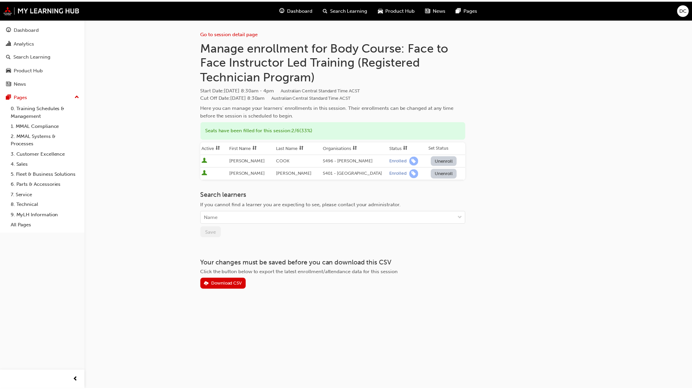
scroll to position [1095, 0]
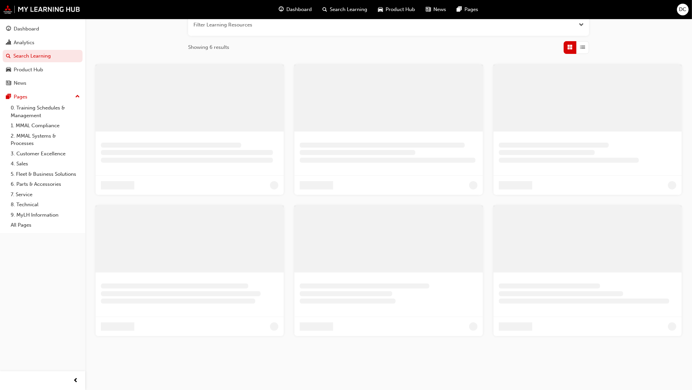
scroll to position [123, 0]
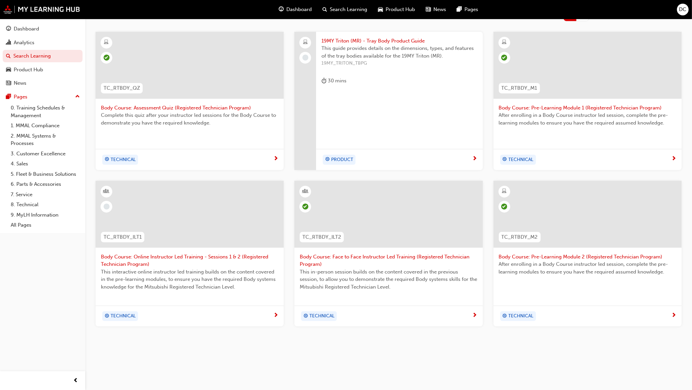
click at [252, 253] on span "Body Course: Online Instructor Led Training - Sessions 1 & 2 (Registered Techni…" at bounding box center [190, 260] width 178 height 15
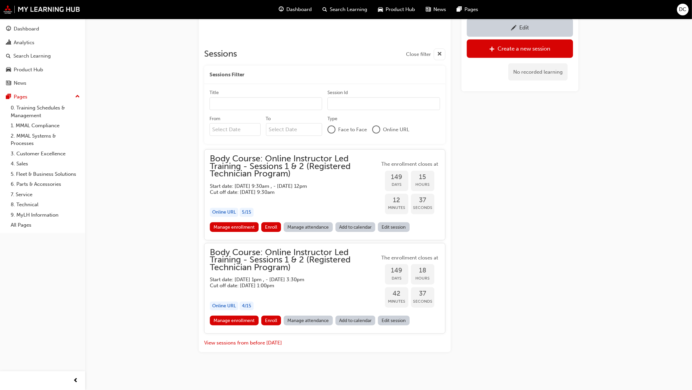
scroll to position [564, 0]
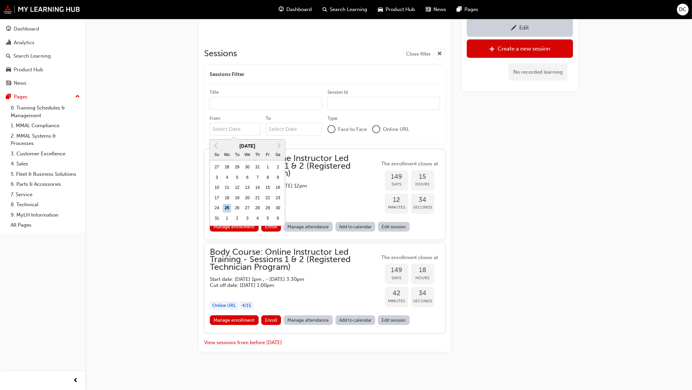
click at [242, 131] on input "From Previous Month Next Month [DATE] Su Mo Tu We Th Fr Sa 27 28 29 30 31 1 2 3…" at bounding box center [235, 129] width 51 height 13
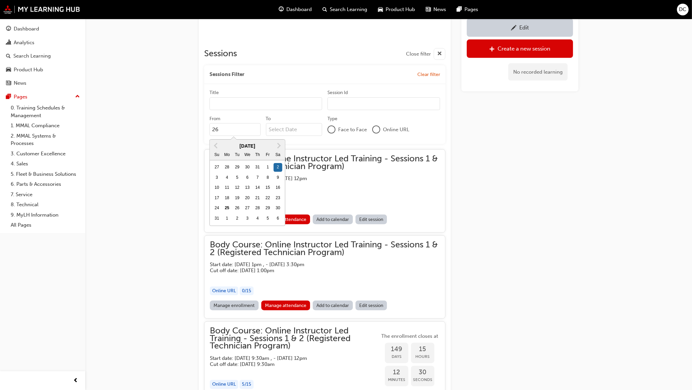
type input "2"
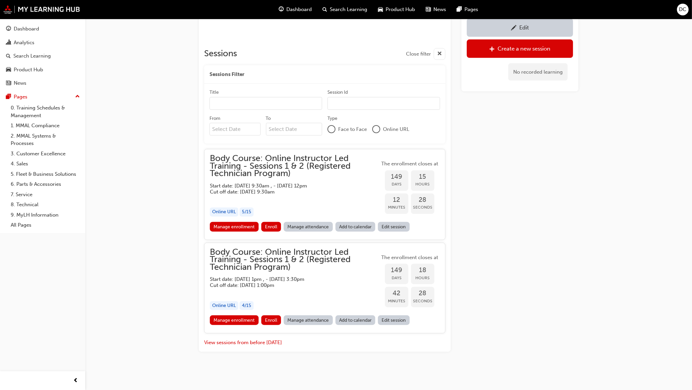
click at [226, 226] on link "Manage enrollment" at bounding box center [234, 227] width 49 height 10
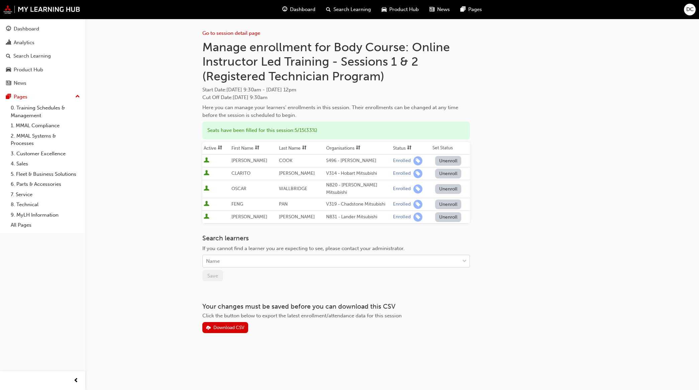
click at [232, 255] on div "Name" at bounding box center [331, 261] width 257 height 12
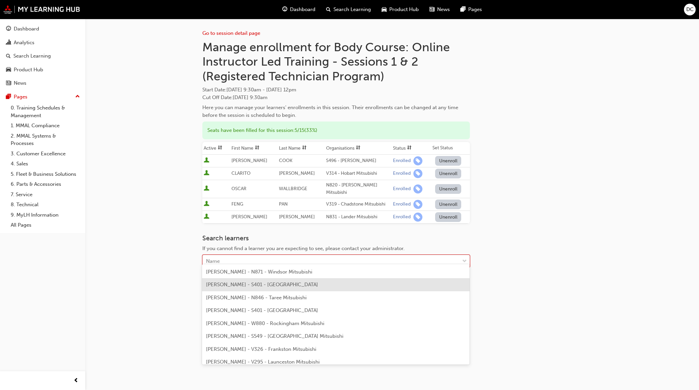
click at [232, 287] on span "[PERSON_NAME] - S401 - [GEOGRAPHIC_DATA]" at bounding box center [262, 284] width 112 height 6
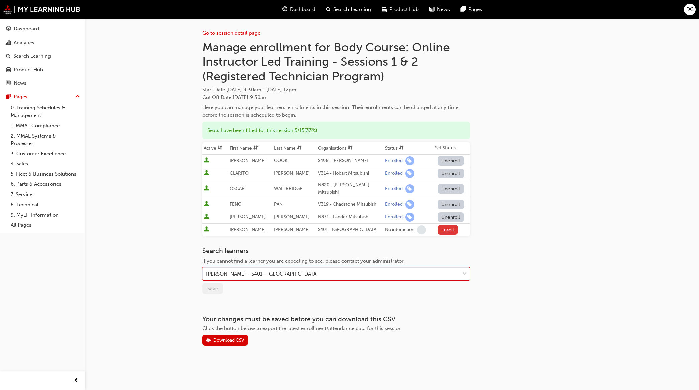
click at [446, 225] on button "Enroll" at bounding box center [448, 230] width 20 height 10
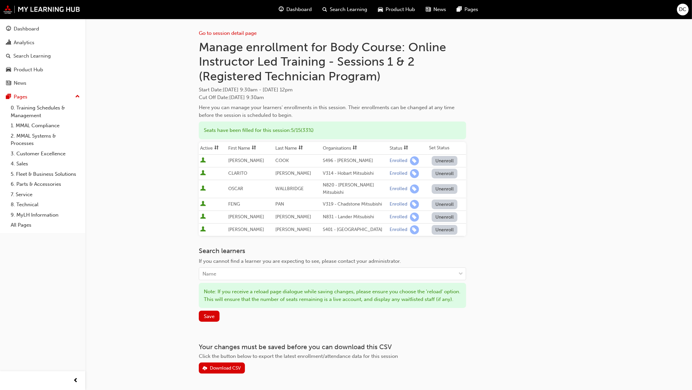
click at [340, 6] on span "Search Learning" at bounding box center [348, 10] width 37 height 8
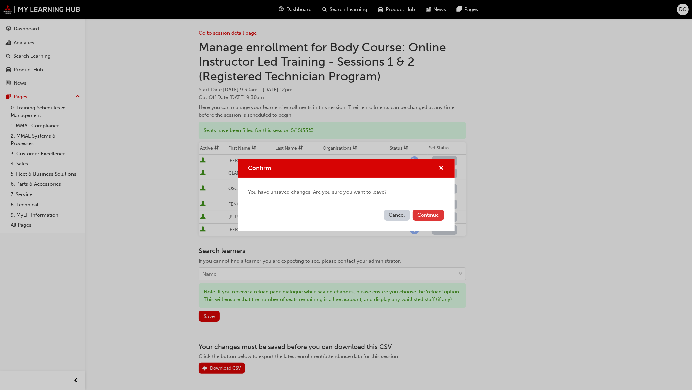
click at [419, 215] on button "Continue" at bounding box center [428, 214] width 31 height 11
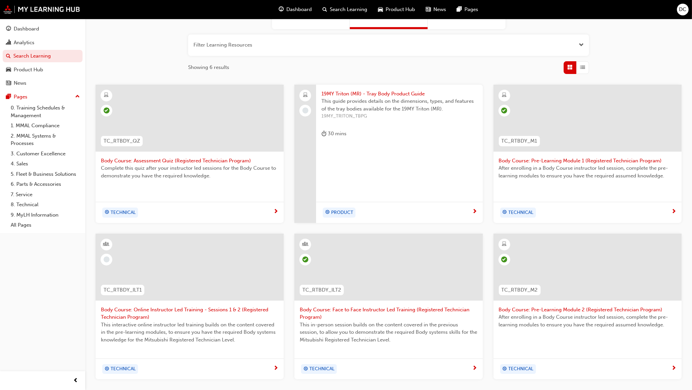
scroll to position [84, 0]
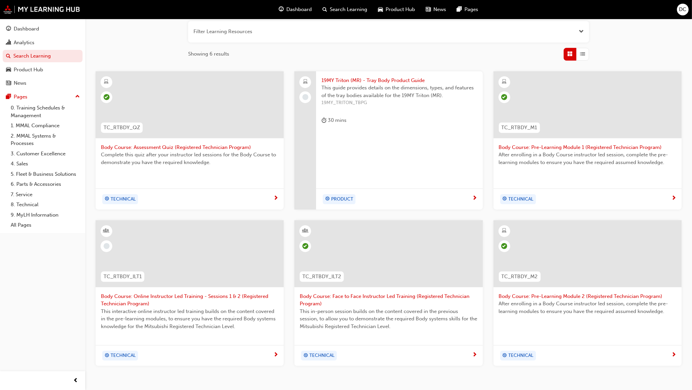
click at [250, 299] on span "Body Course: Online Instructor Led Training - Sessions 1 & 2 (Registered Techni…" at bounding box center [190, 299] width 178 height 15
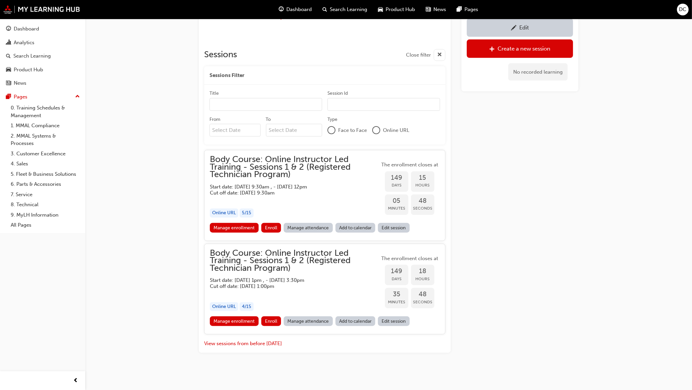
scroll to position [564, 0]
click at [241, 226] on link "Manage enrollment" at bounding box center [234, 227] width 49 height 10
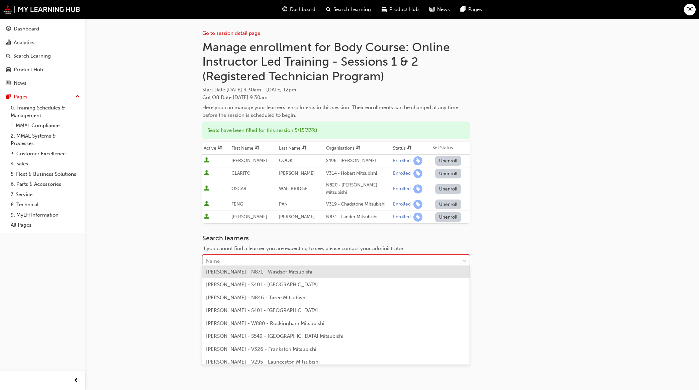
click at [233, 255] on div "Name" at bounding box center [331, 261] width 257 height 12
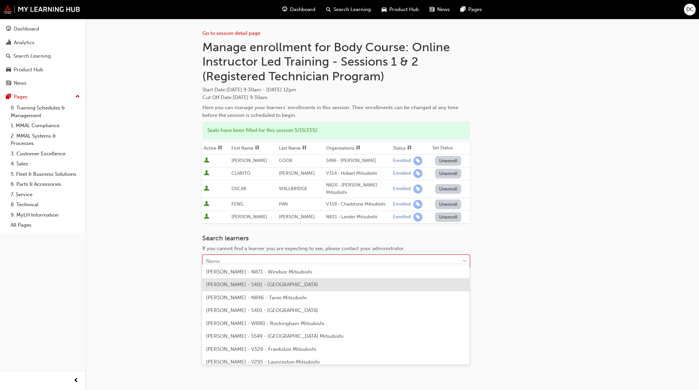
click at [233, 281] on div "[PERSON_NAME] - S401 - [GEOGRAPHIC_DATA]" at bounding box center [335, 284] width 267 height 13
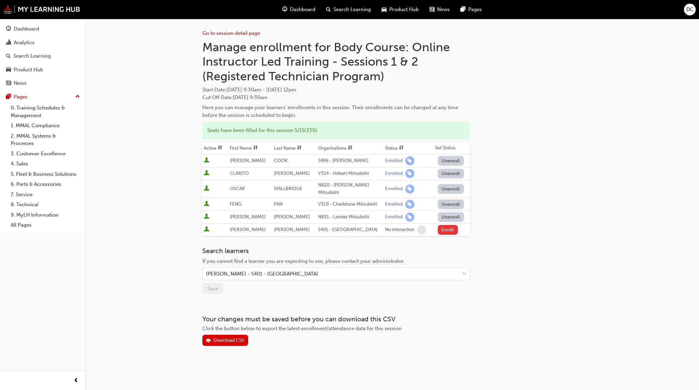
click at [443, 225] on button "Enroll" at bounding box center [448, 230] width 20 height 10
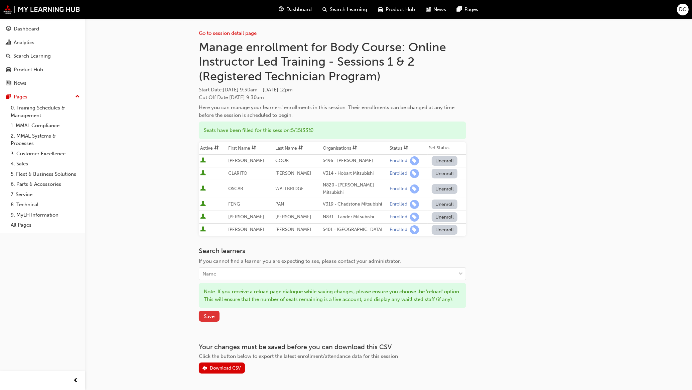
click at [211, 312] on button "Save" at bounding box center [209, 315] width 21 height 11
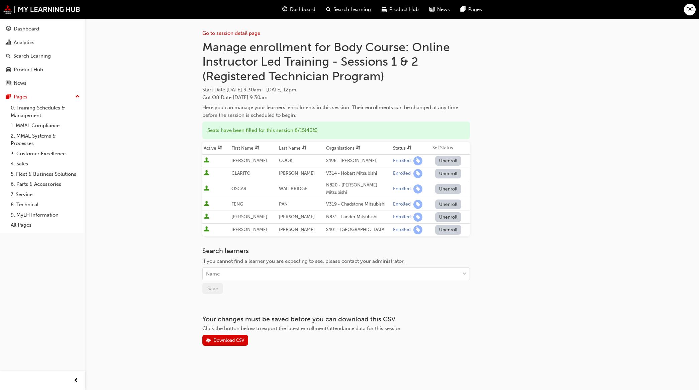
click at [352, 9] on span "Search Learning" at bounding box center [351, 10] width 37 height 8
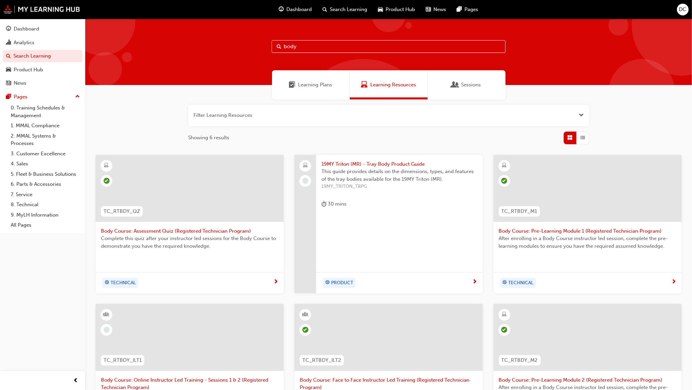
drag, startPoint x: 297, startPoint y: 47, endPoint x: 251, endPoint y: 43, distance: 45.3
click at [251, 43] on div "body" at bounding box center [388, 52] width 607 height 66
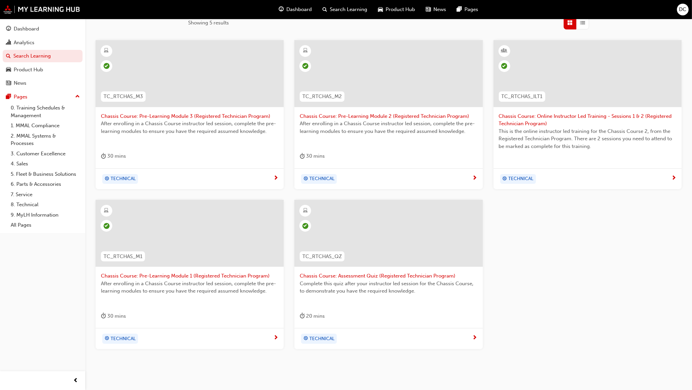
scroll to position [96, 0]
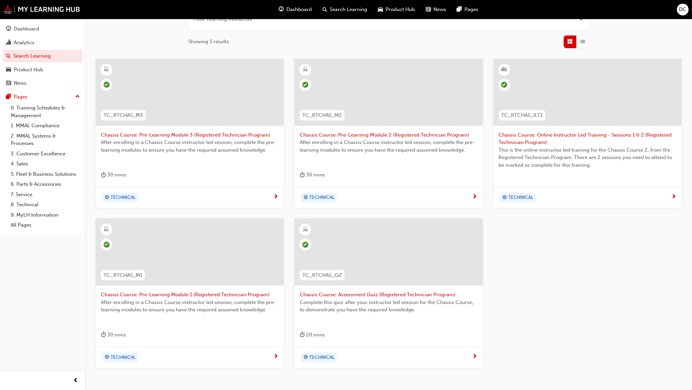
type input "chassis"
click at [526, 134] on span "Chassis Course: Online Instructor Led Training - Sessions 1 & 2 (Registered Tec…" at bounding box center [588, 138] width 178 height 15
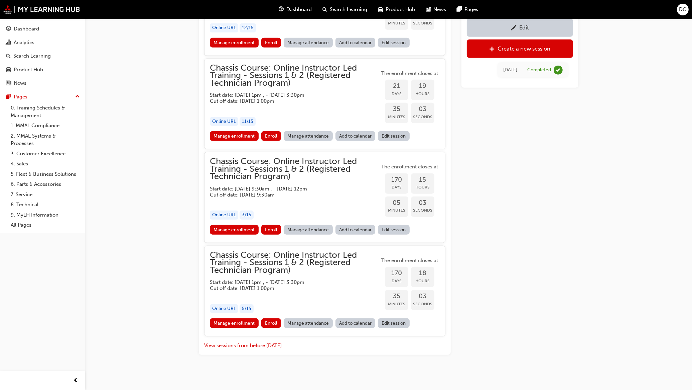
scroll to position [627, 0]
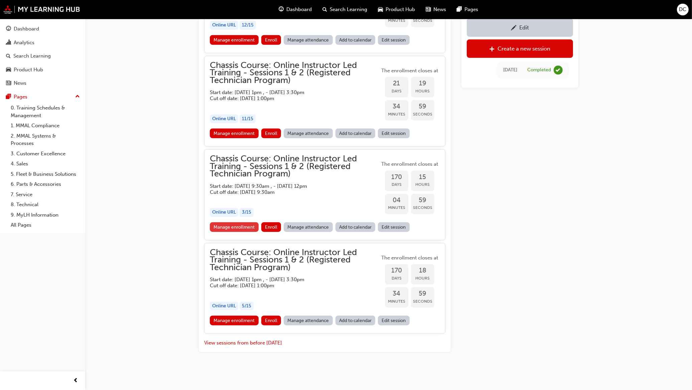
click at [238, 224] on link "Manage enrollment" at bounding box center [234, 227] width 49 height 10
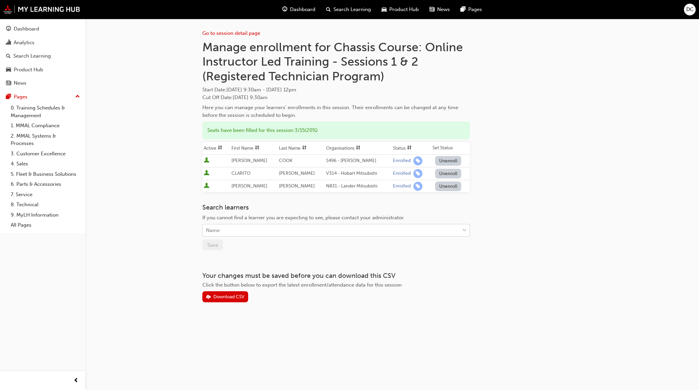
click at [234, 231] on div "Name" at bounding box center [331, 230] width 257 height 12
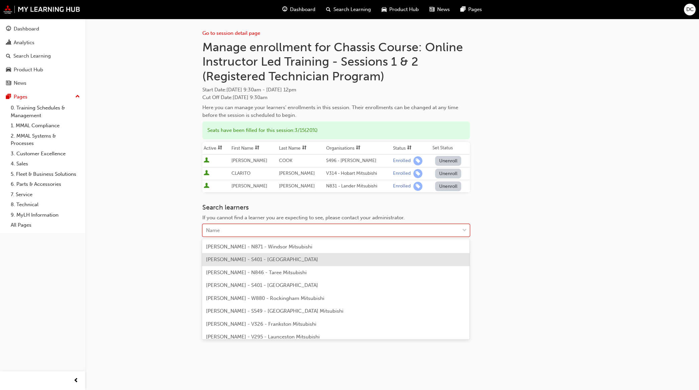
click at [247, 259] on span "[PERSON_NAME] - S401 - [GEOGRAPHIC_DATA]" at bounding box center [262, 259] width 112 height 6
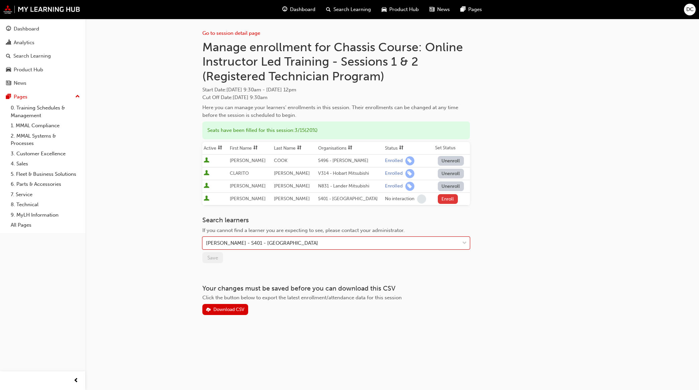
click at [438, 196] on button "Enroll" at bounding box center [448, 199] width 20 height 10
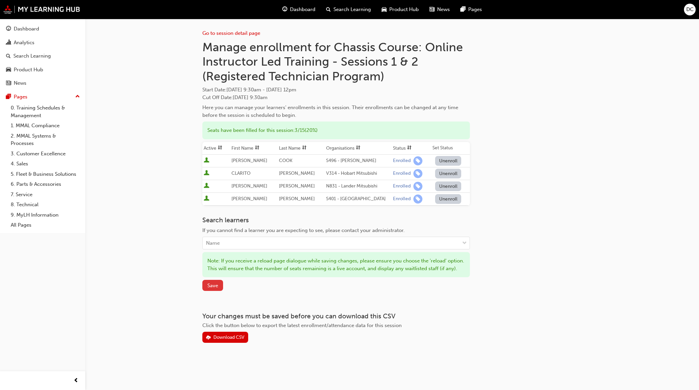
click at [211, 288] on span "Save" at bounding box center [212, 285] width 11 height 6
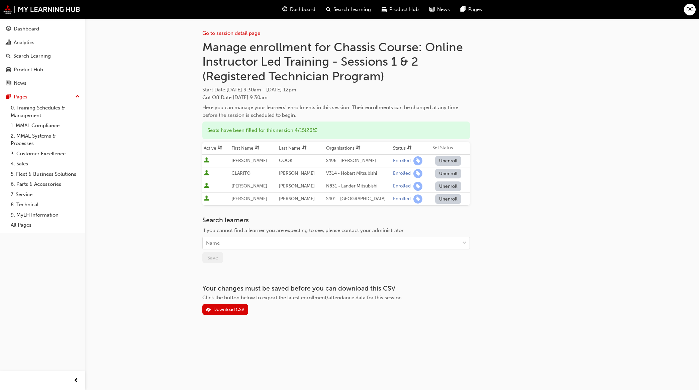
click at [358, 14] on div "Search Learning" at bounding box center [349, 10] width 56 height 14
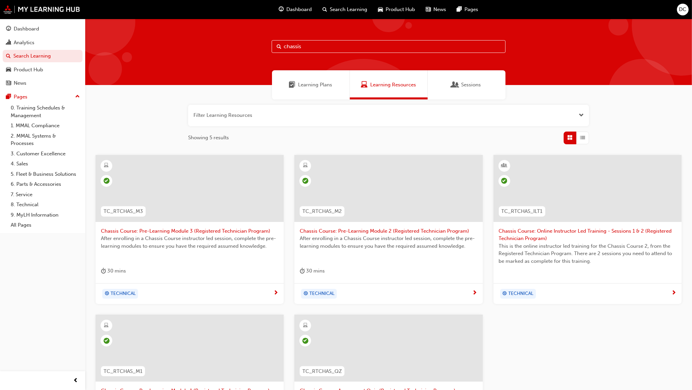
drag, startPoint x: 310, startPoint y: 39, endPoint x: 256, endPoint y: 45, distance: 53.8
click at [256, 45] on div "chassis" at bounding box center [388, 52] width 607 height 66
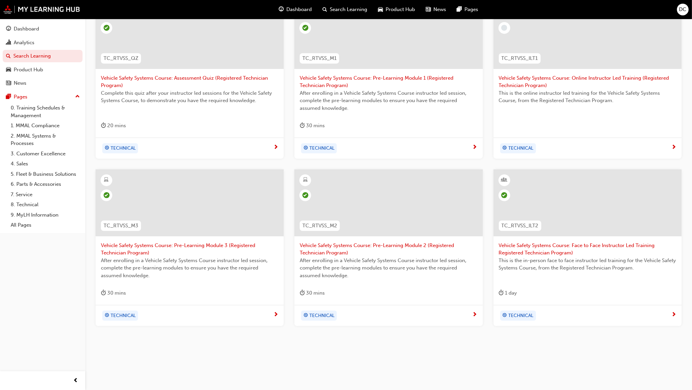
scroll to position [111, 0]
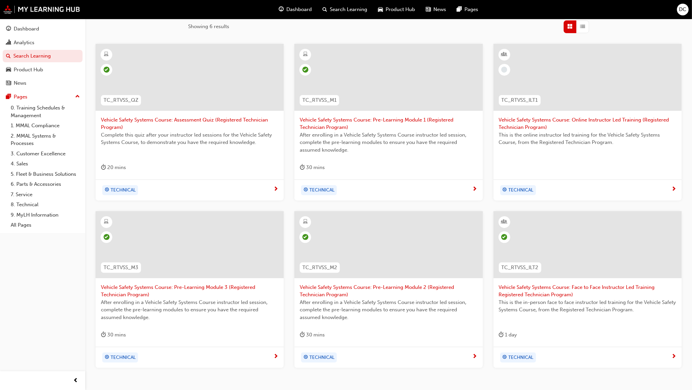
type input "vehicle safety"
click at [516, 126] on span "Vehicle Safety Systems Course: Online Instructor Led Training (Registered Techn…" at bounding box center [588, 123] width 178 height 15
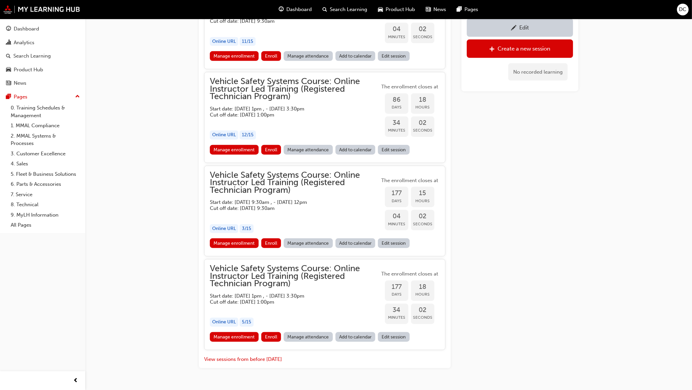
scroll to position [695, 0]
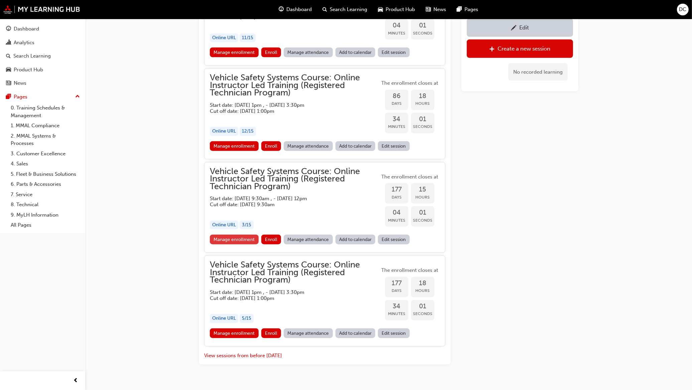
click at [244, 239] on link "Manage enrollment" at bounding box center [234, 239] width 49 height 10
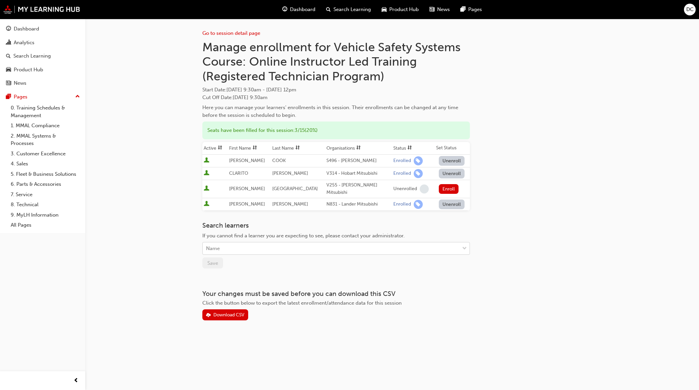
click at [220, 242] on div "Name" at bounding box center [331, 248] width 257 height 12
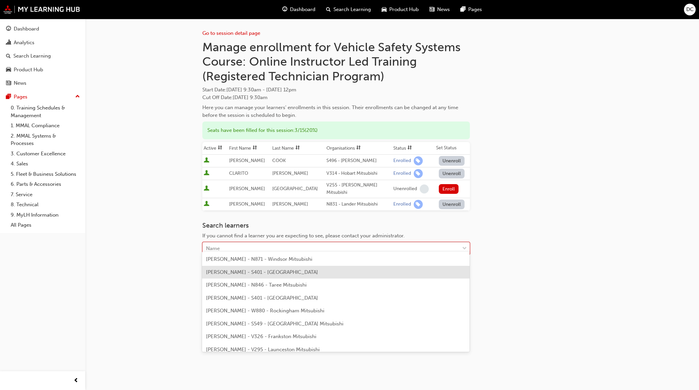
click at [228, 269] on span "[PERSON_NAME] - S401 - [GEOGRAPHIC_DATA]" at bounding box center [262, 272] width 112 height 6
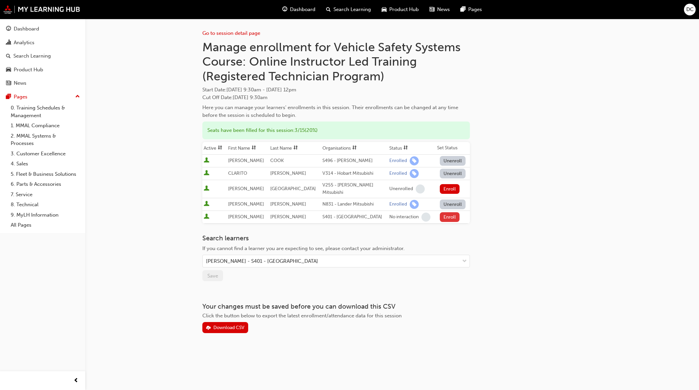
click at [442, 212] on button "Enroll" at bounding box center [450, 217] width 20 height 10
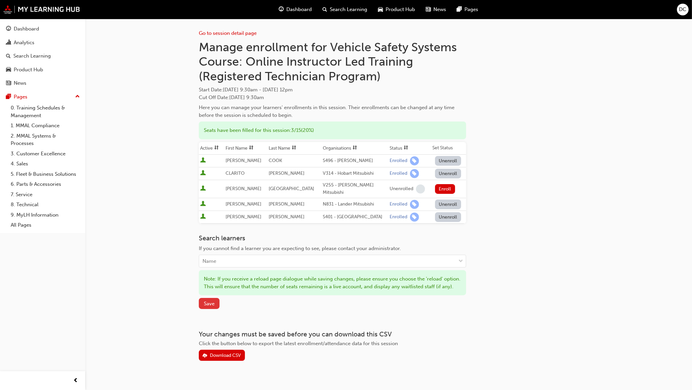
click at [203, 303] on button "Save" at bounding box center [209, 303] width 21 height 11
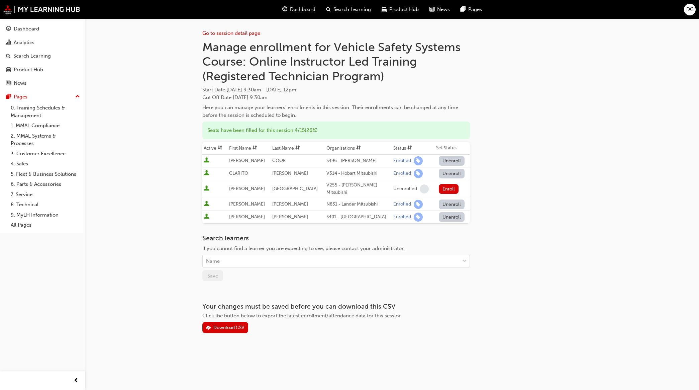
click at [343, 12] on span "Search Learning" at bounding box center [351, 10] width 37 height 8
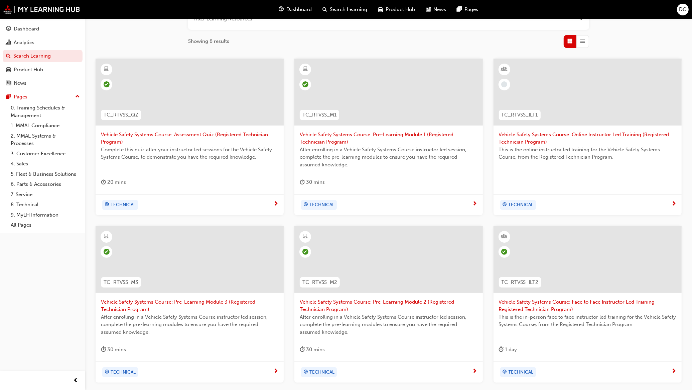
scroll to position [125, 0]
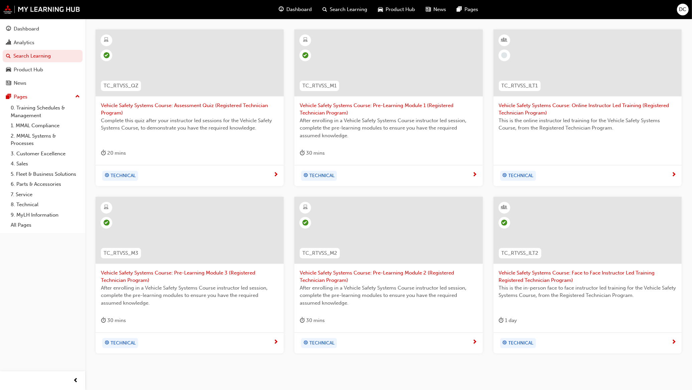
click at [548, 278] on span "Vehicle Safety Systems Course: Face to Face Instructor Led Training Registered …" at bounding box center [588, 276] width 178 height 15
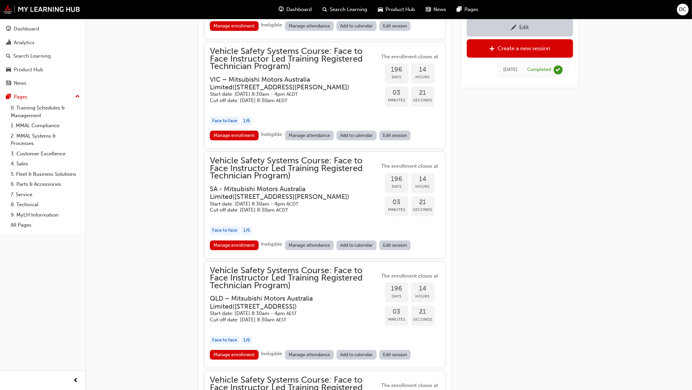
scroll to position [1794, 0]
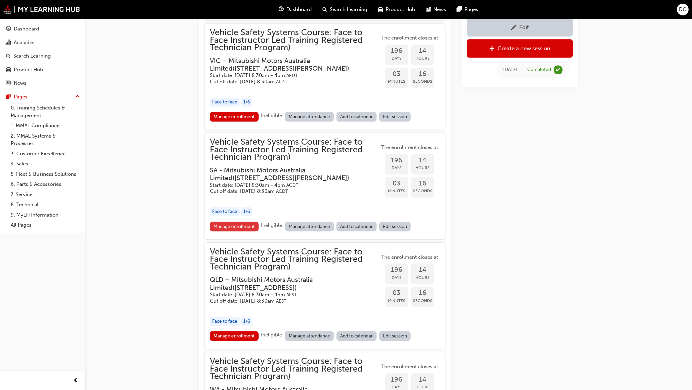
click at [237, 225] on link "Manage enrollment" at bounding box center [234, 226] width 49 height 10
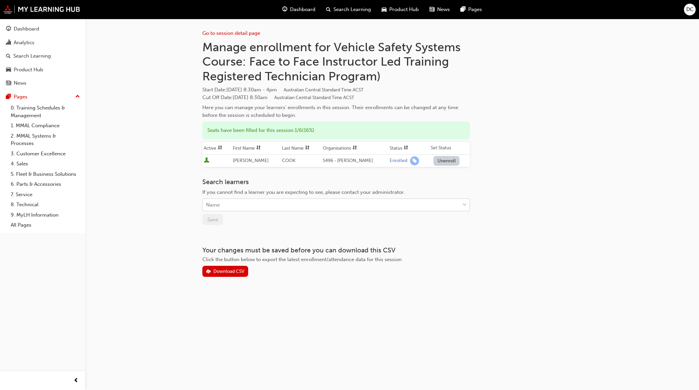
click at [233, 203] on div "Name" at bounding box center [331, 205] width 257 height 12
drag, startPoint x: 233, startPoint y: 203, endPoint x: 218, endPoint y: 206, distance: 15.6
click at [218, 206] on div "Name" at bounding box center [213, 205] width 14 height 8
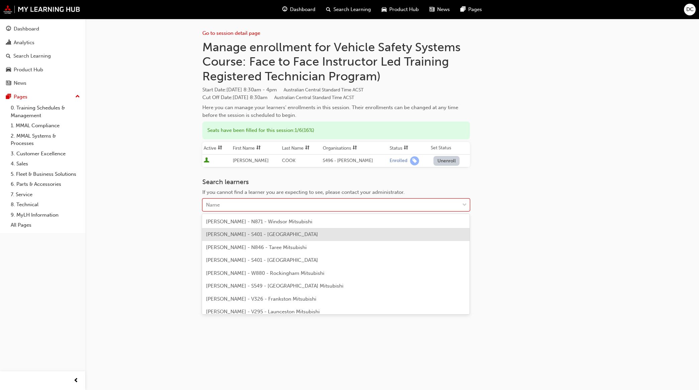
click at [228, 231] on span "[PERSON_NAME] - S401 - [GEOGRAPHIC_DATA]" at bounding box center [262, 234] width 112 height 6
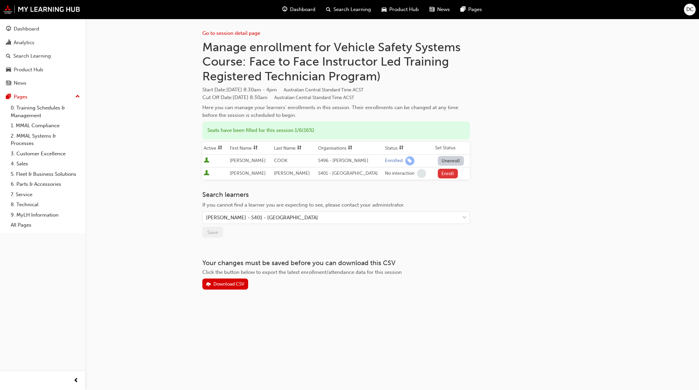
click at [442, 171] on button "Enroll" at bounding box center [448, 174] width 20 height 10
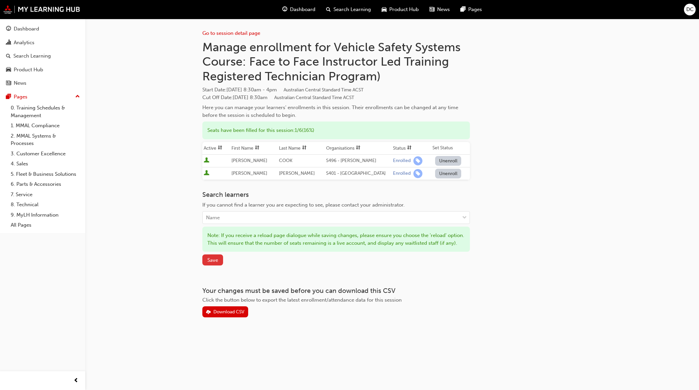
click at [216, 263] on span "Save" at bounding box center [212, 260] width 11 height 6
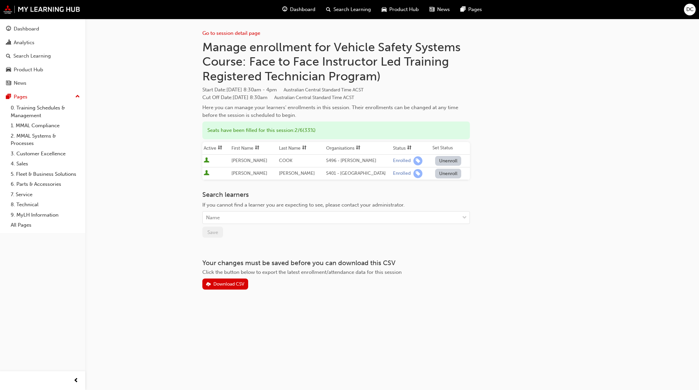
click at [337, 5] on div "Search Learning" at bounding box center [349, 10] width 56 height 14
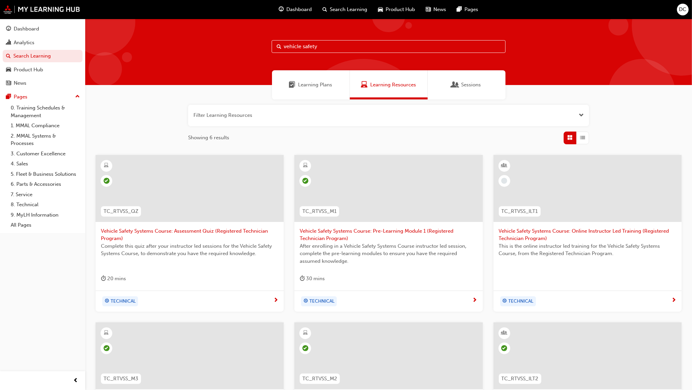
drag, startPoint x: 302, startPoint y: 48, endPoint x: 308, endPoint y: 48, distance: 6.7
click at [302, 48] on input "vehicle safety" at bounding box center [389, 46] width 234 height 13
drag, startPoint x: 326, startPoint y: 47, endPoint x: 246, endPoint y: 45, distance: 80.3
click at [246, 45] on div "vehicle safety" at bounding box center [388, 52] width 607 height 66
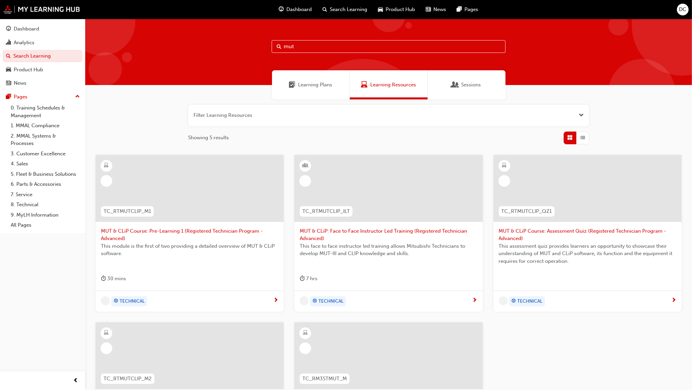
type input "mut"
click at [340, 233] on span "MUT & CLiP: Face to Face Instructor Led Training (Registered Technician Advance…" at bounding box center [389, 234] width 178 height 15
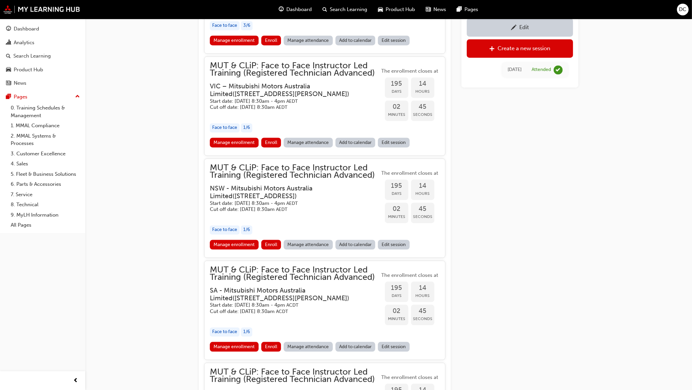
scroll to position [1533, 0]
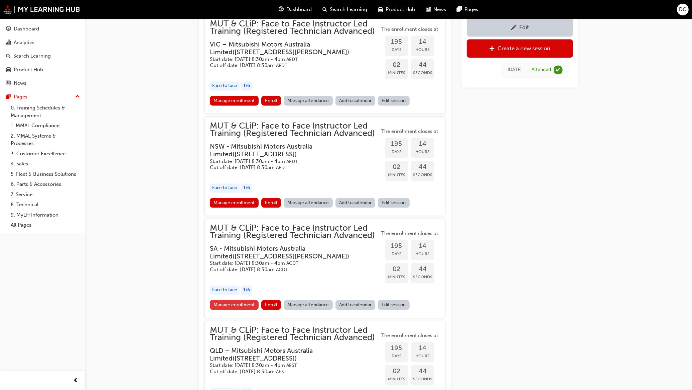
click at [241, 302] on link "Manage enrollment" at bounding box center [234, 305] width 49 height 10
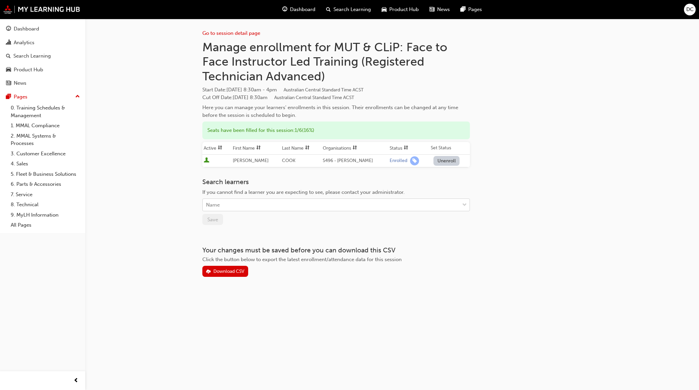
click at [228, 203] on div "Name" at bounding box center [331, 205] width 257 height 12
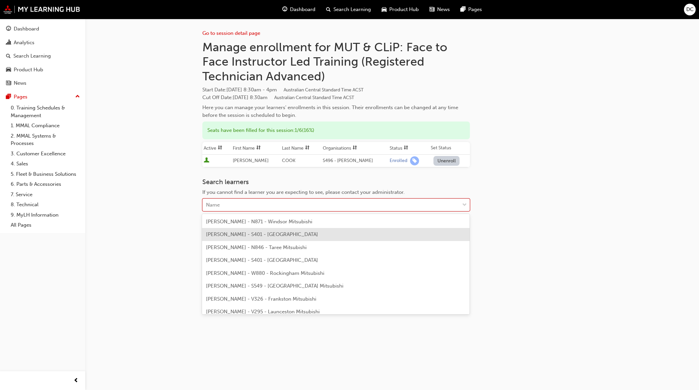
click at [245, 237] on div "[PERSON_NAME] - S401 - [GEOGRAPHIC_DATA]" at bounding box center [335, 234] width 267 height 13
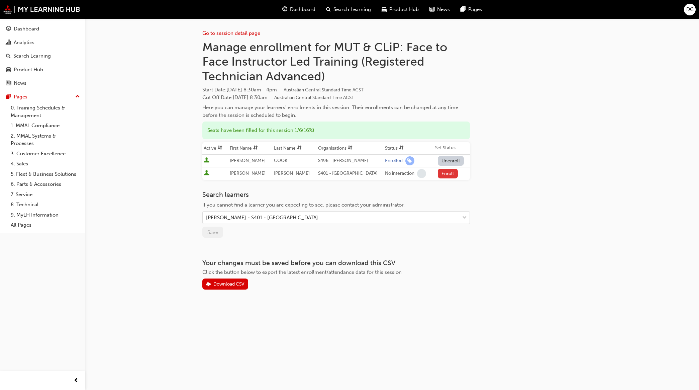
click at [447, 176] on button "Enroll" at bounding box center [448, 174] width 20 height 10
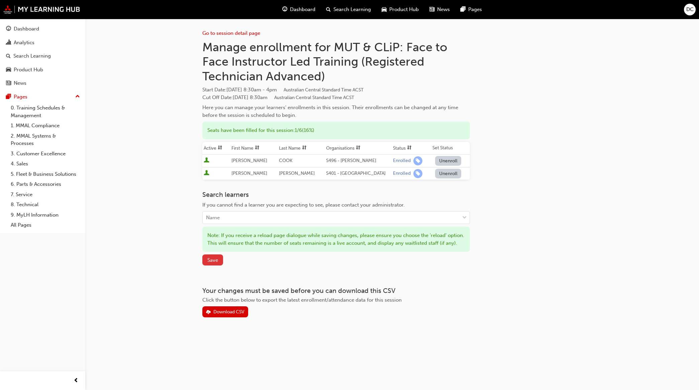
click at [209, 263] on span "Save" at bounding box center [212, 260] width 11 height 6
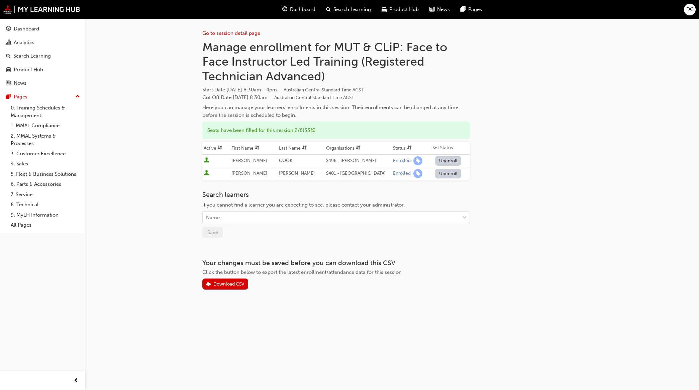
click at [350, 8] on span "Search Learning" at bounding box center [351, 10] width 37 height 8
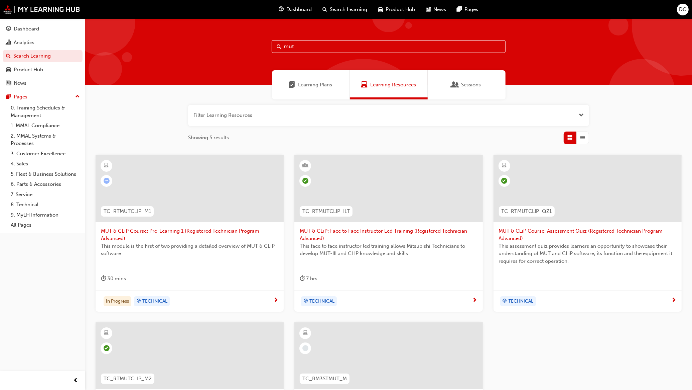
drag, startPoint x: 303, startPoint y: 50, endPoint x: 258, endPoint y: 49, distance: 44.8
click at [258, 49] on div "mut" at bounding box center [388, 52] width 607 height 66
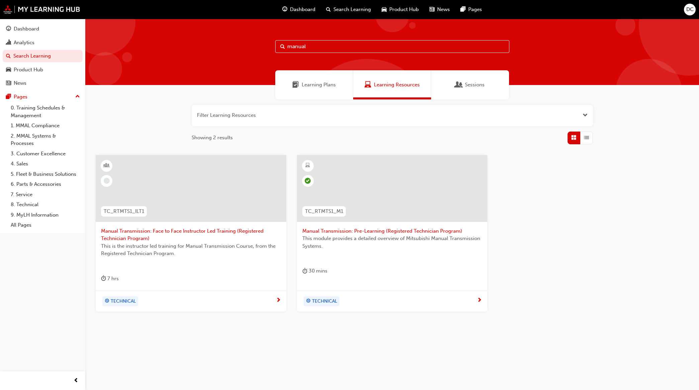
type input "manual"
click at [206, 228] on span "Manual Transmission: Face to Face Instructor Led Training (Registered Technicia…" at bounding box center [191, 234] width 180 height 15
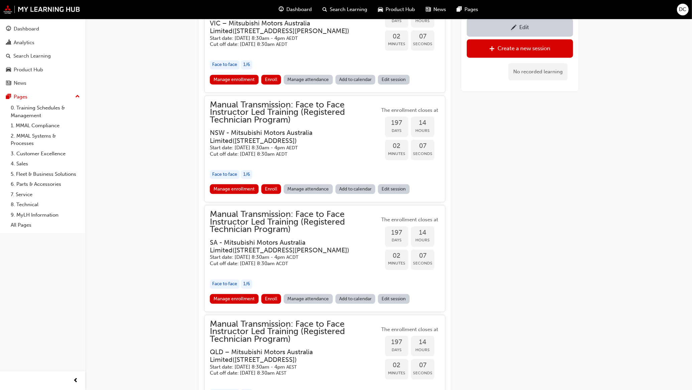
scroll to position [1662, 0]
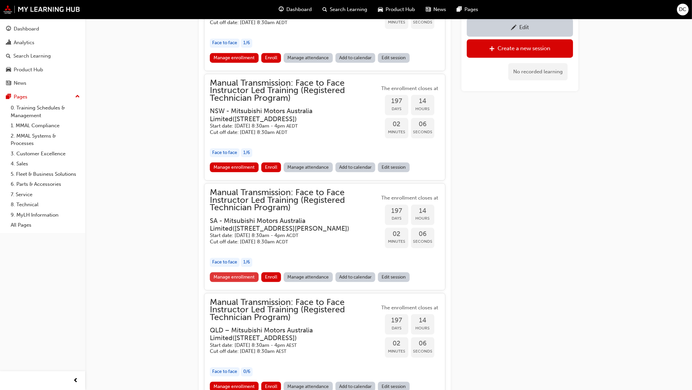
click at [247, 272] on link "Manage enrollment" at bounding box center [234, 277] width 49 height 10
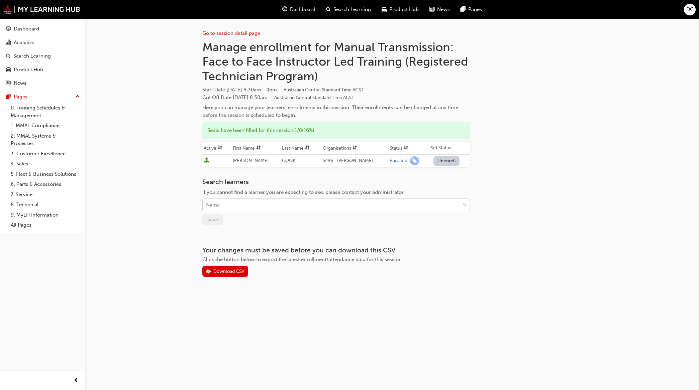
click at [228, 204] on div "Name" at bounding box center [331, 205] width 257 height 12
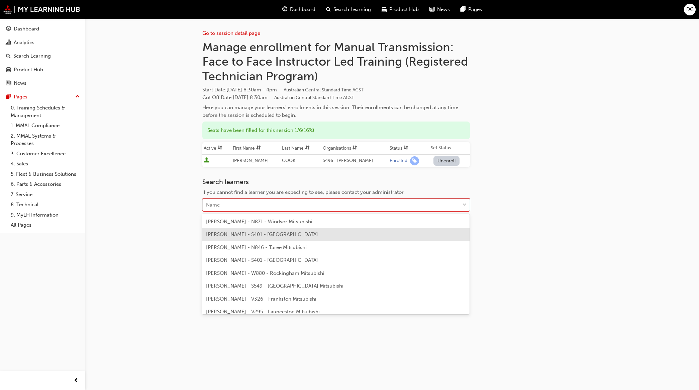
click at [258, 237] on div "[PERSON_NAME] - S401 - [GEOGRAPHIC_DATA]" at bounding box center [335, 234] width 267 height 13
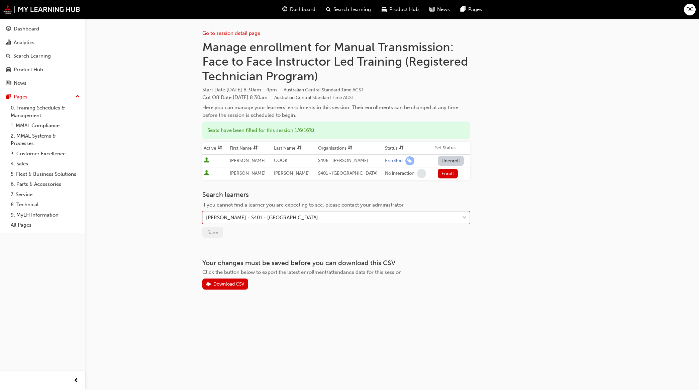
drag, startPoint x: 440, startPoint y: 173, endPoint x: 432, endPoint y: 185, distance: 14.1
click at [440, 174] on button "Enroll" at bounding box center [448, 174] width 20 height 10
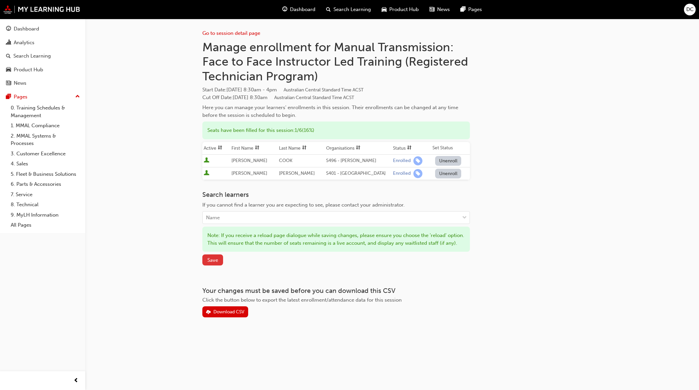
click at [210, 263] on span "Save" at bounding box center [212, 260] width 11 height 6
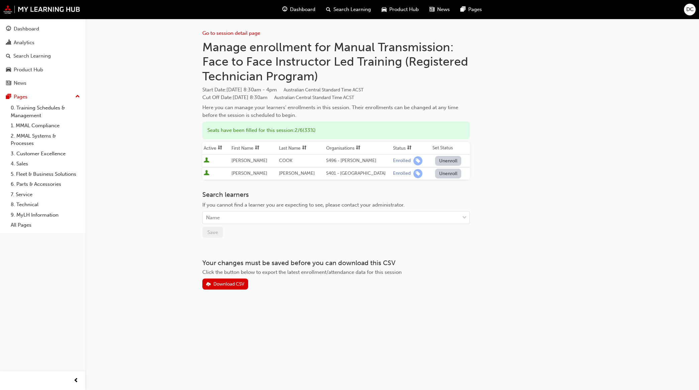
click at [339, 4] on div "Search Learning" at bounding box center [349, 10] width 56 height 14
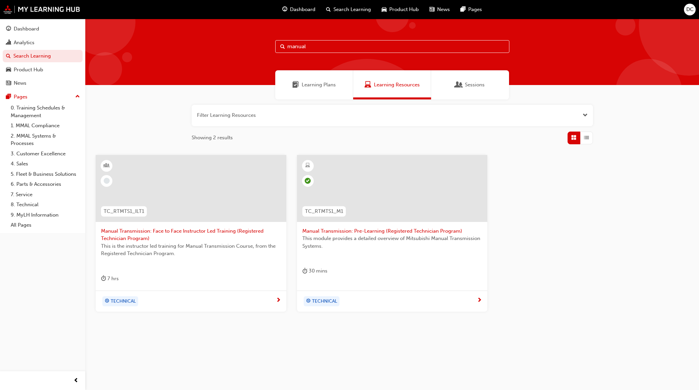
click at [185, 231] on span "Manual Transmission: Face to Face Instructor Led Training (Registered Technicia…" at bounding box center [191, 234] width 180 height 15
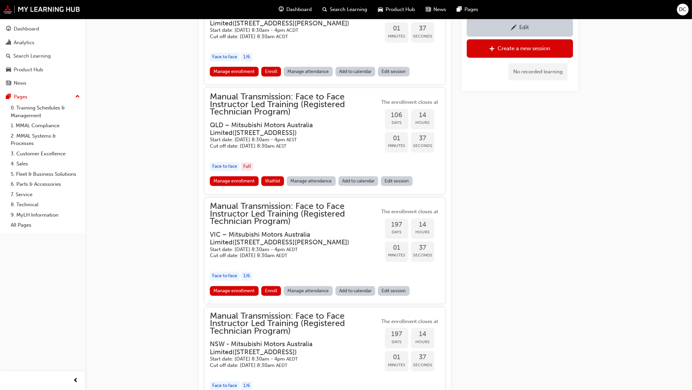
scroll to position [1428, 0]
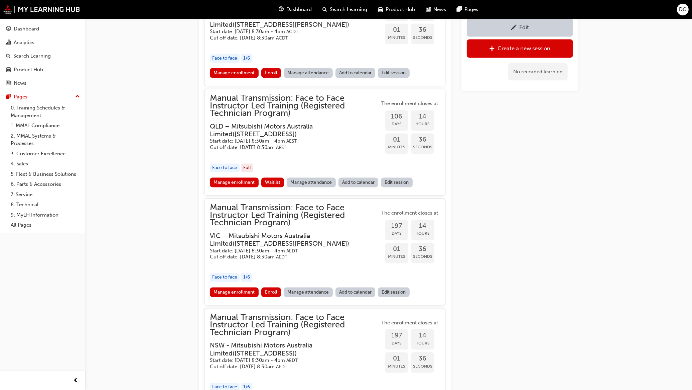
click at [340, 7] on span "Search Learning" at bounding box center [348, 10] width 37 height 8
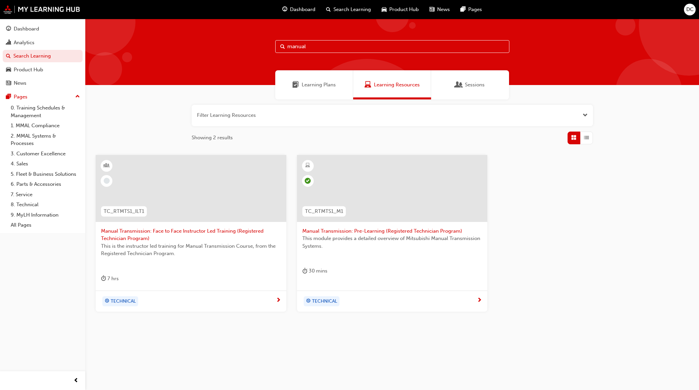
drag, startPoint x: 305, startPoint y: 47, endPoint x: 259, endPoint y: 47, distance: 45.1
click at [259, 47] on div "manual" at bounding box center [392, 52] width 614 height 66
type input "l"
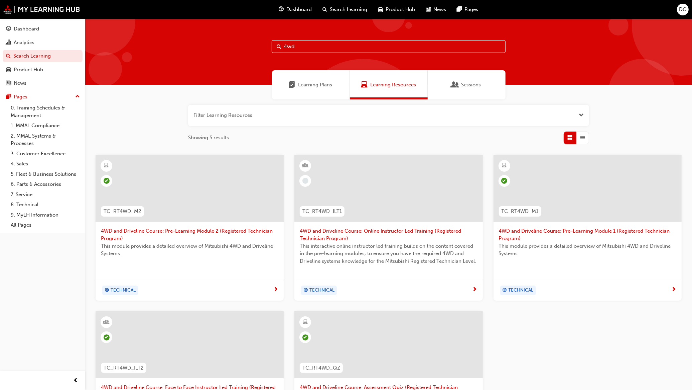
type input "4wd"
click at [390, 231] on span "4WD and Driveline Course: Online Instructor Led Training (Registered Technician…" at bounding box center [389, 234] width 178 height 15
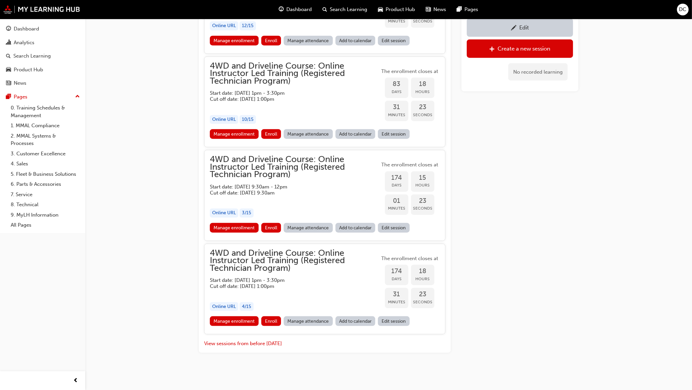
scroll to position [742, 0]
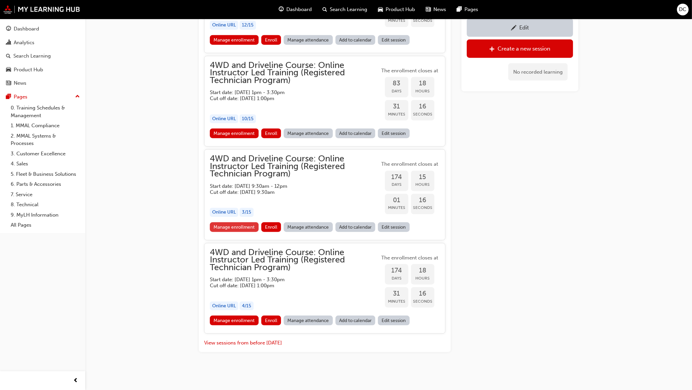
click at [243, 227] on link "Manage enrollment" at bounding box center [234, 227] width 49 height 10
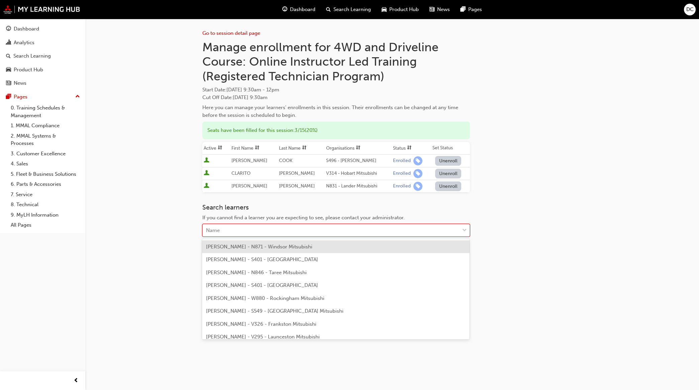
click at [240, 225] on div "Name" at bounding box center [331, 230] width 257 height 12
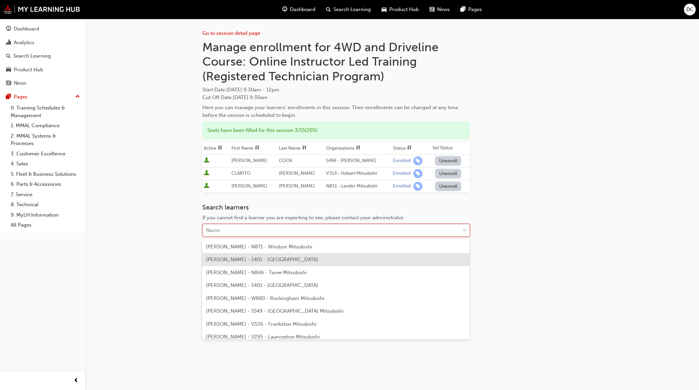
click at [234, 259] on span "[PERSON_NAME] - S401 - [GEOGRAPHIC_DATA]" at bounding box center [262, 259] width 112 height 6
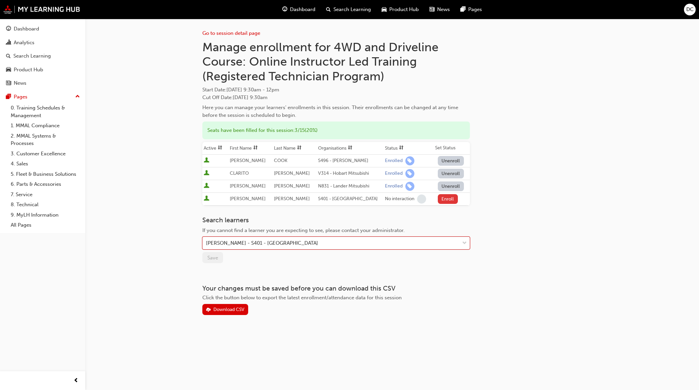
click at [446, 198] on button "Enroll" at bounding box center [448, 199] width 20 height 10
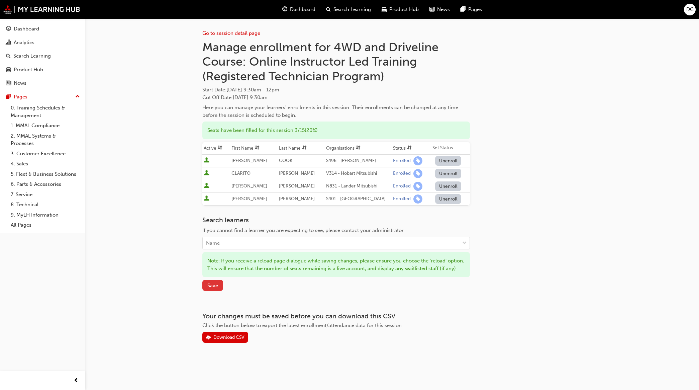
click at [213, 288] on span "Save" at bounding box center [212, 285] width 11 height 6
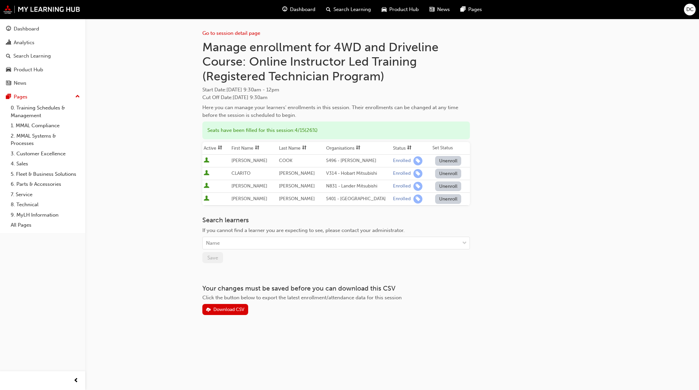
click at [339, 6] on span "Search Learning" at bounding box center [351, 10] width 37 height 8
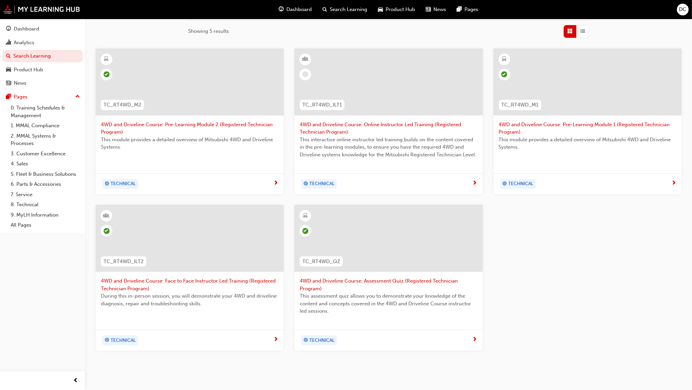
scroll to position [125, 0]
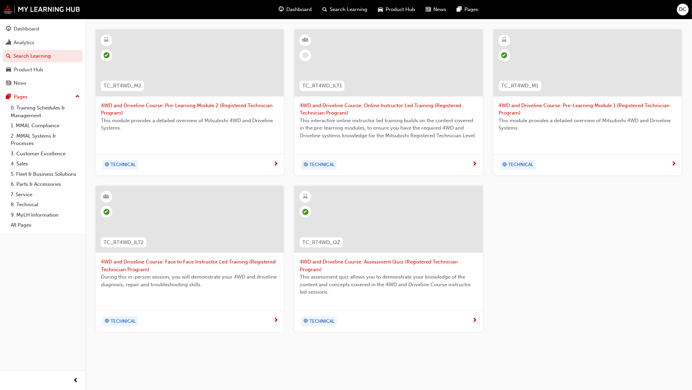
click at [232, 260] on span "4WD and Driveline Course: Face to Face Instructor Led Training (Registered Tech…" at bounding box center [190, 265] width 178 height 15
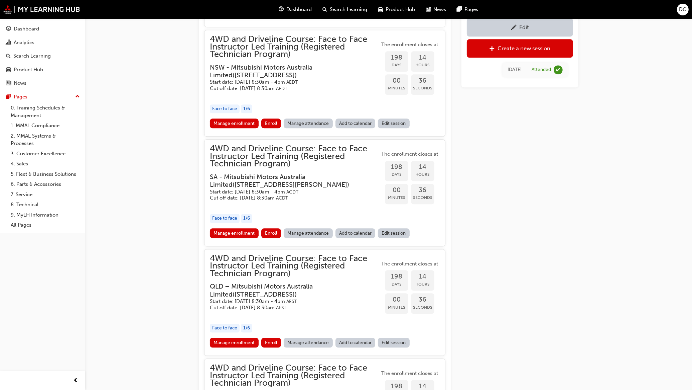
scroll to position [1797, 0]
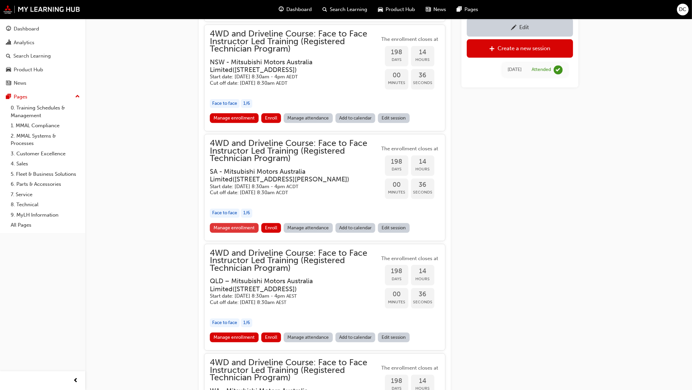
click at [238, 227] on link "Manage enrollment" at bounding box center [234, 228] width 49 height 10
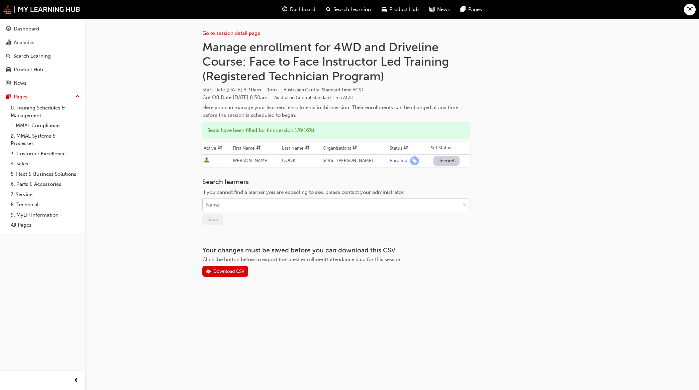
click at [214, 204] on div "Name" at bounding box center [213, 205] width 14 height 8
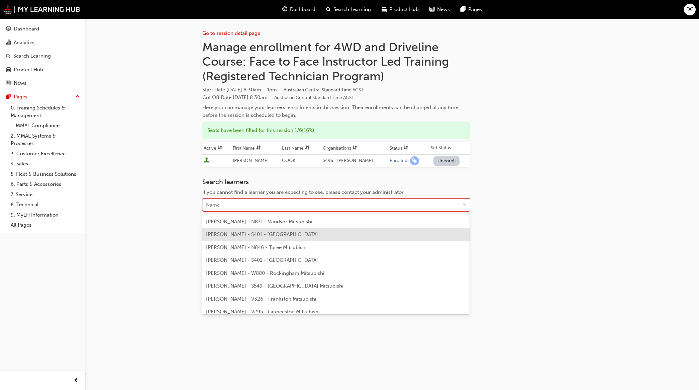
click at [229, 233] on span "[PERSON_NAME] - S401 - [GEOGRAPHIC_DATA]" at bounding box center [262, 234] width 112 height 6
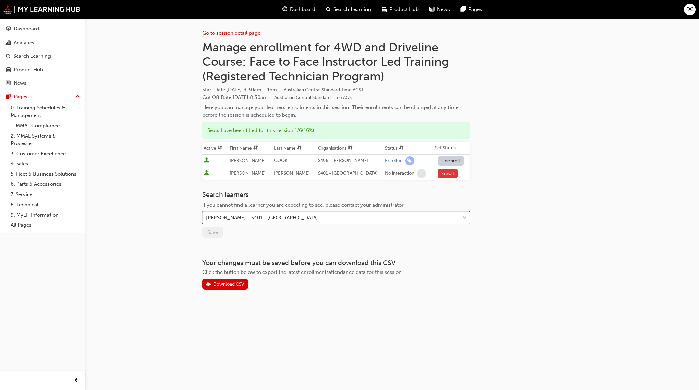
click at [440, 174] on button "Enroll" at bounding box center [448, 174] width 20 height 10
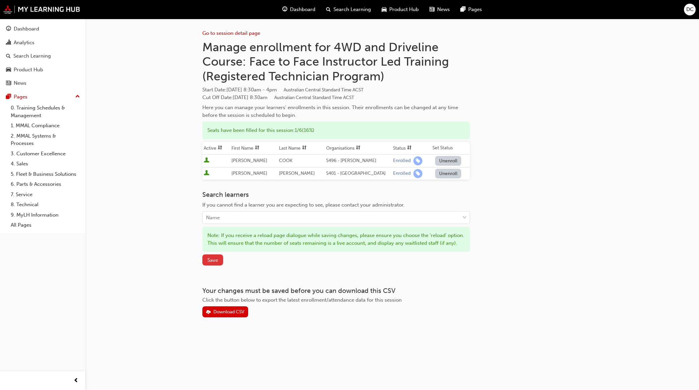
click at [204, 265] on button "Save" at bounding box center [212, 259] width 21 height 11
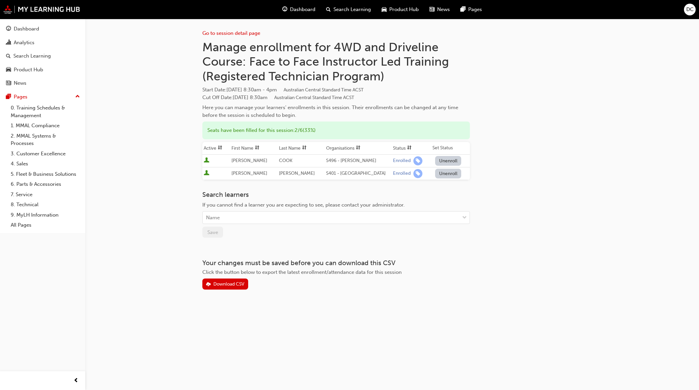
click at [333, 6] on span "Search Learning" at bounding box center [351, 10] width 37 height 8
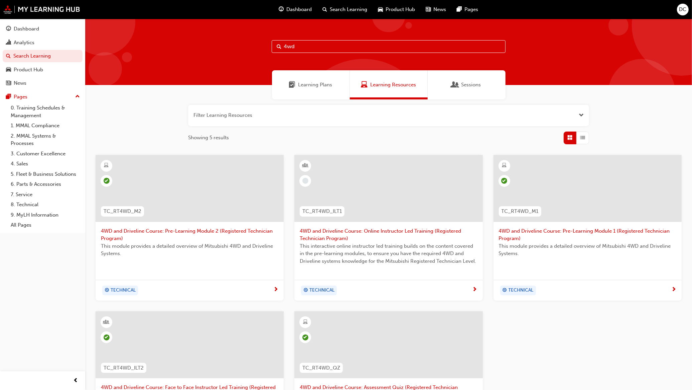
drag, startPoint x: 305, startPoint y: 48, endPoint x: 239, endPoint y: 47, distance: 66.2
click at [241, 47] on div "4wd" at bounding box center [388, 52] width 607 height 66
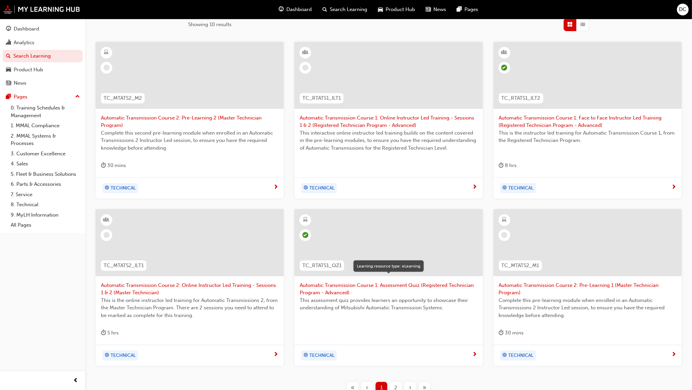
scroll to position [125, 0]
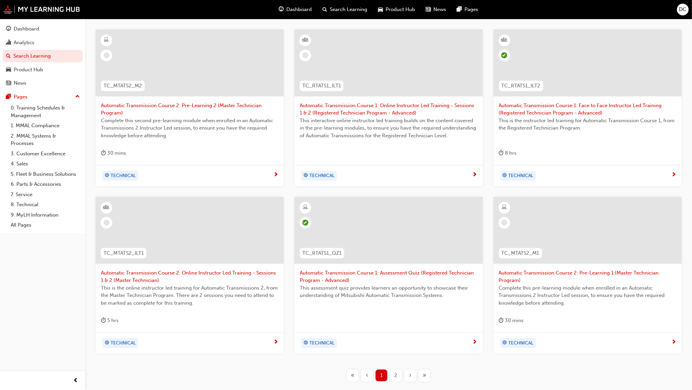
type input "automatic"
click at [403, 107] on span "Automatic Transmission Course 1: Online Instructor Led Training - Sessions 1 & …" at bounding box center [389, 109] width 178 height 15
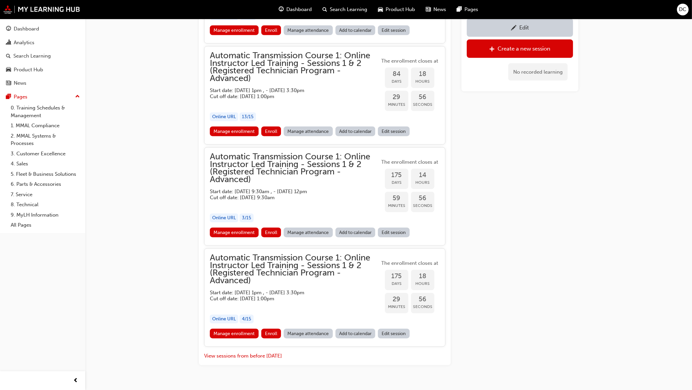
scroll to position [665, 0]
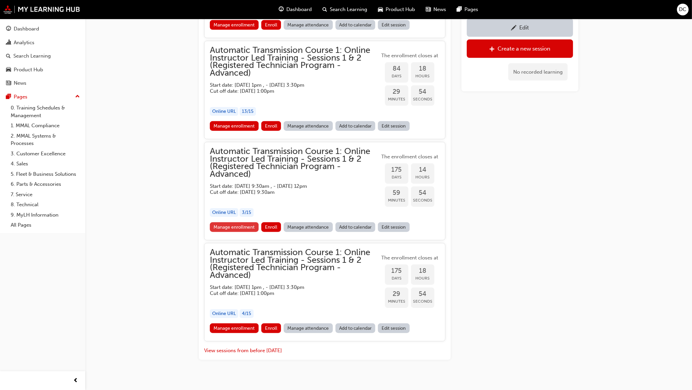
click at [239, 222] on link "Manage enrollment" at bounding box center [234, 227] width 49 height 10
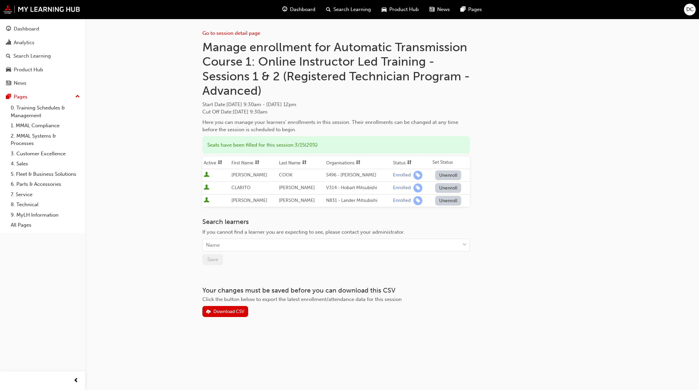
click at [233, 233] on span "If you cannot find a learner you are expecting to see, please contact your admi…" at bounding box center [303, 232] width 202 height 6
click at [231, 241] on div "Name" at bounding box center [331, 245] width 257 height 12
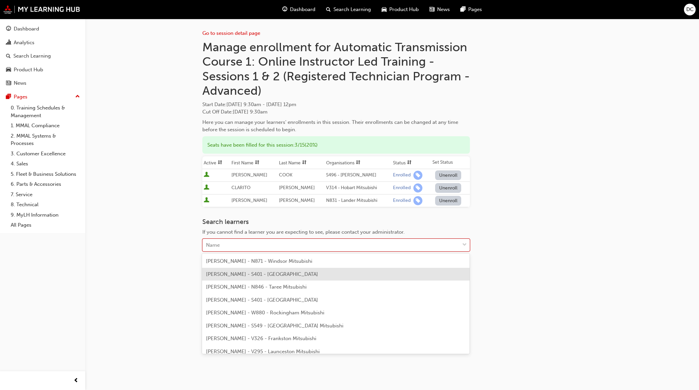
click at [231, 272] on span "[PERSON_NAME] - S401 - [GEOGRAPHIC_DATA]" at bounding box center [262, 274] width 112 height 6
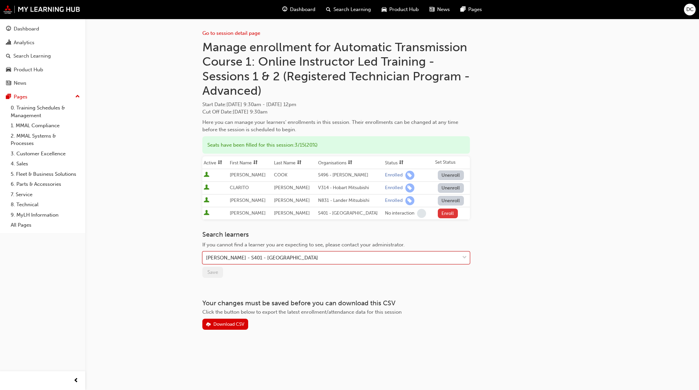
click at [440, 213] on button "Enroll" at bounding box center [448, 213] width 20 height 10
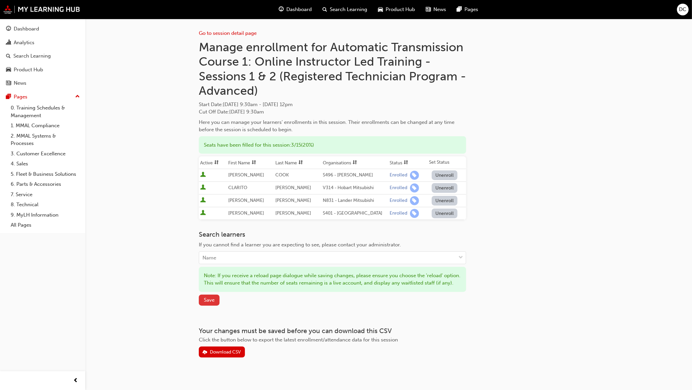
click at [211, 303] on span "Save" at bounding box center [209, 300] width 11 height 6
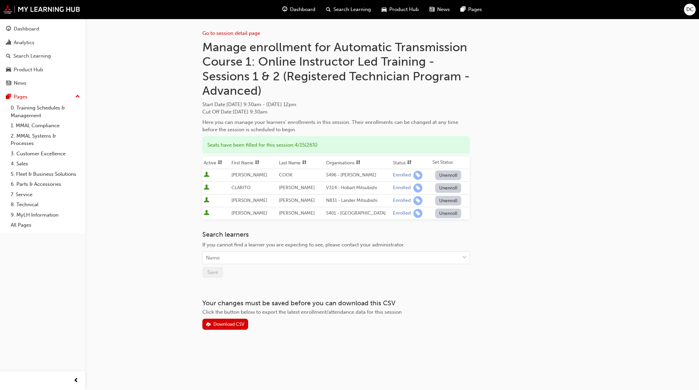
click at [350, 7] on span "Search Learning" at bounding box center [351, 10] width 37 height 8
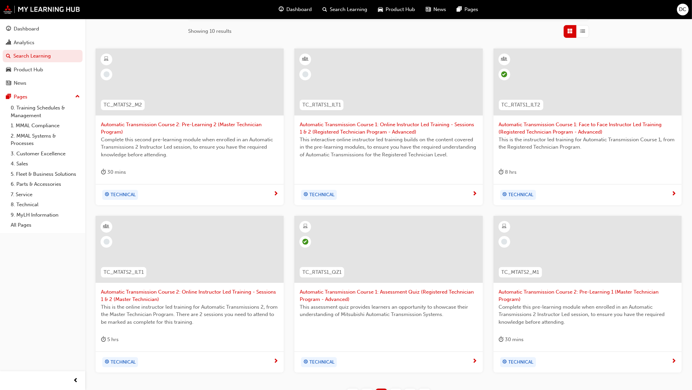
scroll to position [125, 0]
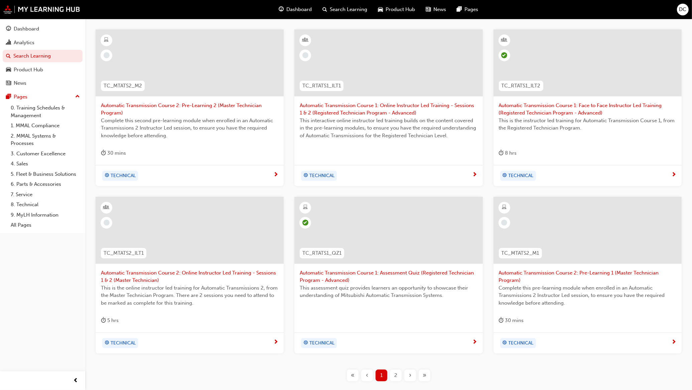
click at [532, 109] on span "Automatic Transmission Course 1: Face to Face Instructor Led Training (Register…" at bounding box center [588, 109] width 178 height 15
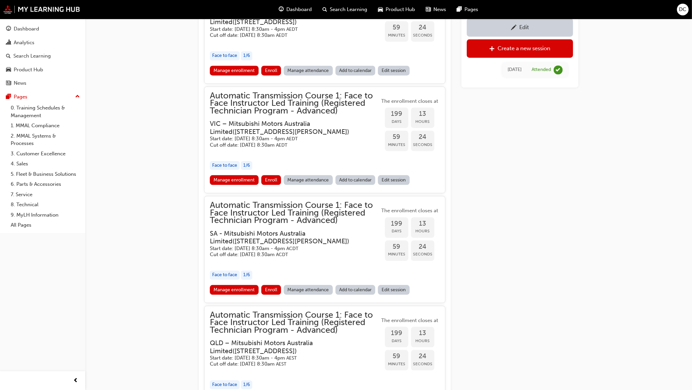
scroll to position [1619, 0]
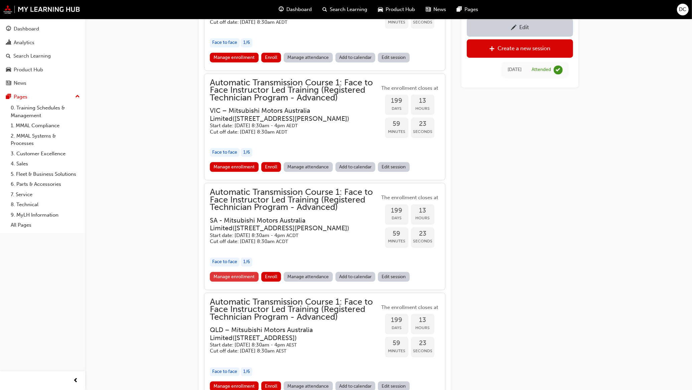
click at [232, 271] on link "Manage enrollment" at bounding box center [234, 276] width 49 height 10
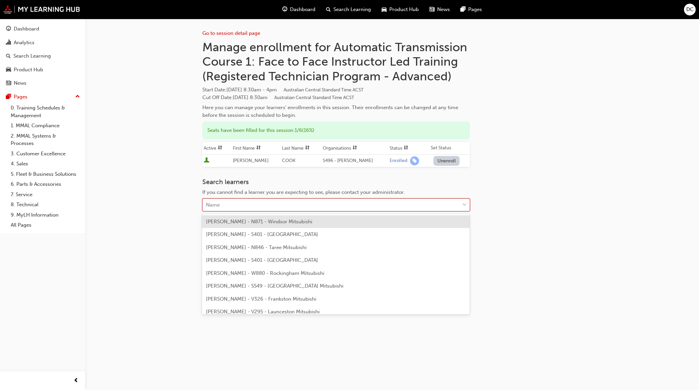
drag, startPoint x: 243, startPoint y: 208, endPoint x: 240, endPoint y: 206, distance: 3.8
click at [242, 208] on div "Name" at bounding box center [331, 205] width 257 height 12
click at [239, 204] on div "Name" at bounding box center [331, 205] width 257 height 12
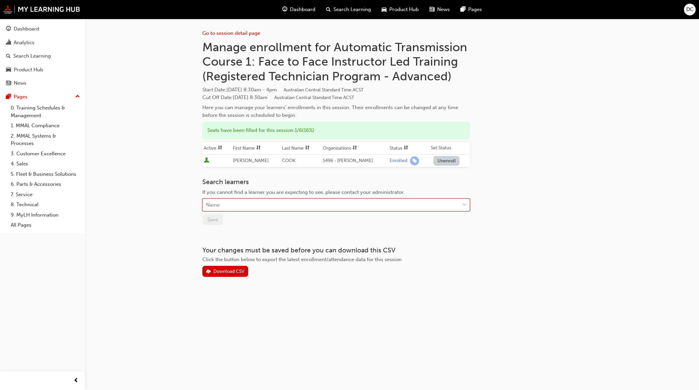
click at [239, 204] on div "Name" at bounding box center [331, 205] width 257 height 12
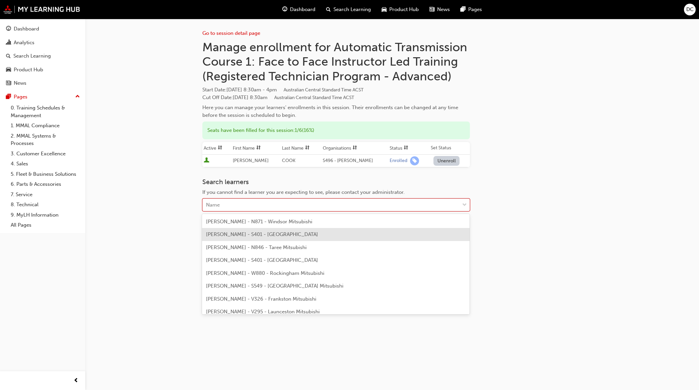
click at [221, 233] on span "[PERSON_NAME] - S401 - [GEOGRAPHIC_DATA]" at bounding box center [262, 234] width 112 height 6
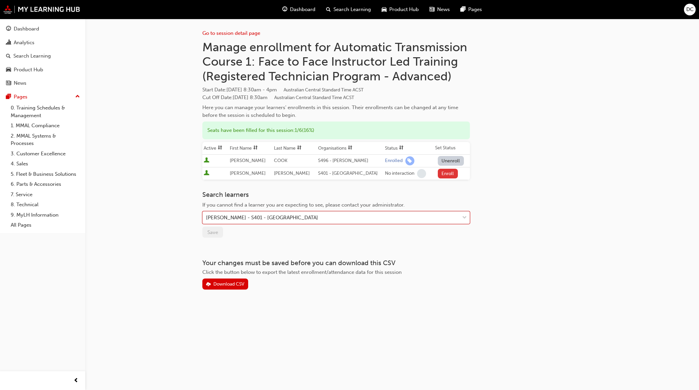
click at [442, 175] on button "Enroll" at bounding box center [448, 174] width 20 height 10
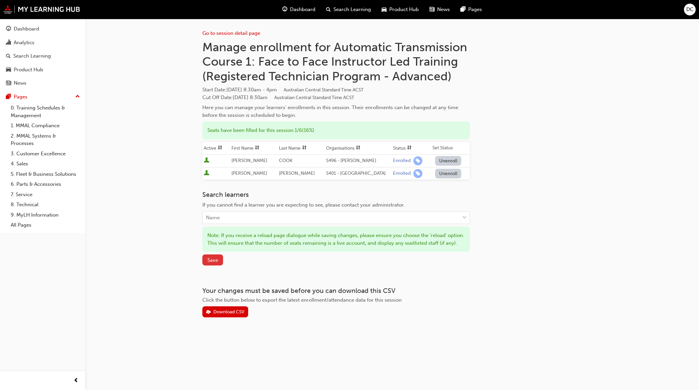
click at [218, 263] on span "Save" at bounding box center [212, 260] width 11 height 6
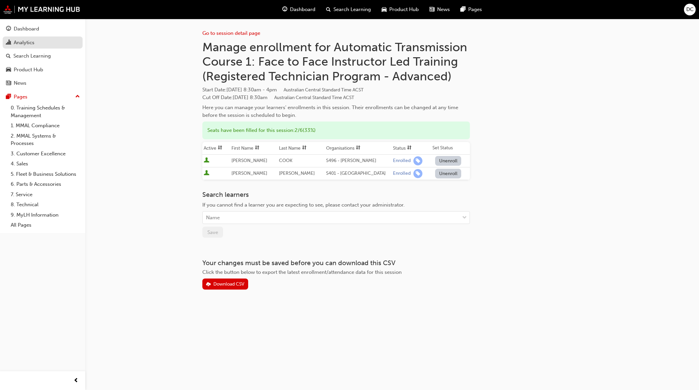
click at [24, 44] on div "Analytics" at bounding box center [24, 43] width 21 height 8
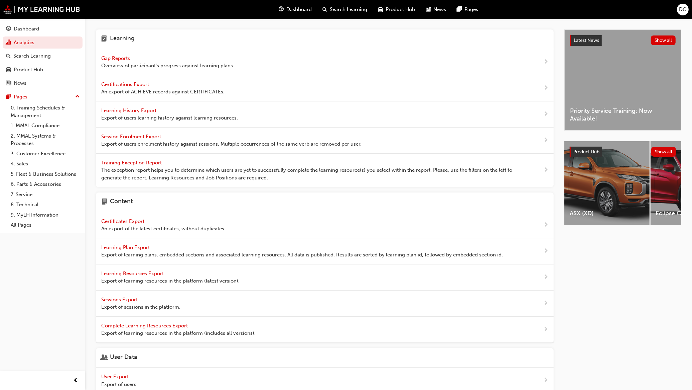
click at [113, 57] on span "Gap Reports" at bounding box center [116, 58] width 30 height 6
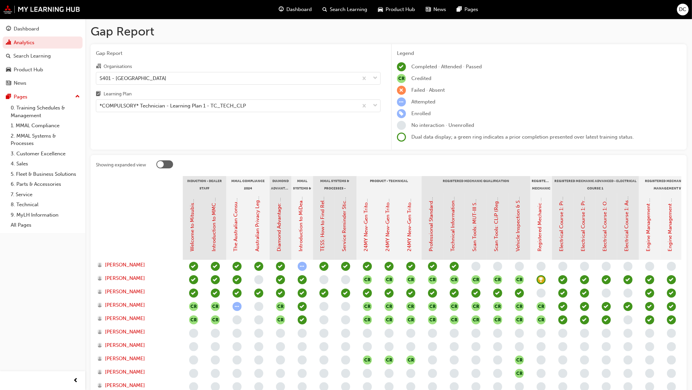
scroll to position [42, 0]
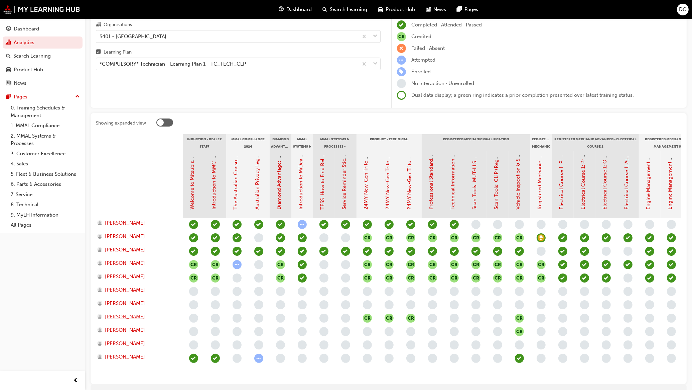
click at [136, 315] on span "[PERSON_NAME]" at bounding box center [125, 317] width 40 height 8
click at [130, 313] on span "[PERSON_NAME]" at bounding box center [125, 317] width 40 height 8
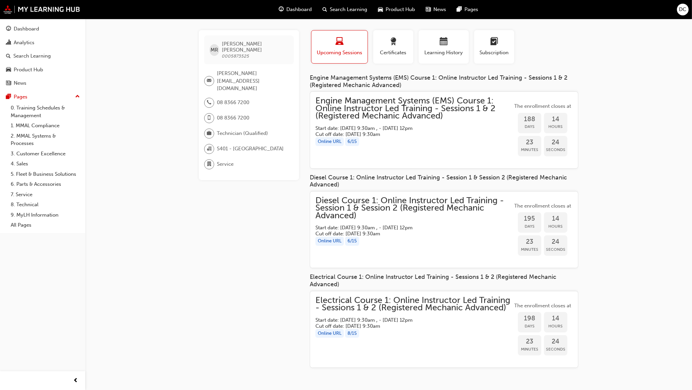
scroll to position [10, 0]
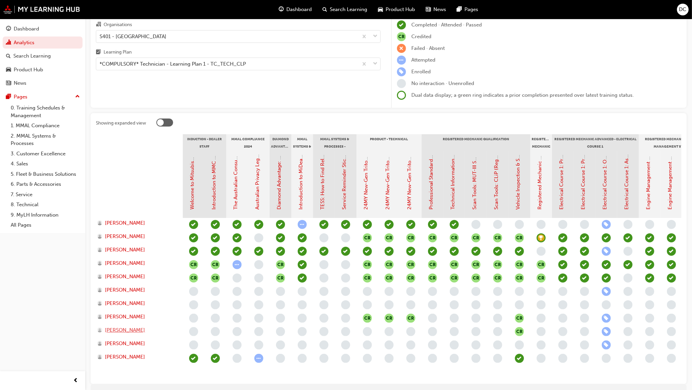
click at [130, 330] on span "[PERSON_NAME]" at bounding box center [125, 330] width 40 height 8
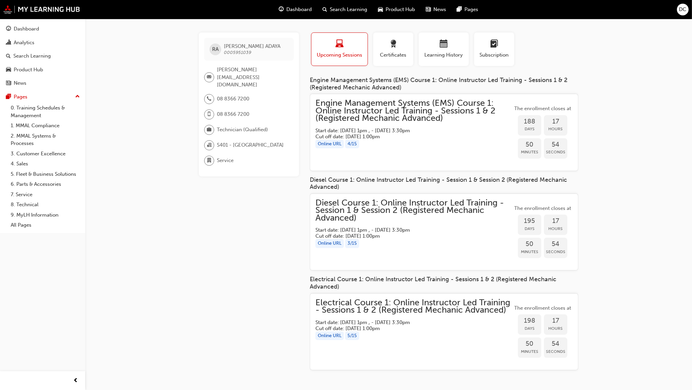
scroll to position [10, 0]
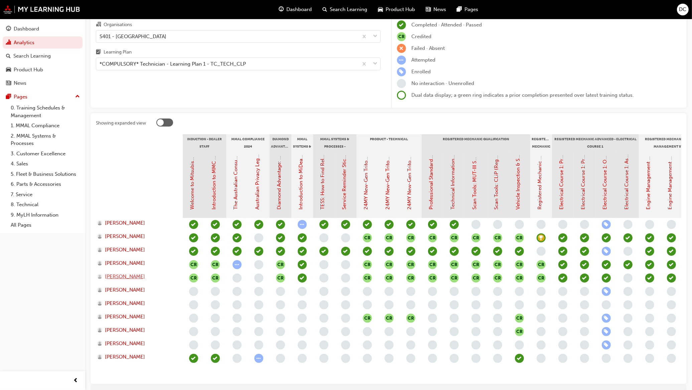
click at [123, 278] on span "[PERSON_NAME]" at bounding box center [125, 276] width 40 height 8
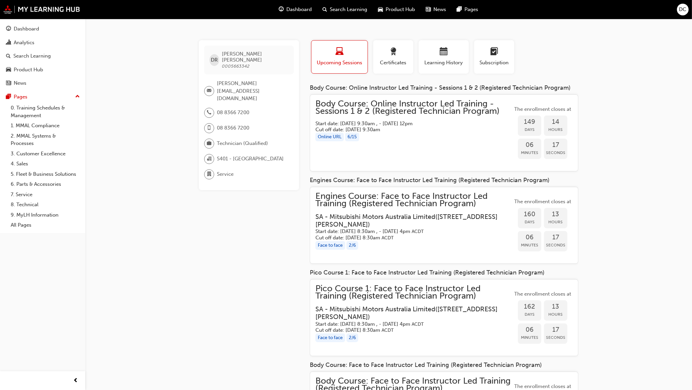
click at [348, 11] on span "Search Learning" at bounding box center [348, 10] width 37 height 8
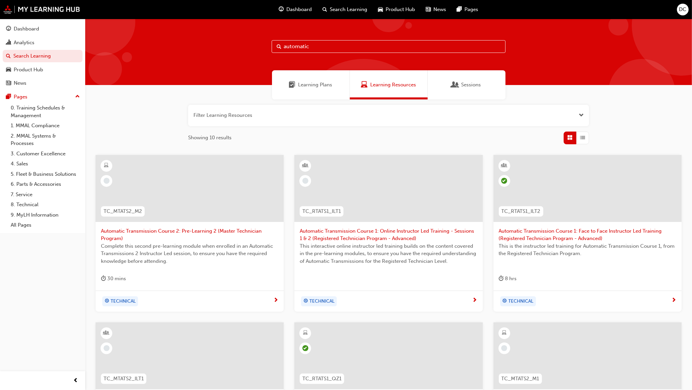
drag, startPoint x: 313, startPoint y: 50, endPoint x: 242, endPoint y: 49, distance: 70.6
click at [242, 49] on div "automatic" at bounding box center [388, 52] width 607 height 66
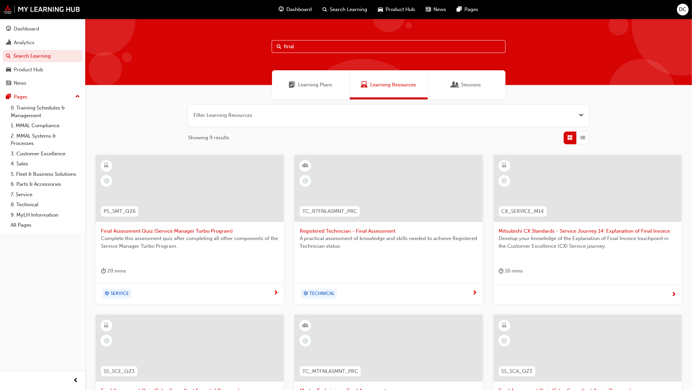
type input "final"
click at [357, 227] on span "Registered Technician - Final Assessment" at bounding box center [389, 231] width 178 height 8
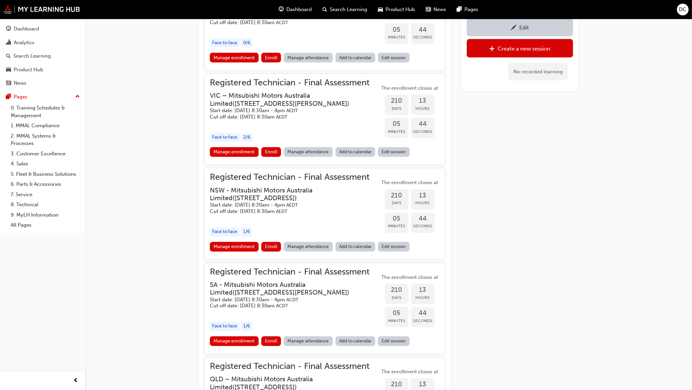
scroll to position [1380, 0]
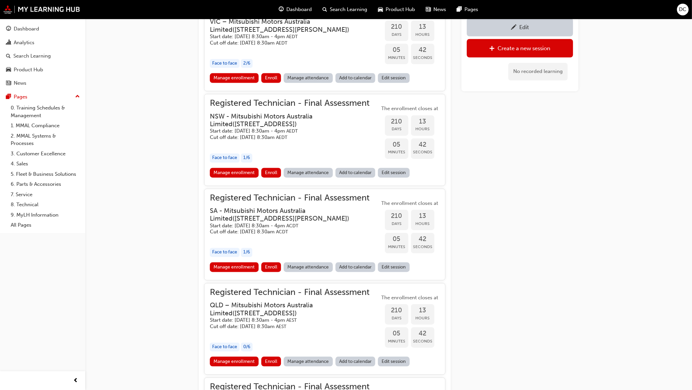
click at [236, 265] on link "Manage enrollment" at bounding box center [234, 267] width 49 height 10
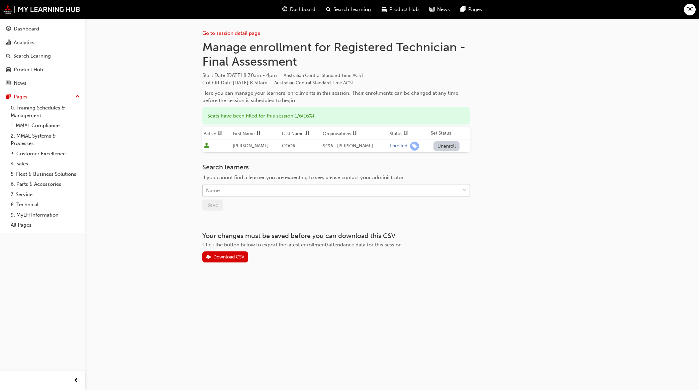
click at [239, 190] on div "Name" at bounding box center [331, 191] width 257 height 12
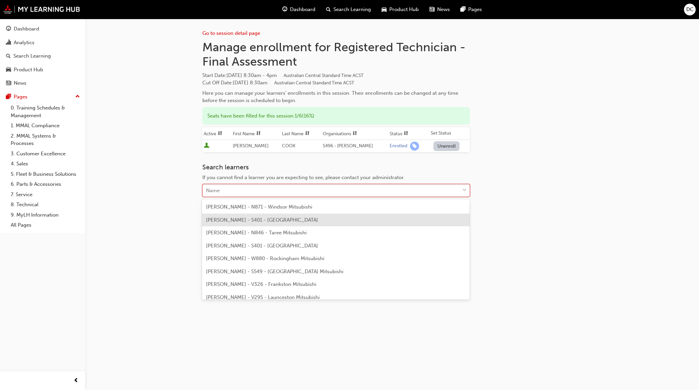
click at [245, 217] on span "[PERSON_NAME] - S401 - [GEOGRAPHIC_DATA]" at bounding box center [262, 220] width 112 height 6
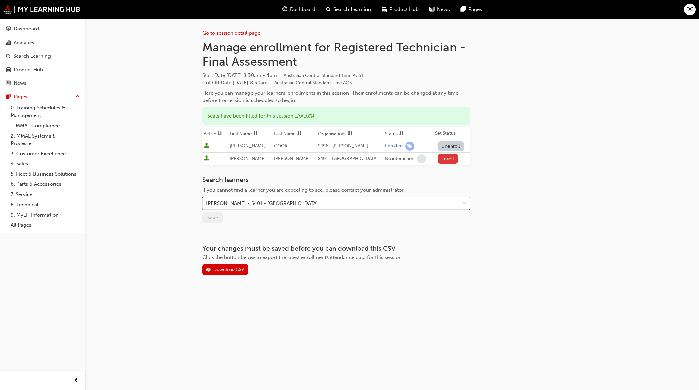
click at [448, 159] on button "Enroll" at bounding box center [448, 159] width 20 height 10
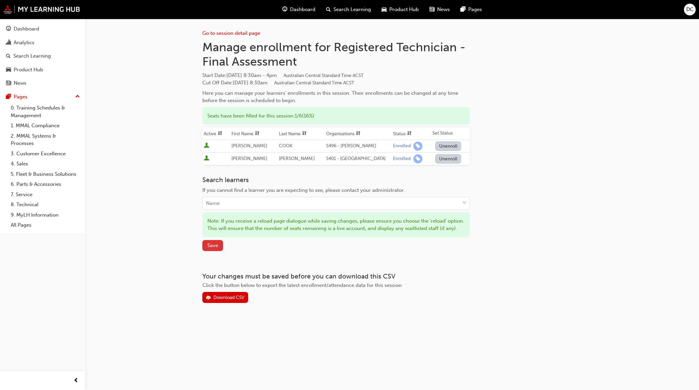
click at [218, 251] on button "Save" at bounding box center [212, 245] width 21 height 11
